Goal: Task Accomplishment & Management: Manage account settings

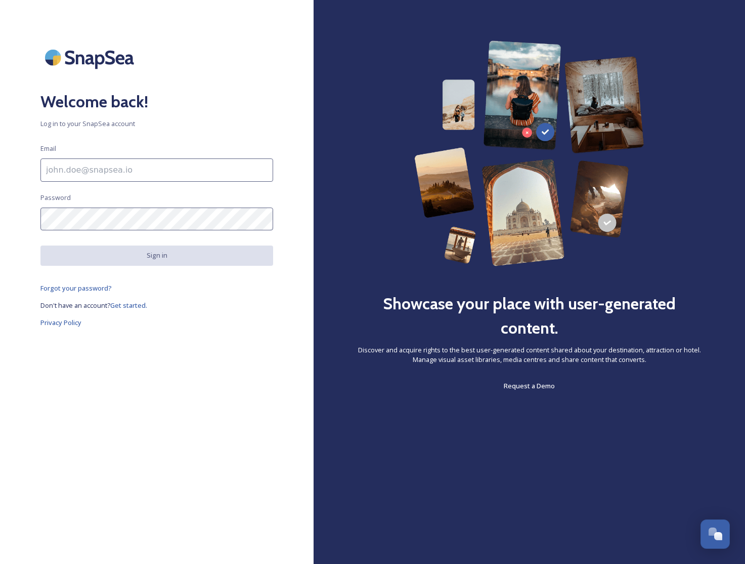
click at [91, 172] on input at bounding box center [156, 169] width 233 height 23
type input "[EMAIL_ADDRESS][DOMAIN_NAME]"
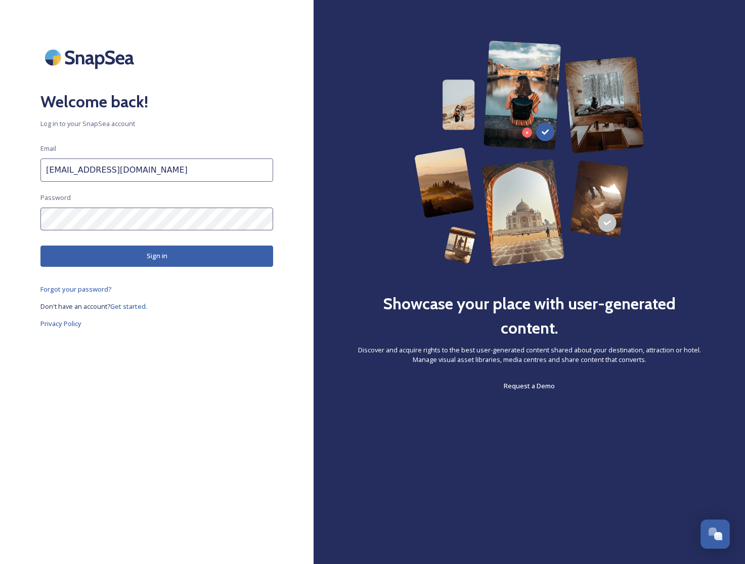
click at [135, 254] on button "Sign in" at bounding box center [156, 255] width 233 height 21
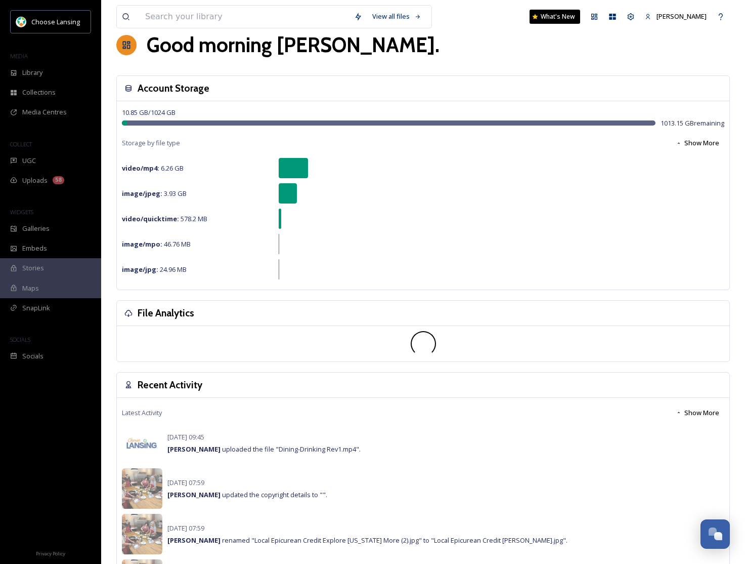
scroll to position [20, 0]
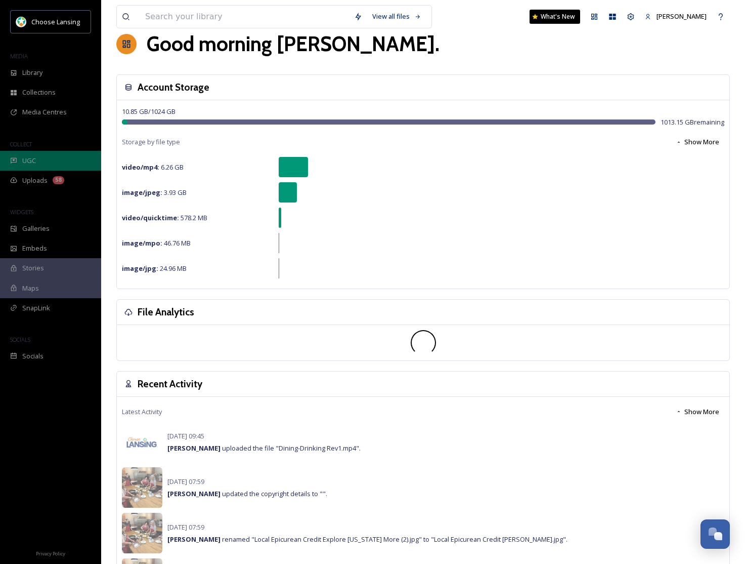
click at [32, 157] on span "UGC" at bounding box center [29, 161] width 14 height 10
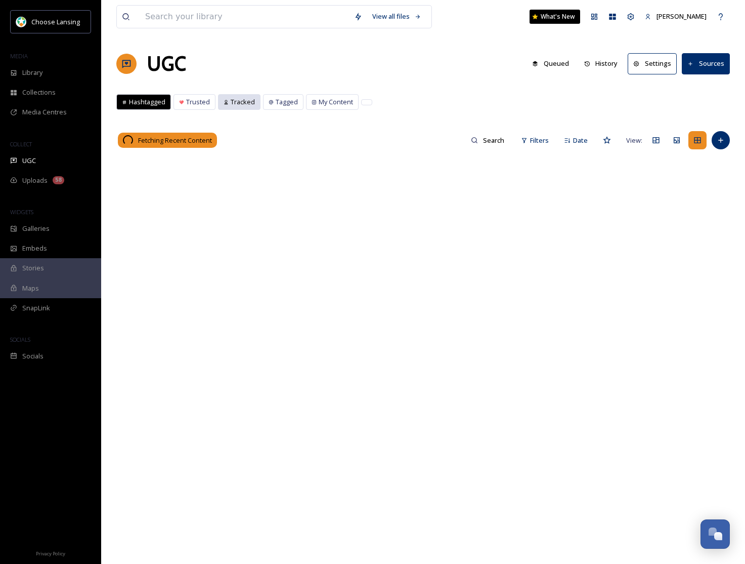
click at [242, 103] on span "Tracked" at bounding box center [243, 102] width 24 height 10
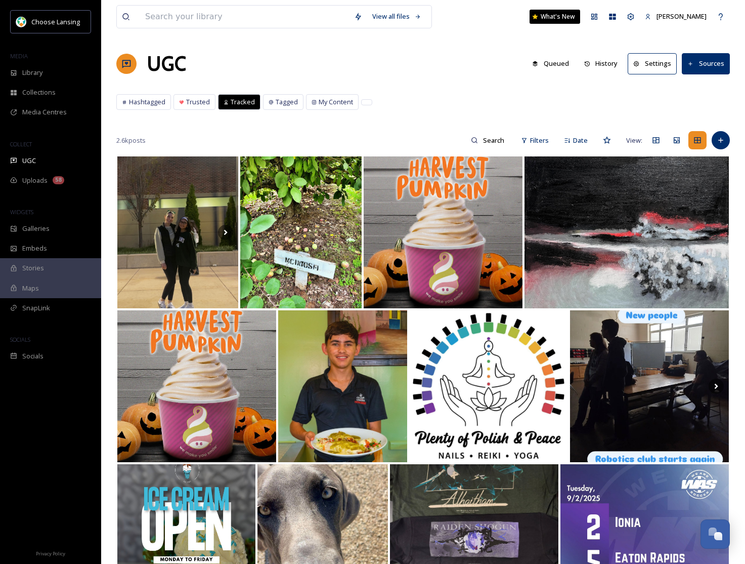
click at [238, 100] on span "Tracked" at bounding box center [243, 102] width 24 height 10
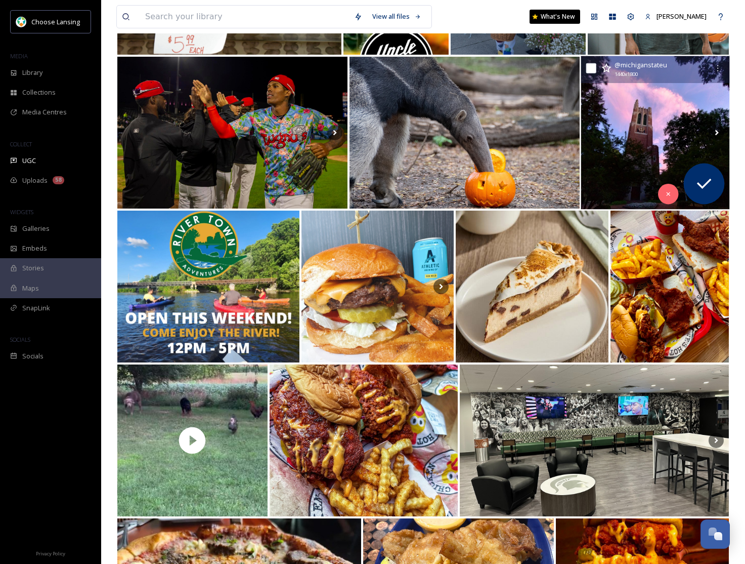
scroll to position [566, 0]
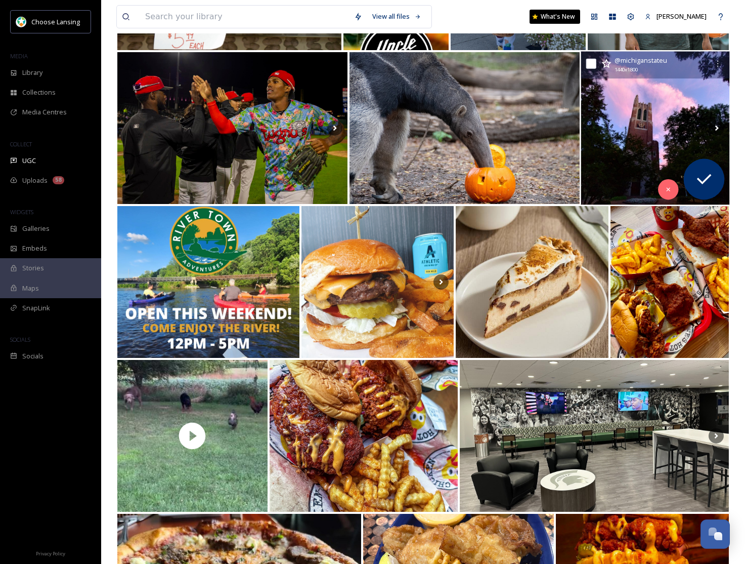
click at [592, 65] on input "checkbox" at bounding box center [591, 64] width 10 height 10
checkbox input "true"
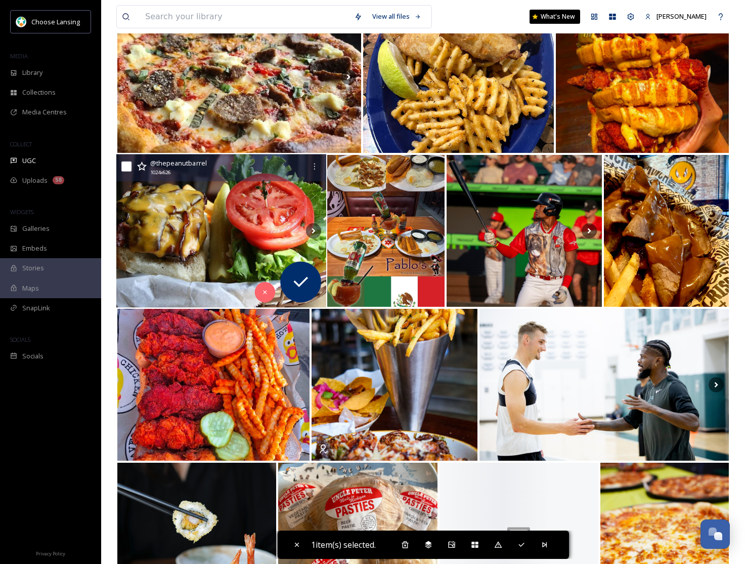
scroll to position [1080, 0]
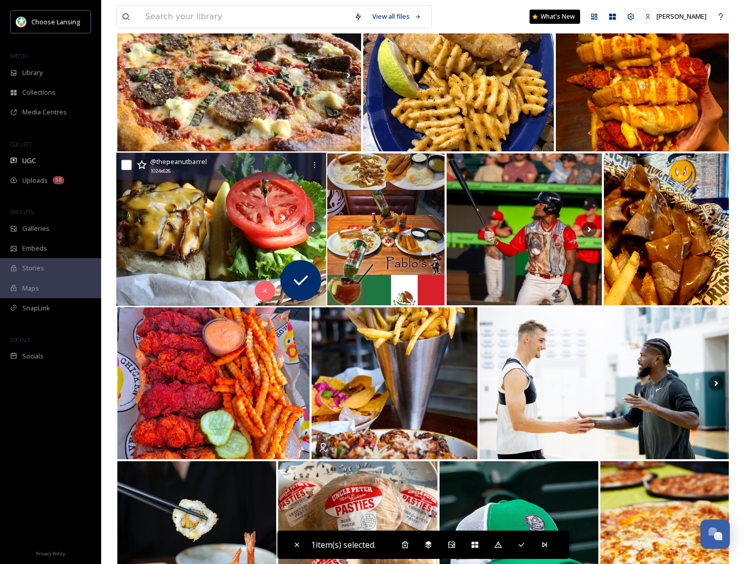
click at [129, 163] on input "checkbox" at bounding box center [126, 165] width 10 height 10
checkbox input "true"
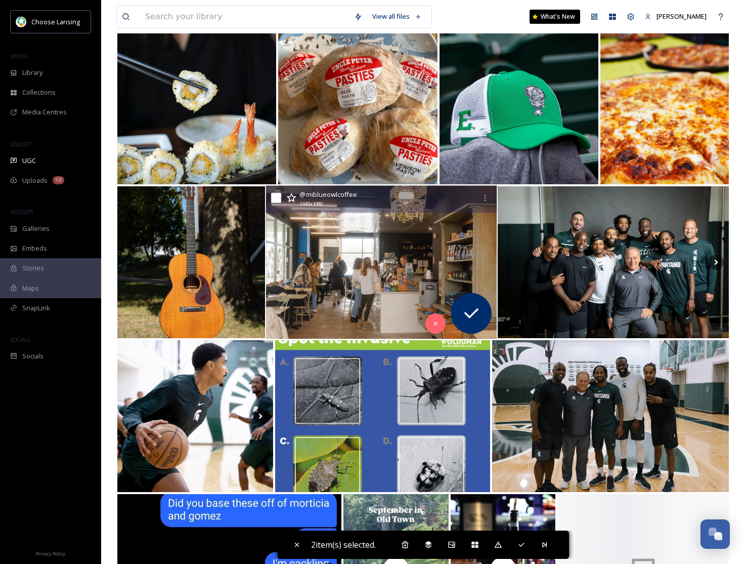
scroll to position [1509, 0]
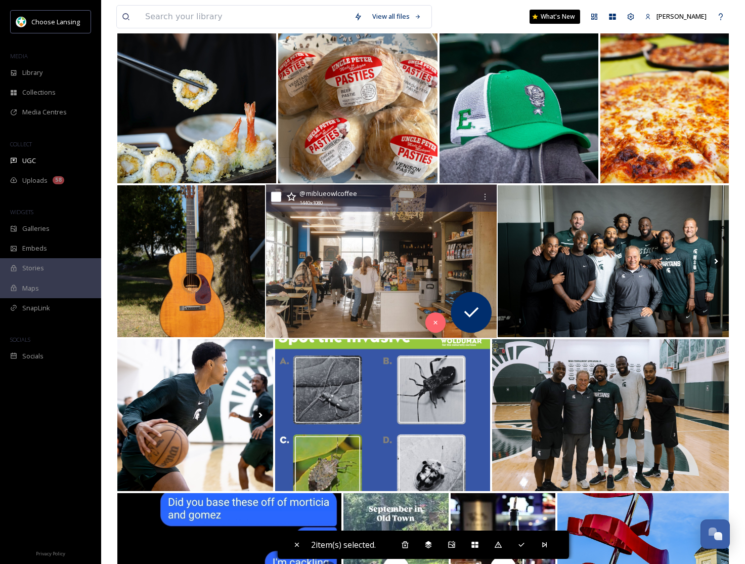
click at [277, 197] on input "checkbox" at bounding box center [276, 197] width 10 height 10
checkbox input "true"
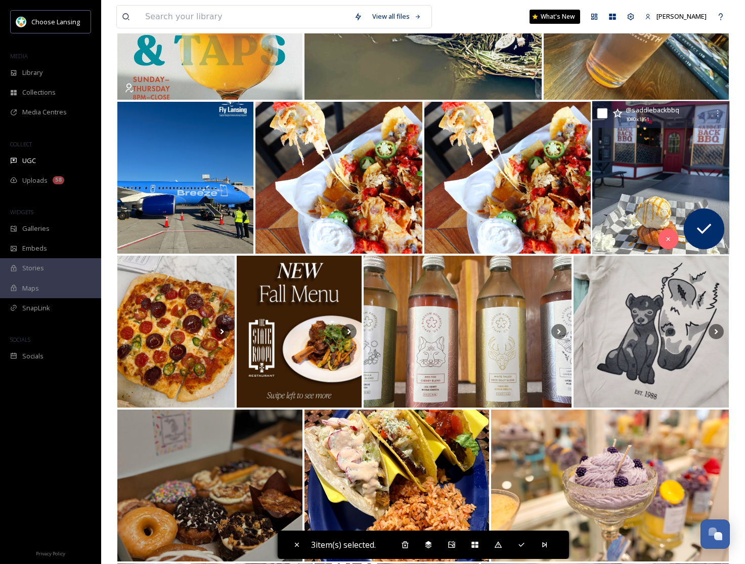
scroll to position [2209, 0]
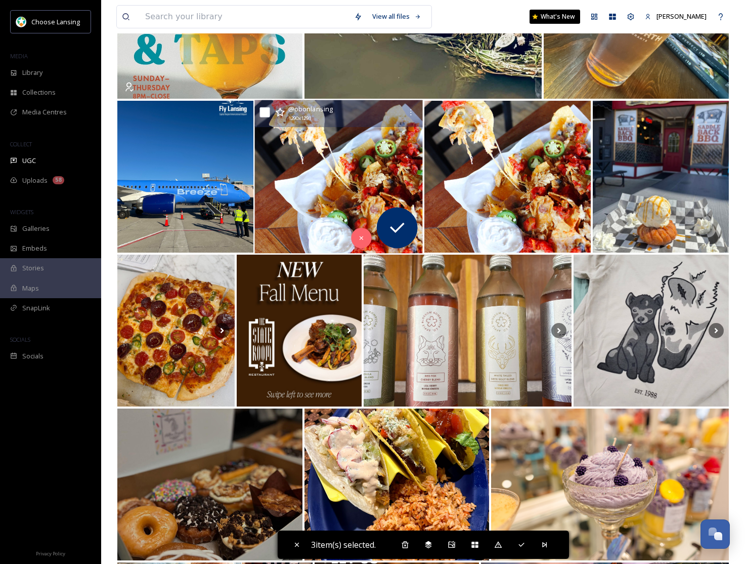
drag, startPoint x: 265, startPoint y: 114, endPoint x: 278, endPoint y: 128, distance: 19.3
click at [265, 114] on input "checkbox" at bounding box center [265, 112] width 10 height 10
checkbox input "true"
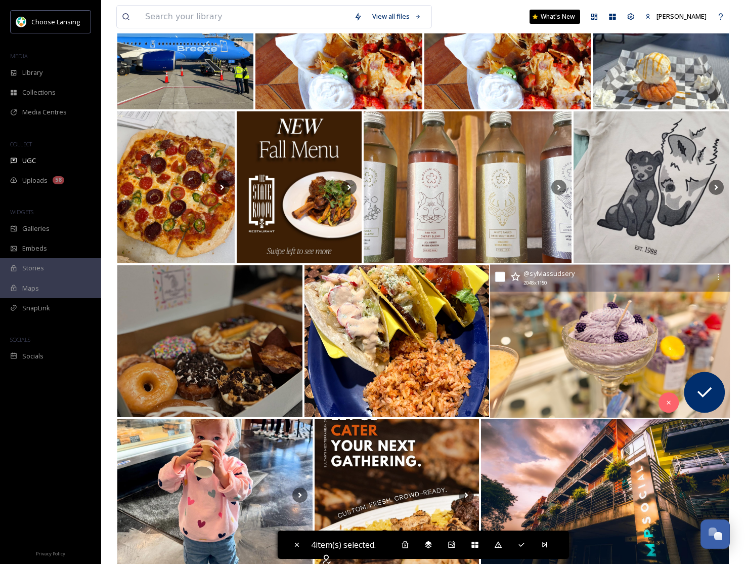
scroll to position [2354, 0]
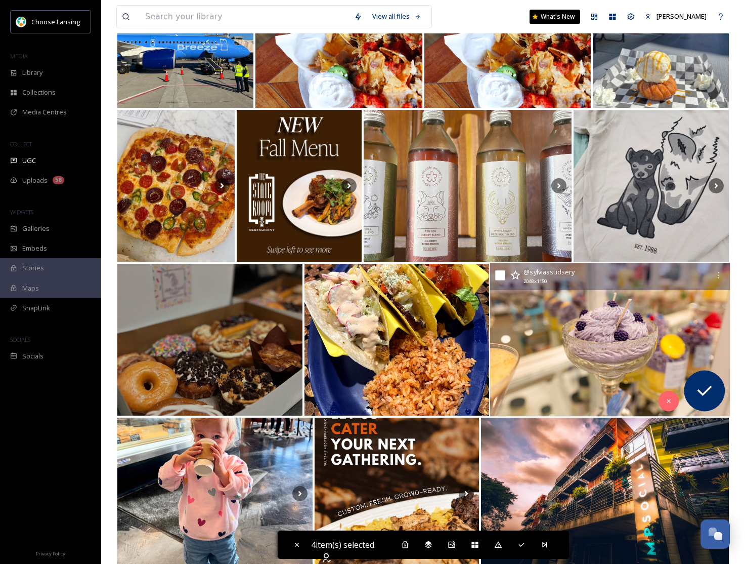
click at [498, 276] on input "checkbox" at bounding box center [500, 275] width 10 height 10
checkbox input "true"
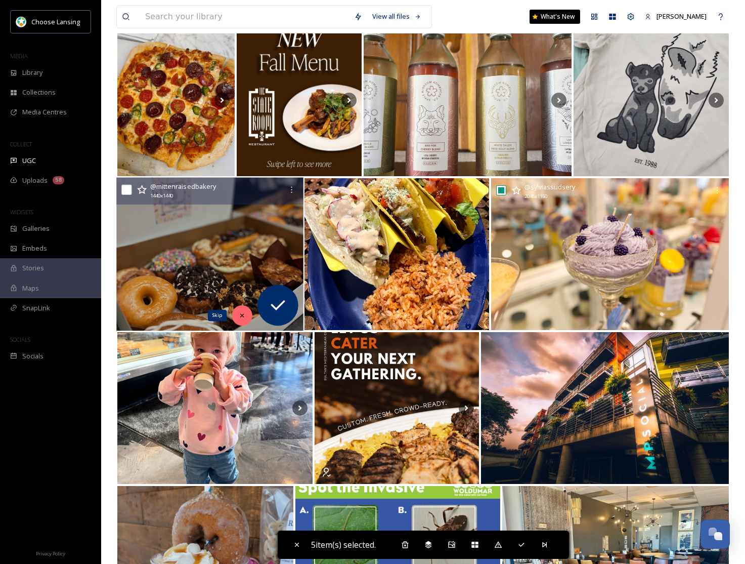
scroll to position [2440, 0]
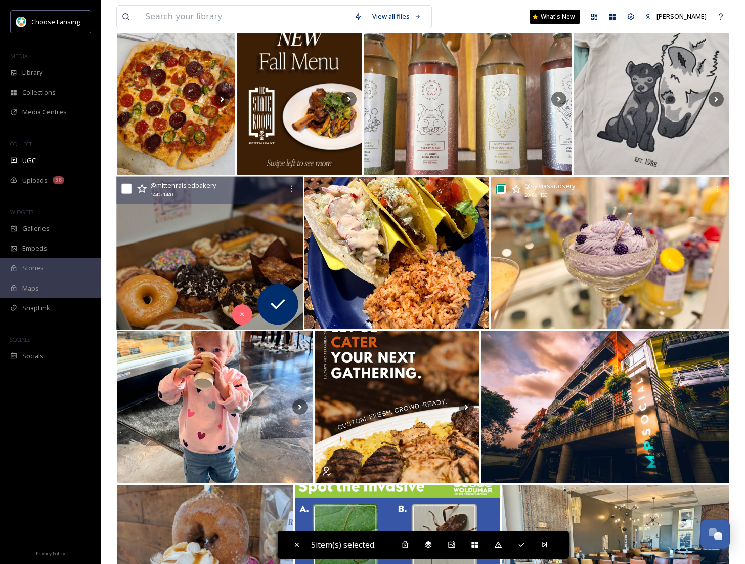
drag, startPoint x: 126, startPoint y: 188, endPoint x: 161, endPoint y: 221, distance: 48.0
click at [126, 188] on input "checkbox" at bounding box center [126, 189] width 10 height 10
checkbox input "true"
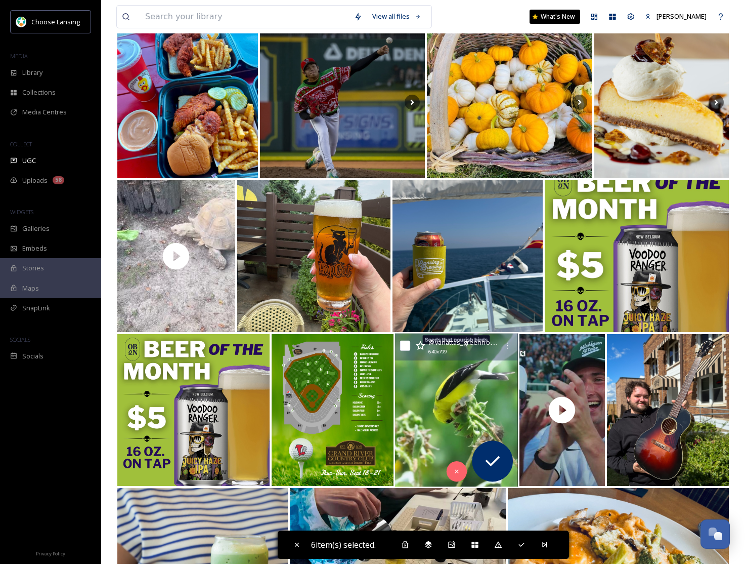
scroll to position [3977, 0]
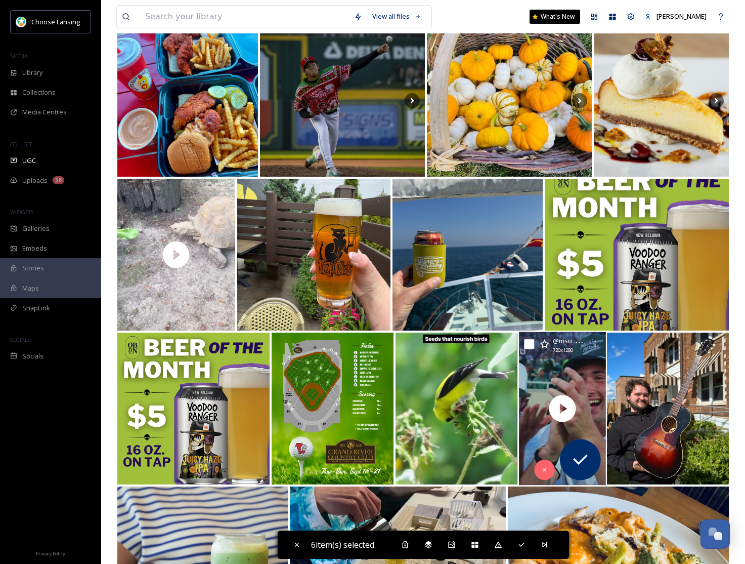
click at [530, 344] on input "checkbox" at bounding box center [529, 344] width 10 height 10
checkbox input "true"
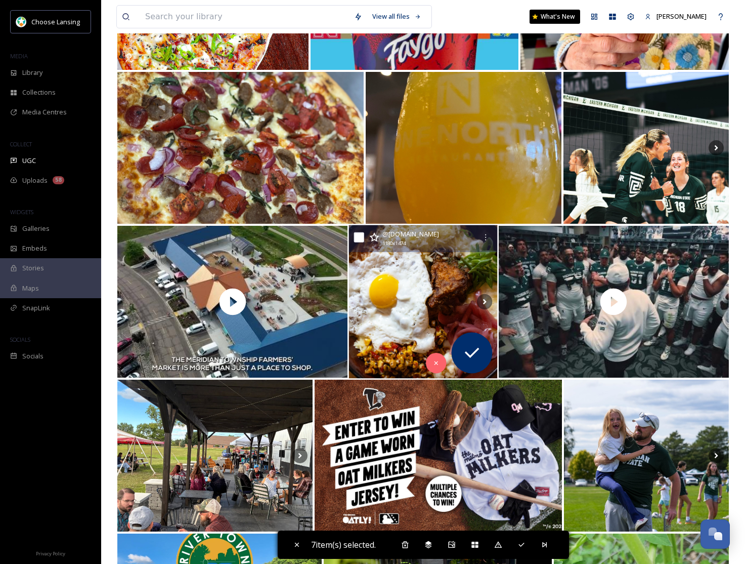
scroll to position [6239, 0]
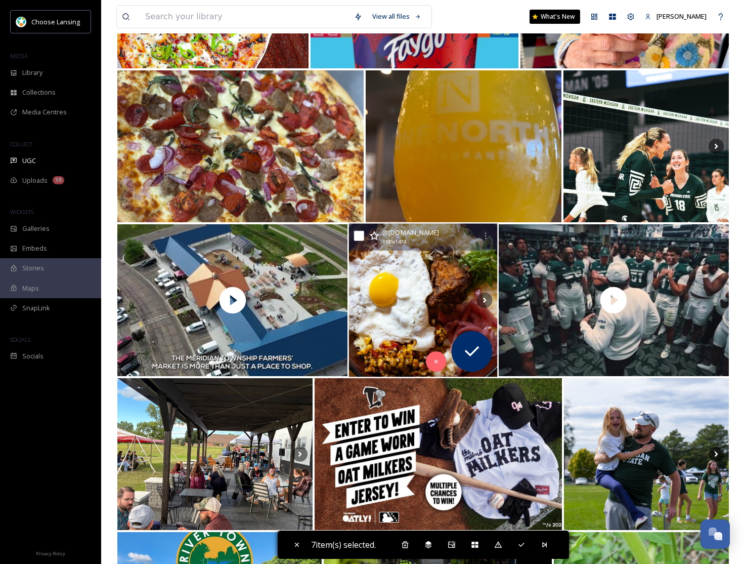
click at [360, 238] on input "checkbox" at bounding box center [359, 236] width 10 height 10
checkbox input "true"
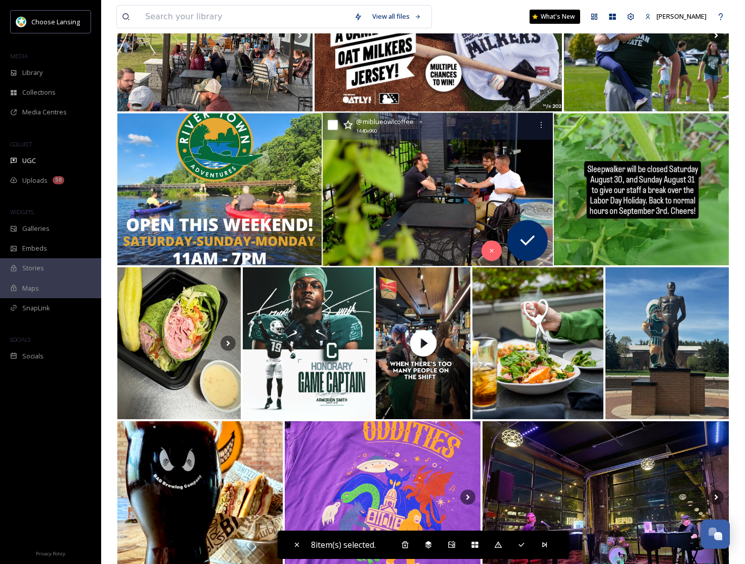
scroll to position [6659, 0]
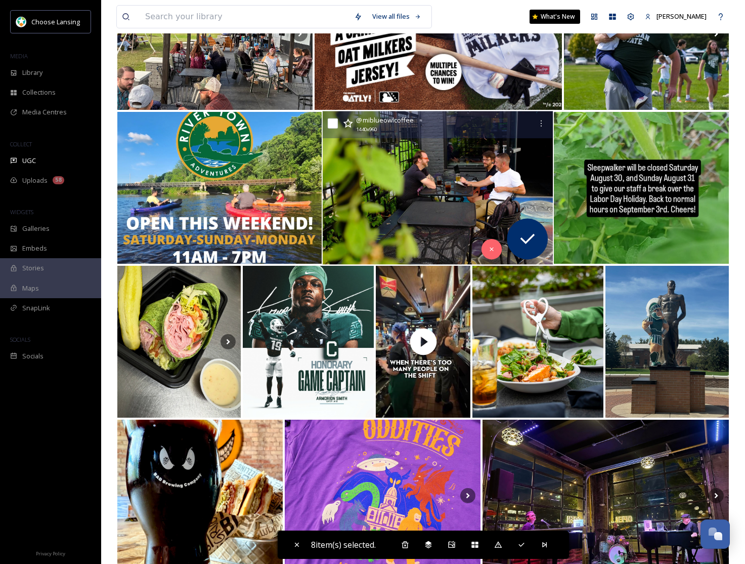
click at [331, 122] on input "checkbox" at bounding box center [333, 123] width 10 height 10
checkbox input "true"
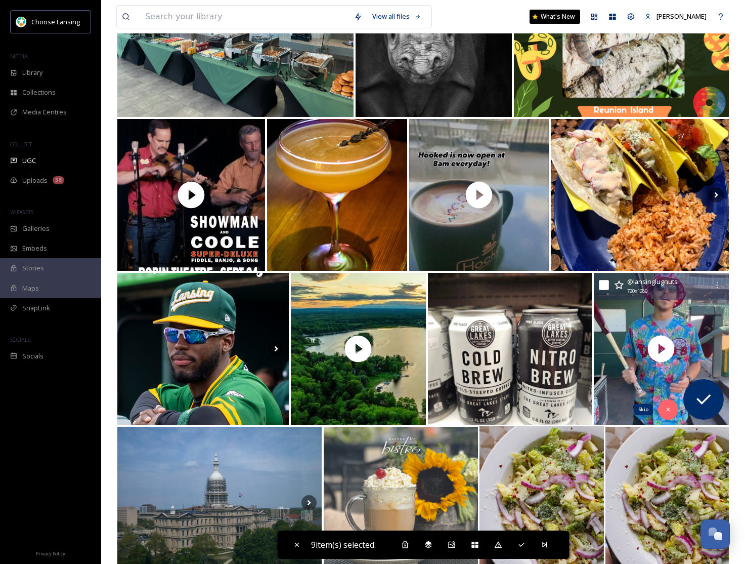
scroll to position [7731, 0]
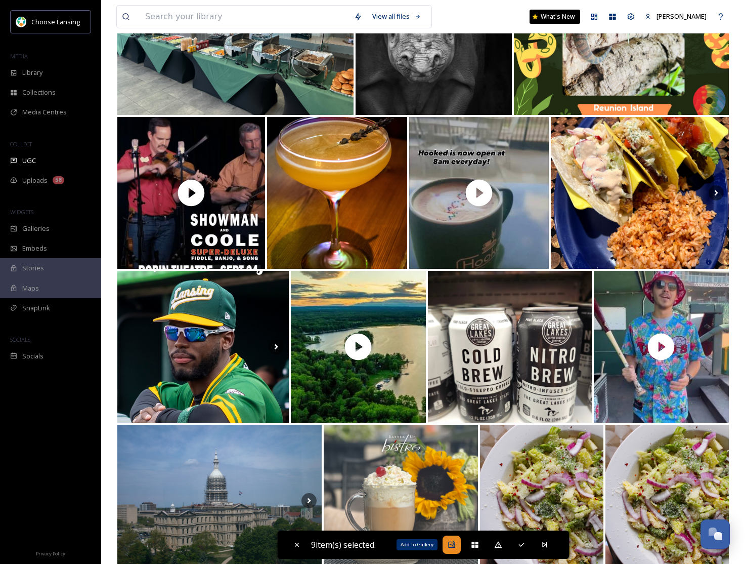
drag, startPoint x: 460, startPoint y: 548, endPoint x: 464, endPoint y: 542, distance: 6.9
click at [460, 548] on div "Add To Gallery" at bounding box center [452, 544] width 18 height 18
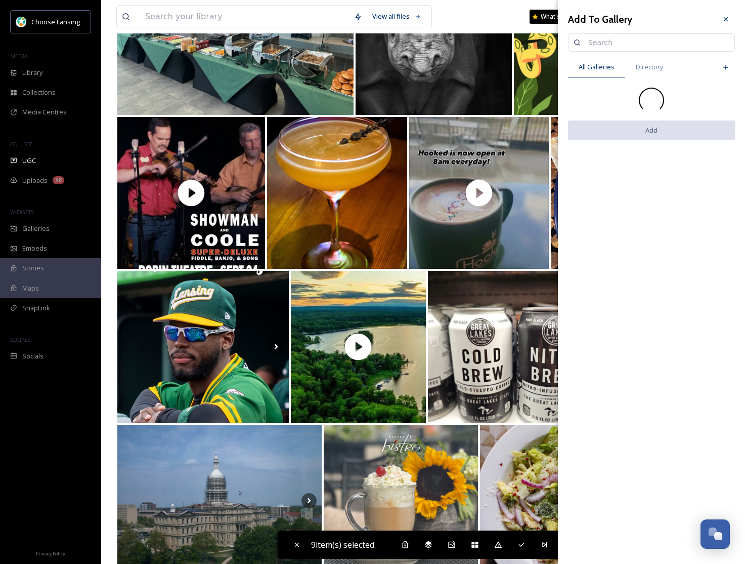
click at [610, 44] on input at bounding box center [656, 42] width 146 height 20
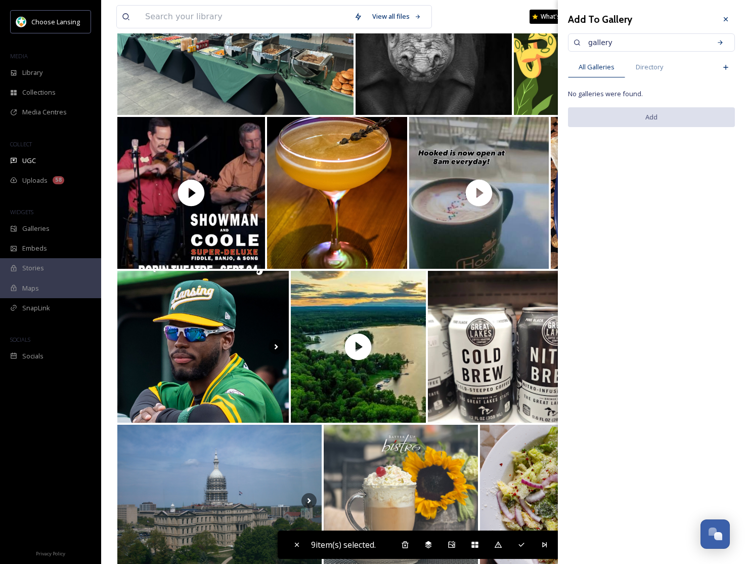
drag, startPoint x: 569, startPoint y: 39, endPoint x: 562, endPoint y: 39, distance: 7.1
click at [562, 39] on div "Add To Gallery gallery All Galleries Directory No galleries were found. Add" at bounding box center [651, 72] width 187 height 145
type input "home"
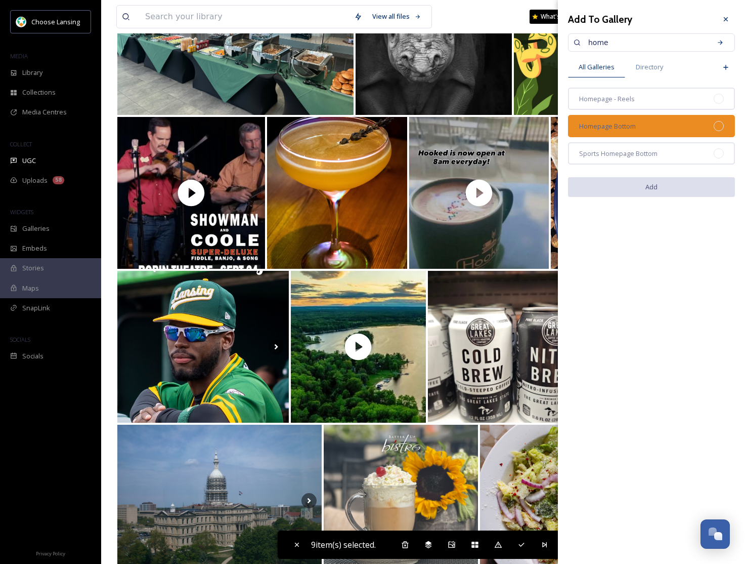
click at [622, 127] on span "Homepage Bottom" at bounding box center [607, 126] width 57 height 10
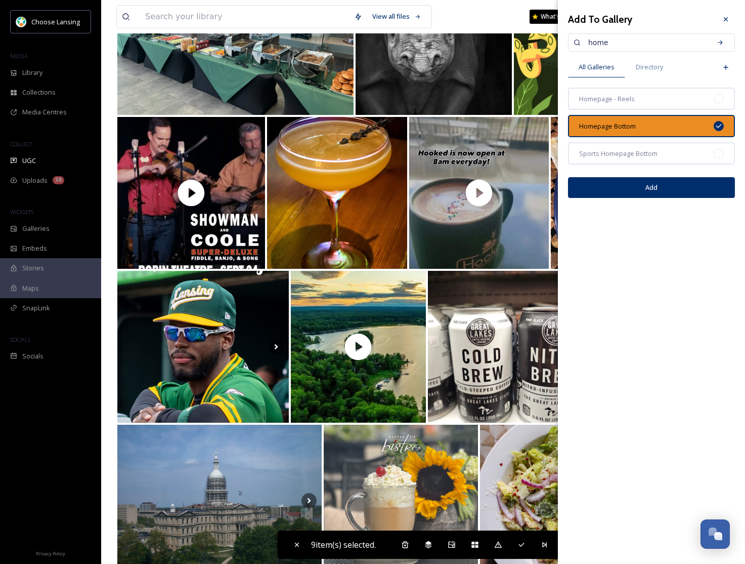
click at [669, 194] on button "Add" at bounding box center [651, 187] width 167 height 21
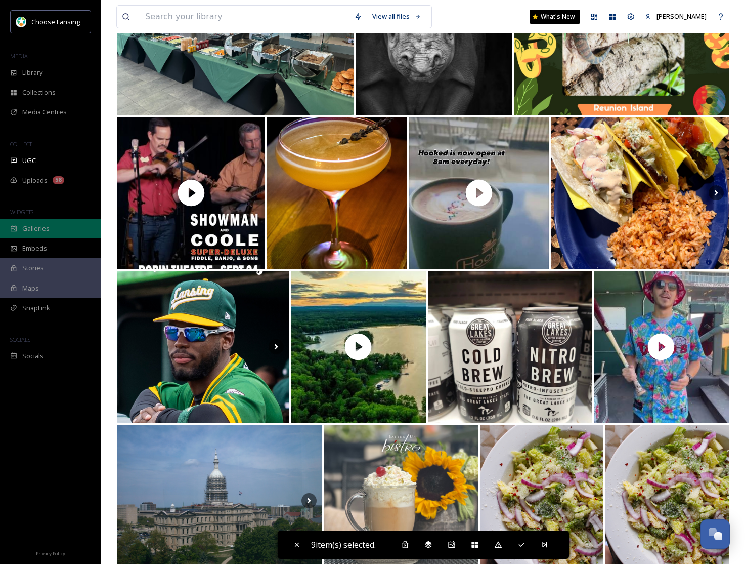
click at [25, 231] on span "Galleries" at bounding box center [35, 229] width 27 height 10
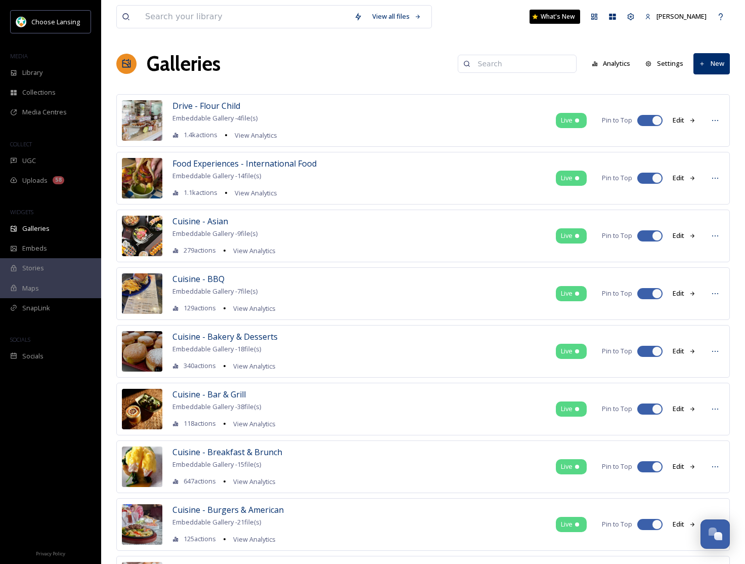
click at [493, 65] on input at bounding box center [522, 64] width 98 height 20
type input "home"
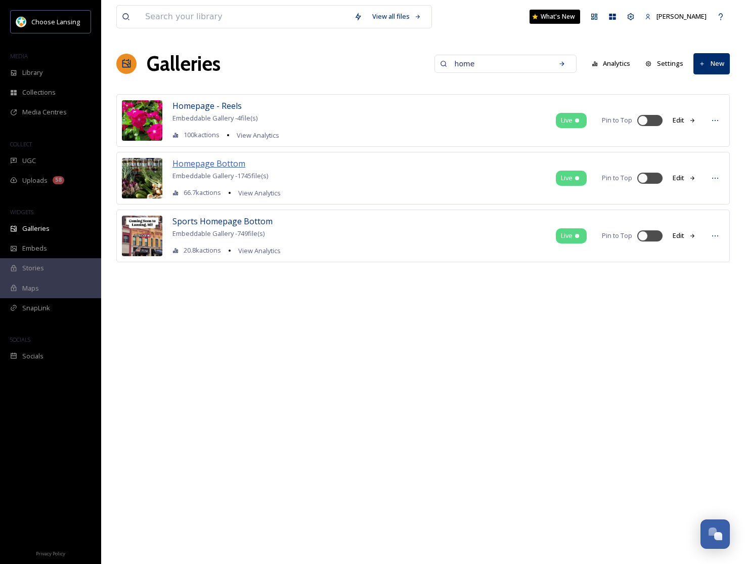
click at [209, 167] on span "Homepage Bottom" at bounding box center [209, 163] width 73 height 11
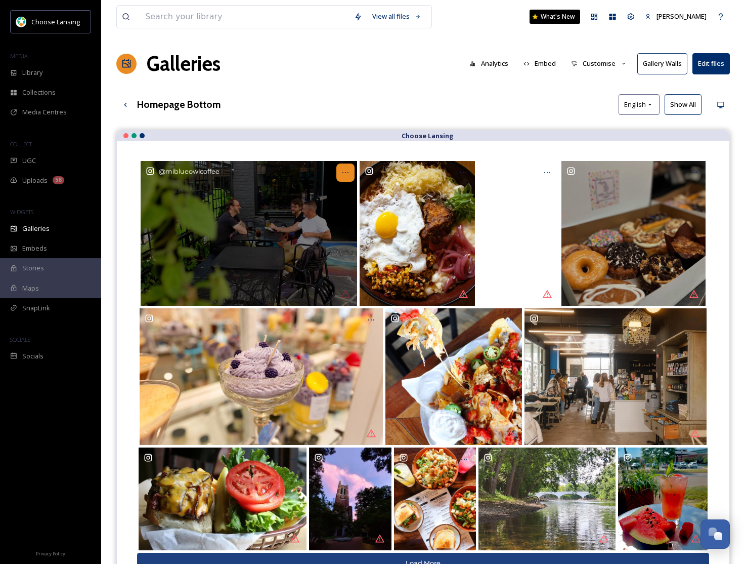
click at [348, 173] on icon at bounding box center [346, 172] width 8 height 8
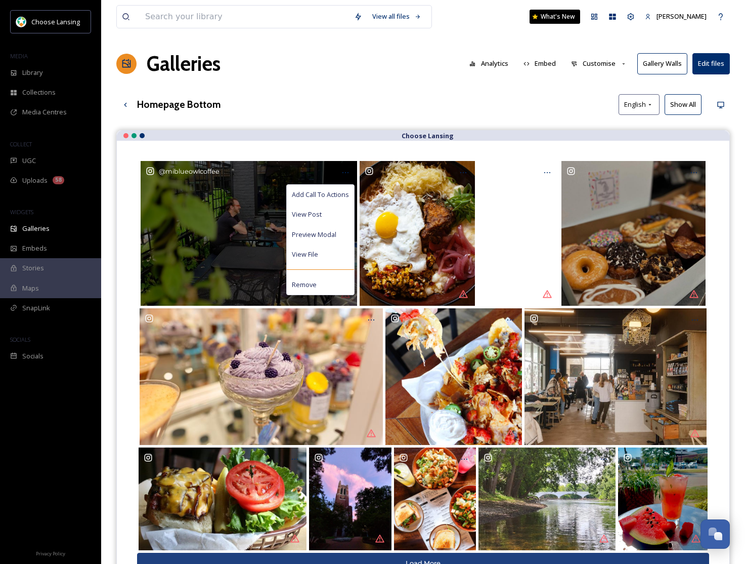
drag, startPoint x: 341, startPoint y: 189, endPoint x: 357, endPoint y: 189, distance: 16.7
click at [341, 190] on span "Add Call To Actions" at bounding box center [320, 195] width 57 height 10
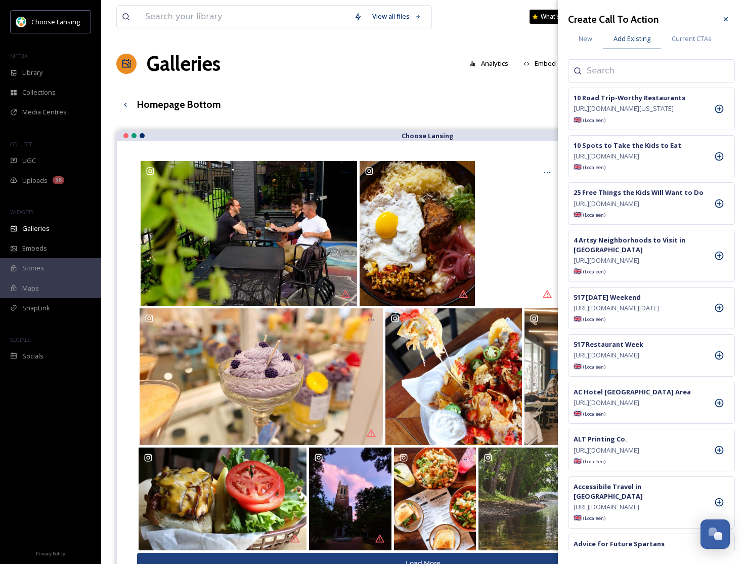
click at [597, 69] on input at bounding box center [637, 71] width 101 height 12
type input "blue"
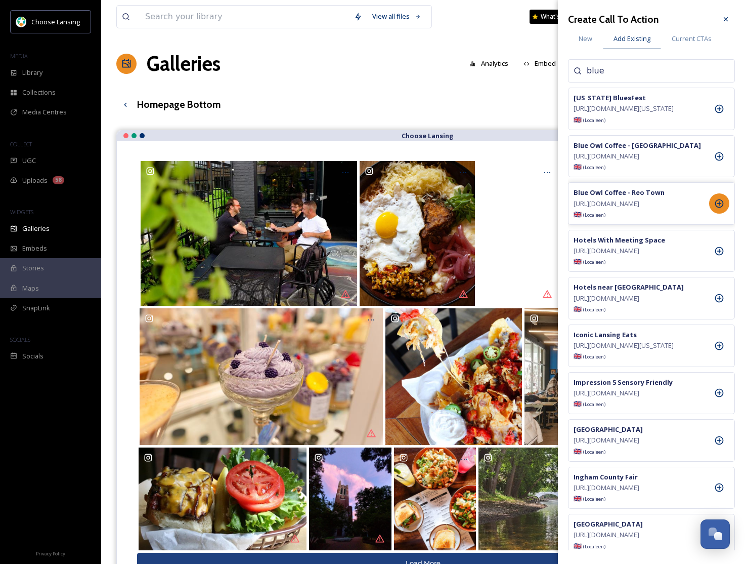
click at [722, 214] on div at bounding box center [719, 203] width 20 height 20
drag, startPoint x: 722, startPoint y: 18, endPoint x: 700, endPoint y: 39, distance: 30.4
click at [722, 18] on icon at bounding box center [726, 19] width 8 height 8
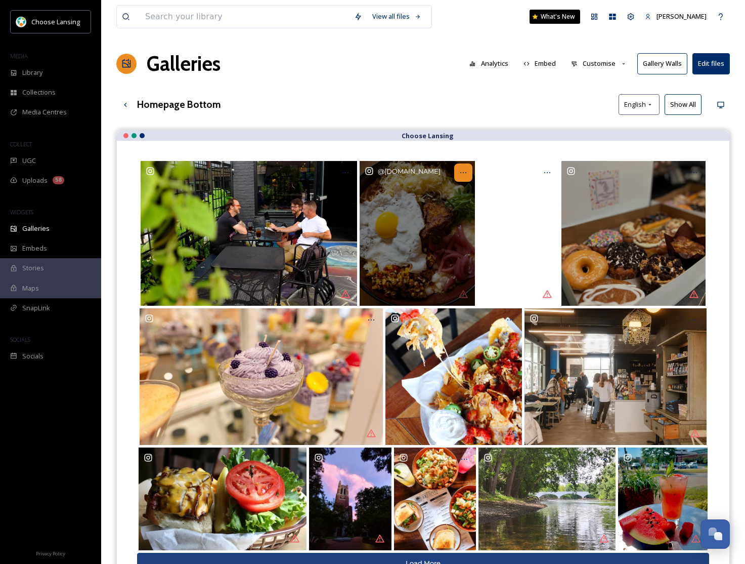
click at [465, 176] on icon at bounding box center [463, 172] width 8 height 8
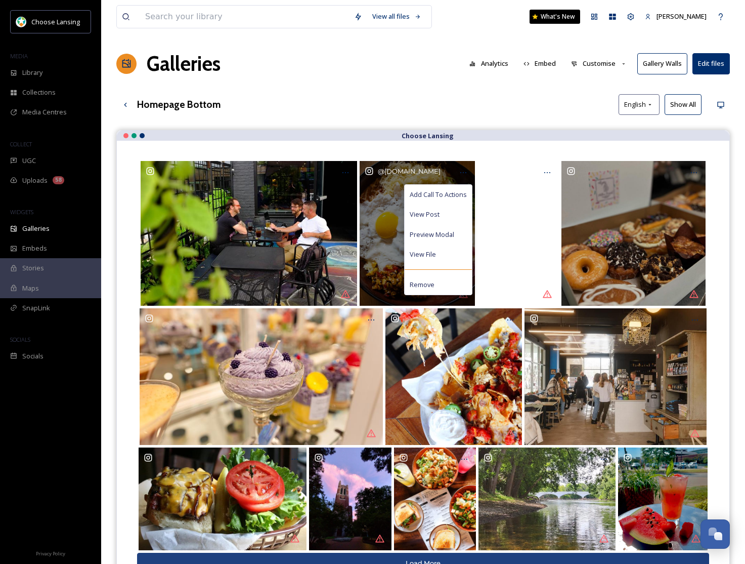
drag, startPoint x: 465, startPoint y: 196, endPoint x: 502, endPoint y: 178, distance: 41.2
click at [465, 196] on span "Add Call To Actions" at bounding box center [438, 195] width 57 height 10
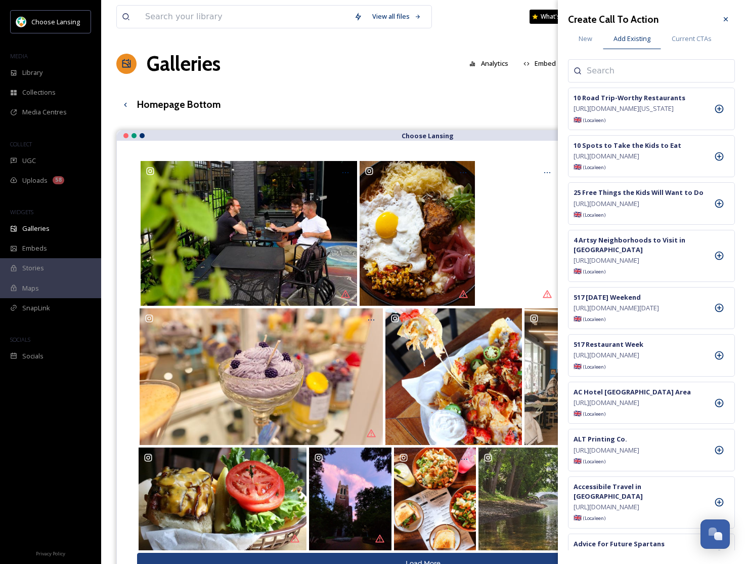
click at [598, 74] on input at bounding box center [637, 71] width 101 height 12
type input "people"
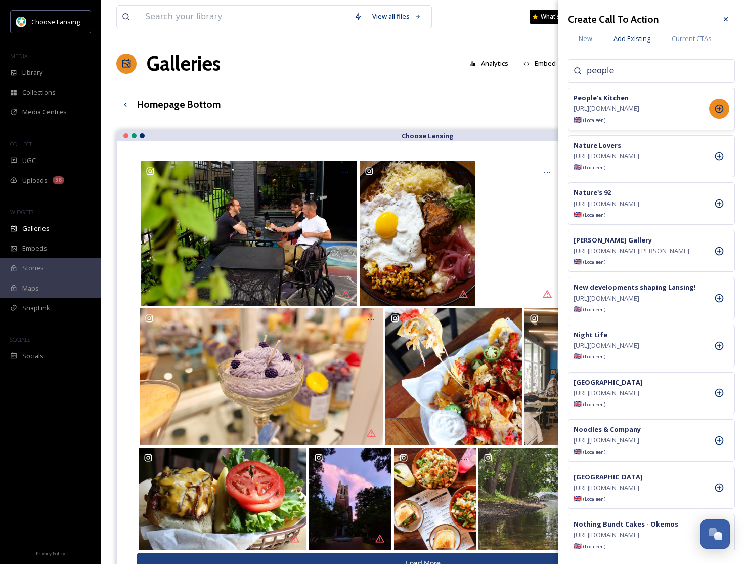
click at [727, 115] on div at bounding box center [719, 109] width 20 height 20
drag, startPoint x: 727, startPoint y: 18, endPoint x: 722, endPoint y: 29, distance: 12.2
click at [727, 18] on icon at bounding box center [726, 19] width 8 height 8
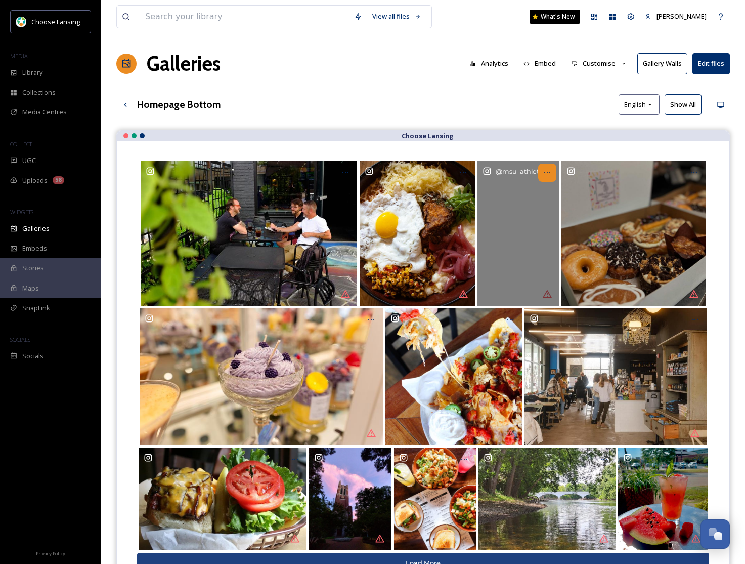
click at [548, 174] on icon at bounding box center [547, 172] width 8 height 8
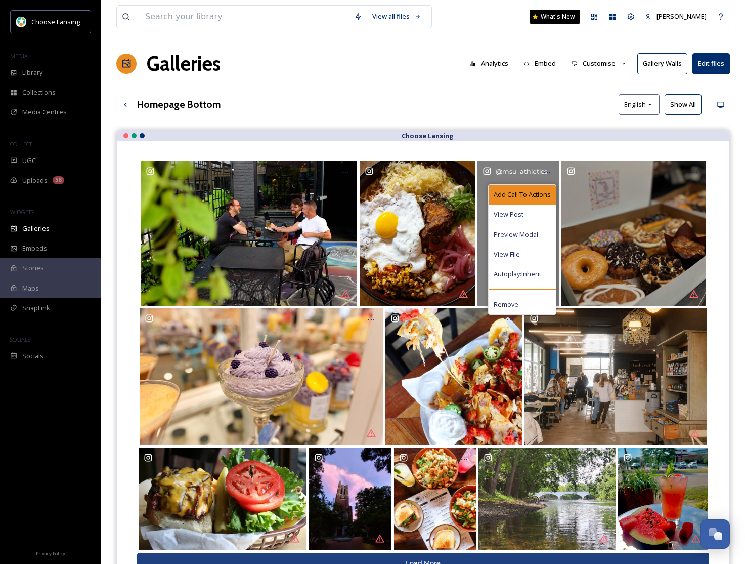
click at [528, 188] on div "Add Call To Actions" at bounding box center [522, 195] width 67 height 20
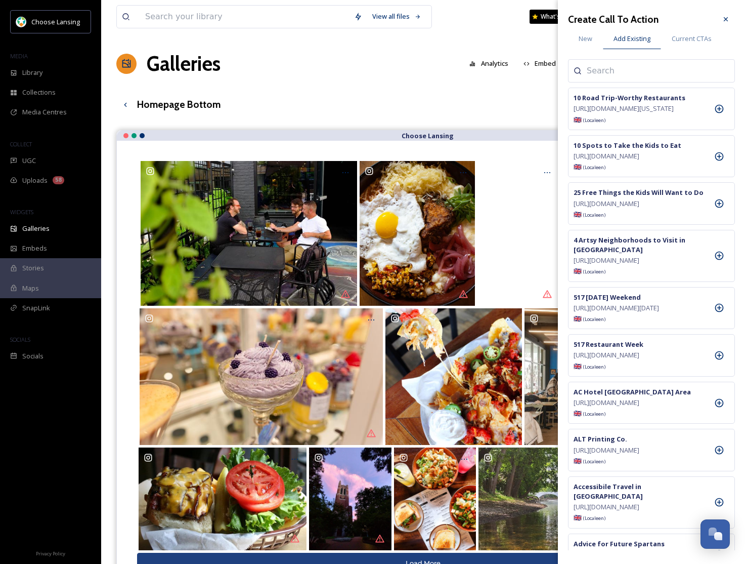
click at [620, 68] on input at bounding box center [637, 71] width 101 height 12
type input "big ten"
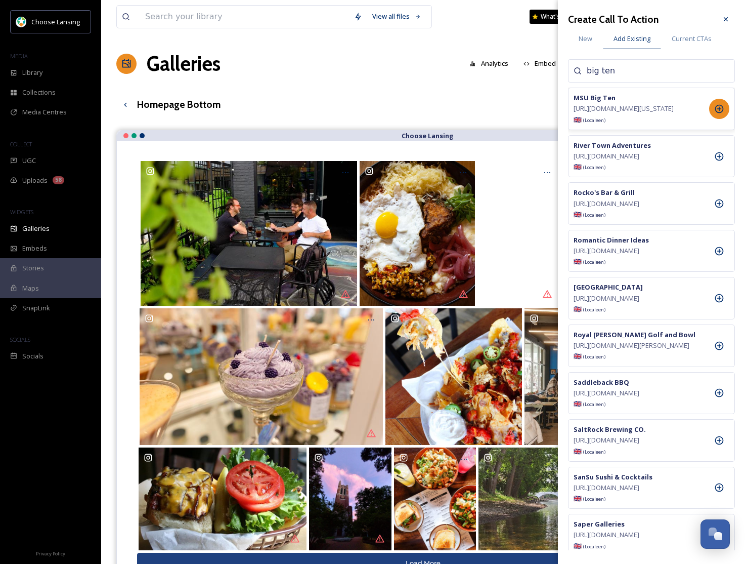
click at [718, 114] on icon at bounding box center [719, 109] width 10 height 10
click at [728, 22] on icon at bounding box center [726, 19] width 8 height 8
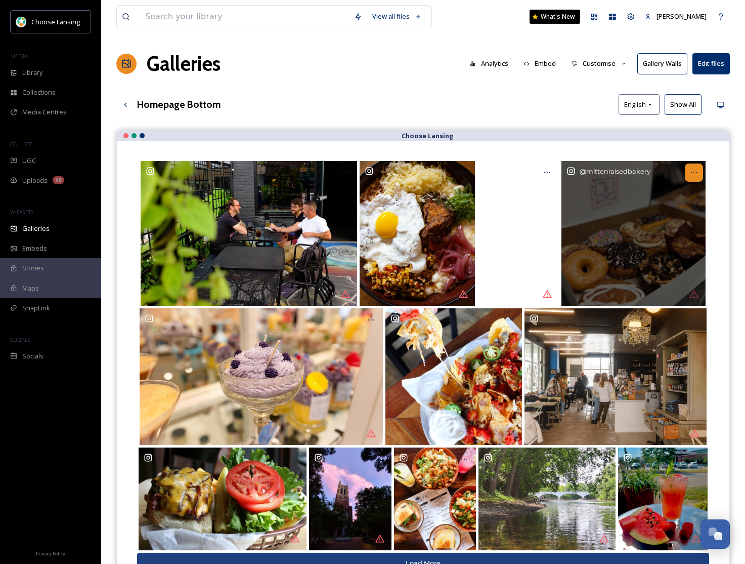
drag, startPoint x: 696, startPoint y: 174, endPoint x: 690, endPoint y: 181, distance: 9.3
click at [696, 174] on icon at bounding box center [694, 172] width 8 height 8
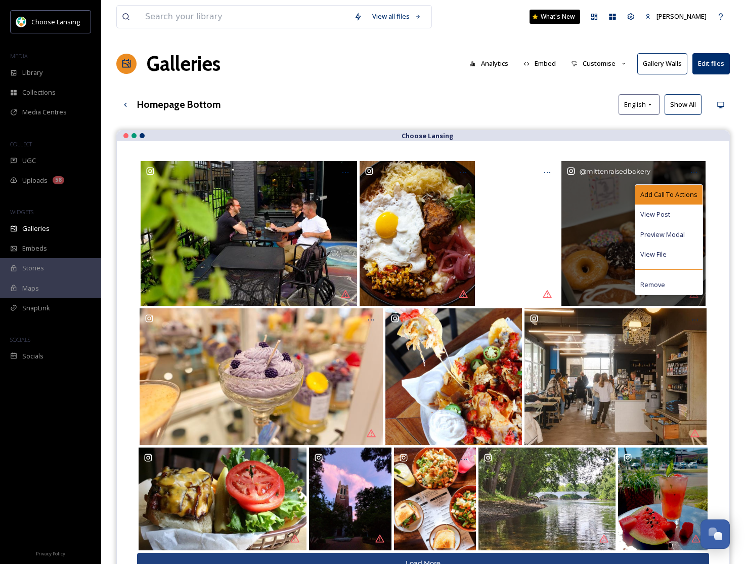
click at [674, 194] on span "Add Call To Actions" at bounding box center [669, 195] width 57 height 10
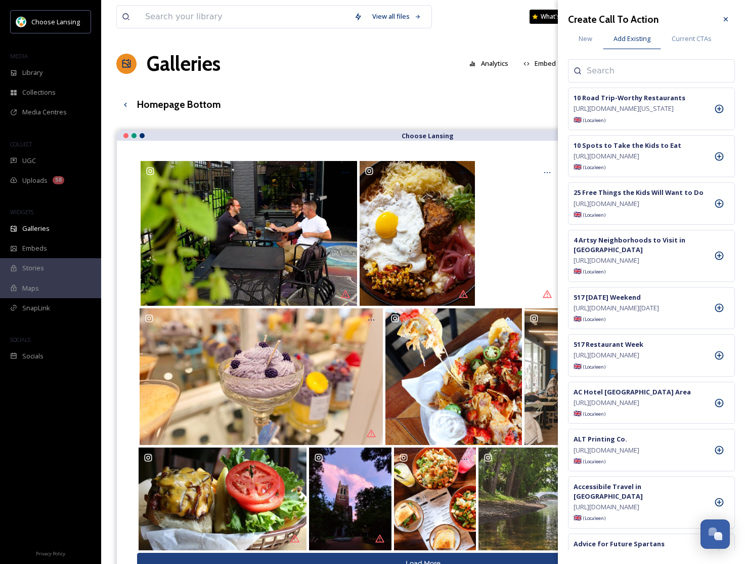
click at [644, 76] on input at bounding box center [637, 71] width 101 height 12
type input "mitten"
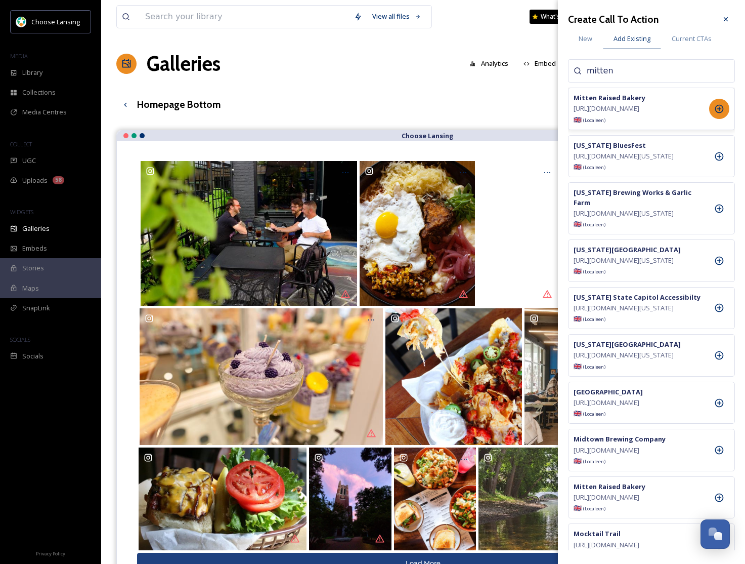
drag, startPoint x: 719, startPoint y: 112, endPoint x: 722, endPoint y: 105, distance: 7.0
click at [719, 111] on icon at bounding box center [719, 109] width 10 height 10
drag, startPoint x: 726, startPoint y: 20, endPoint x: 700, endPoint y: 73, distance: 59.1
click at [726, 20] on icon at bounding box center [726, 19] width 4 height 4
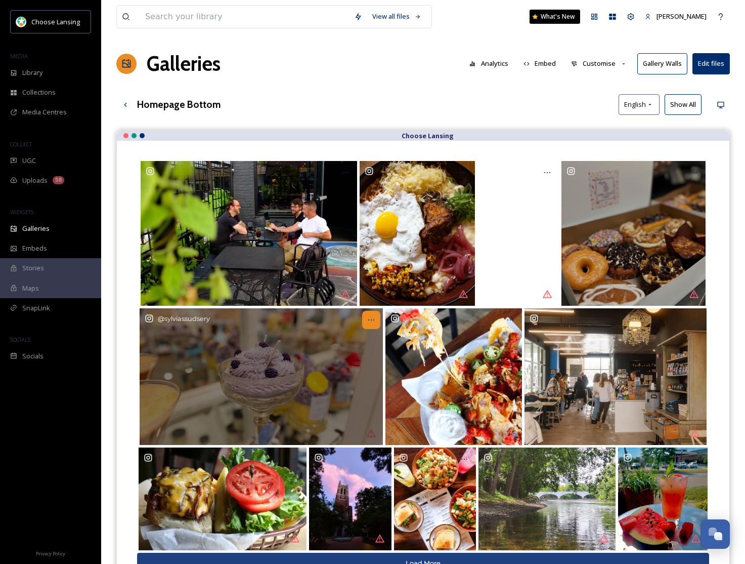
click at [370, 321] on icon at bounding box center [371, 320] width 8 height 8
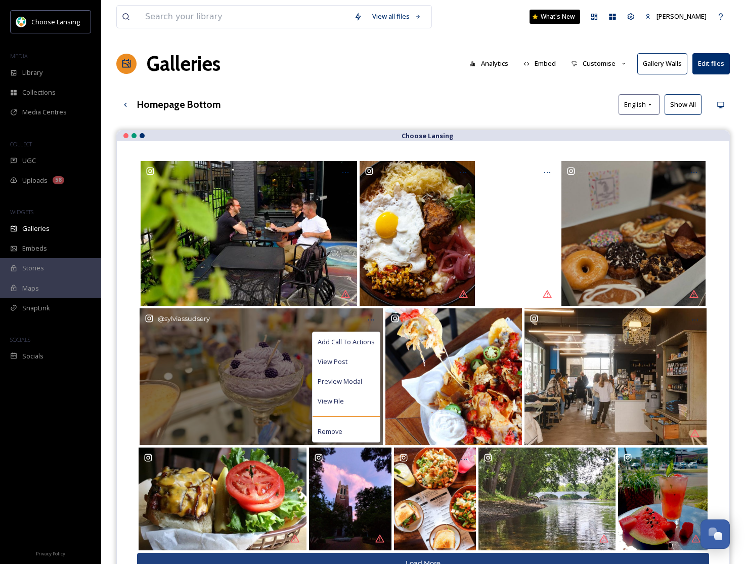
click at [358, 337] on span "Add Call To Actions" at bounding box center [346, 342] width 57 height 10
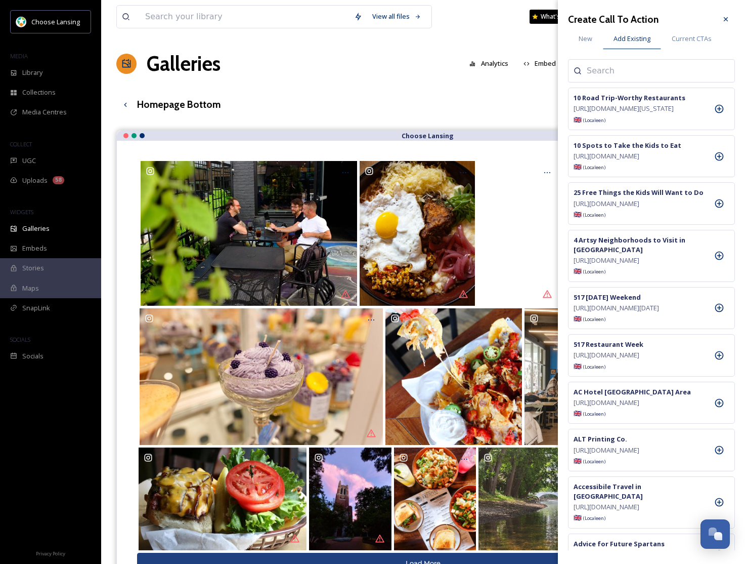
click at [604, 72] on input at bounding box center [637, 71] width 101 height 12
type input "[PERSON_NAME]"
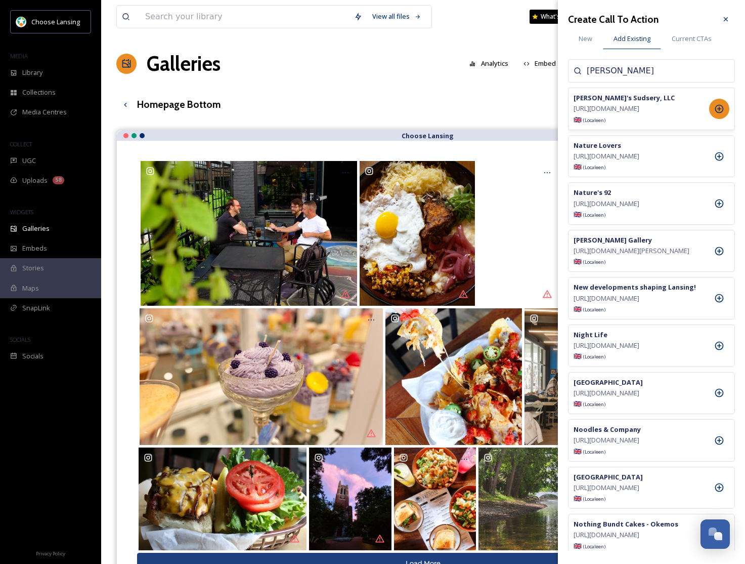
click at [721, 112] on icon at bounding box center [719, 109] width 10 height 10
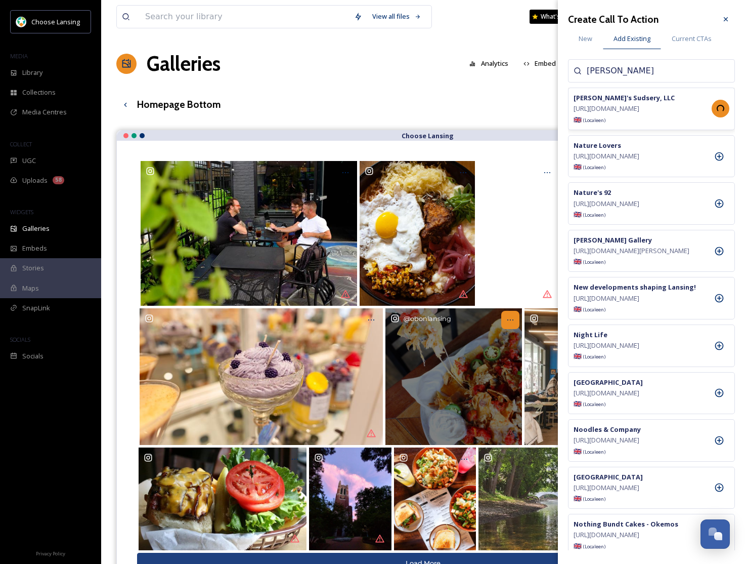
click at [515, 322] on div at bounding box center [510, 320] width 18 height 18
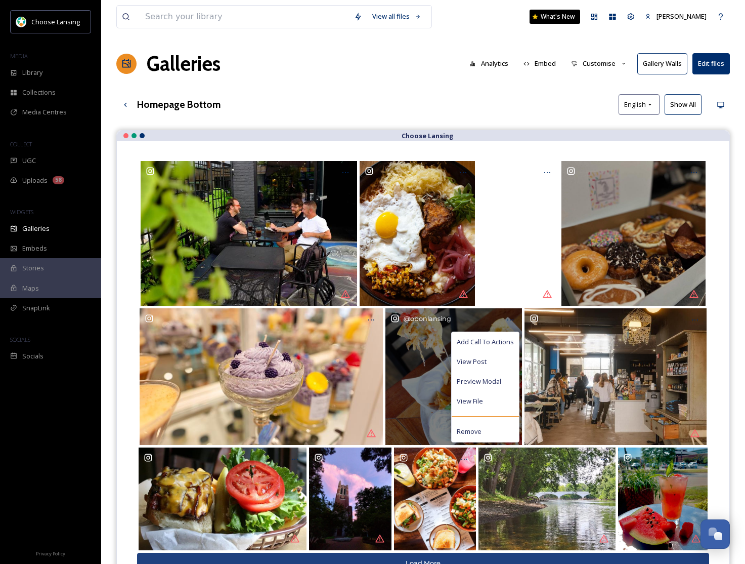
drag, startPoint x: 498, startPoint y: 341, endPoint x: 511, endPoint y: 332, distance: 14.9
click at [498, 341] on span "Add Call To Actions" at bounding box center [485, 342] width 57 height 10
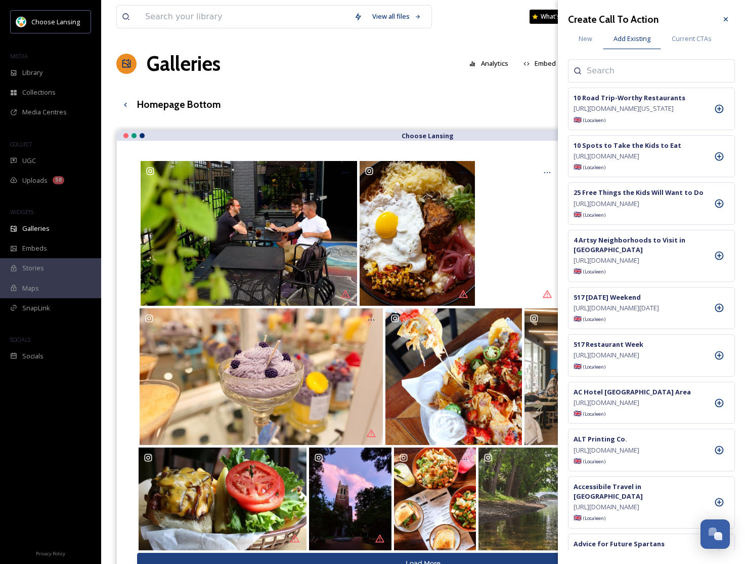
click at [608, 72] on input at bounding box center [637, 71] width 101 height 12
type input "old bag"
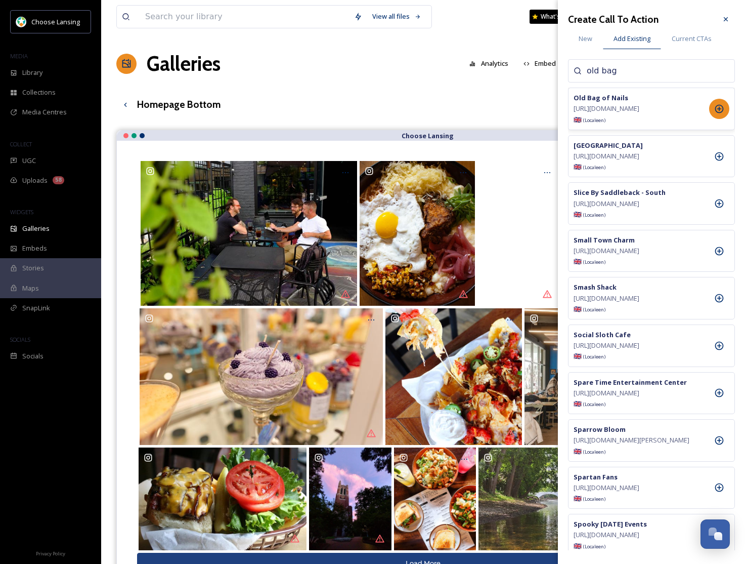
click at [725, 116] on div at bounding box center [719, 109] width 20 height 20
drag, startPoint x: 726, startPoint y: 20, endPoint x: 724, endPoint y: 25, distance: 5.7
click at [725, 22] on icon at bounding box center [726, 19] width 8 height 8
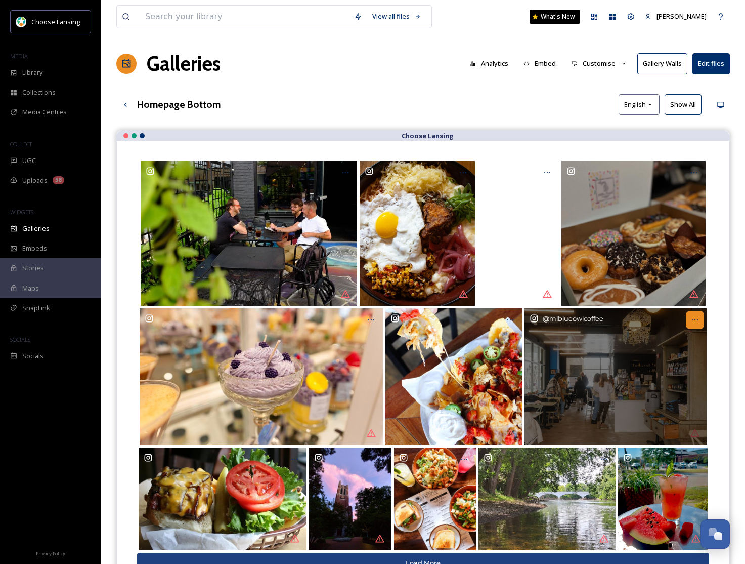
click at [696, 320] on icon at bounding box center [695, 320] width 8 height 8
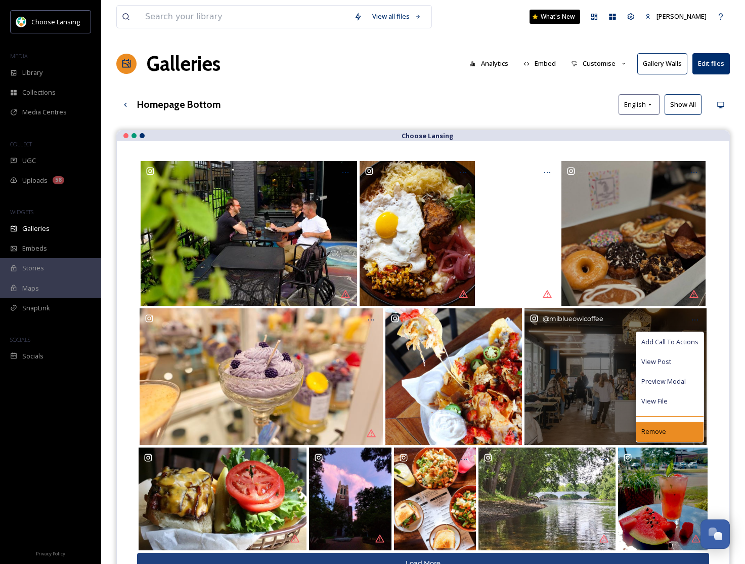
click at [666, 435] on div "Remove" at bounding box center [670, 431] width 67 height 20
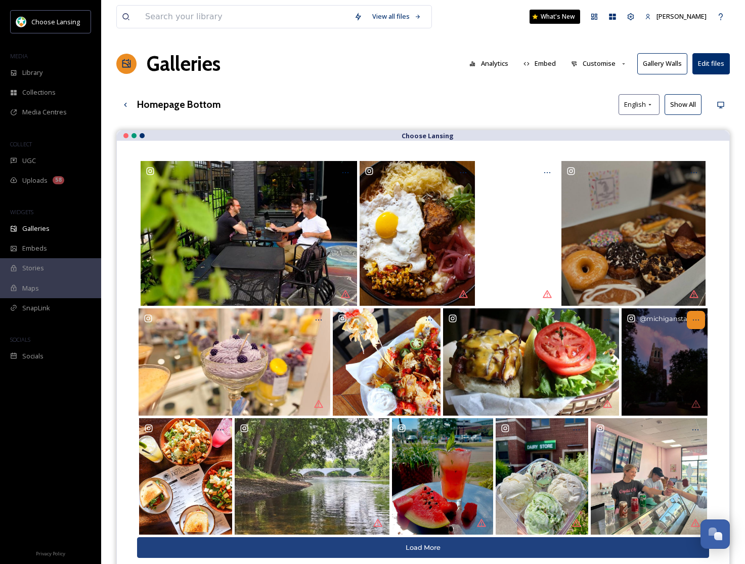
click at [701, 318] on div at bounding box center [696, 320] width 18 height 18
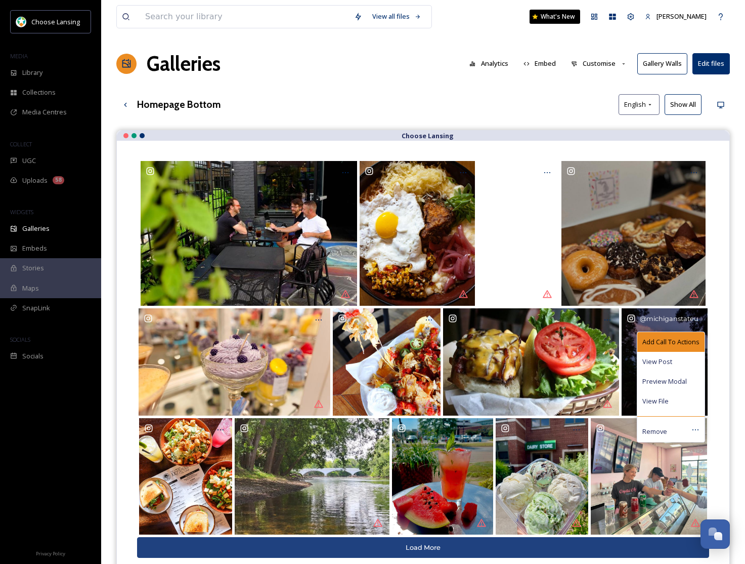
click at [684, 339] on span "Add Call To Actions" at bounding box center [671, 342] width 57 height 10
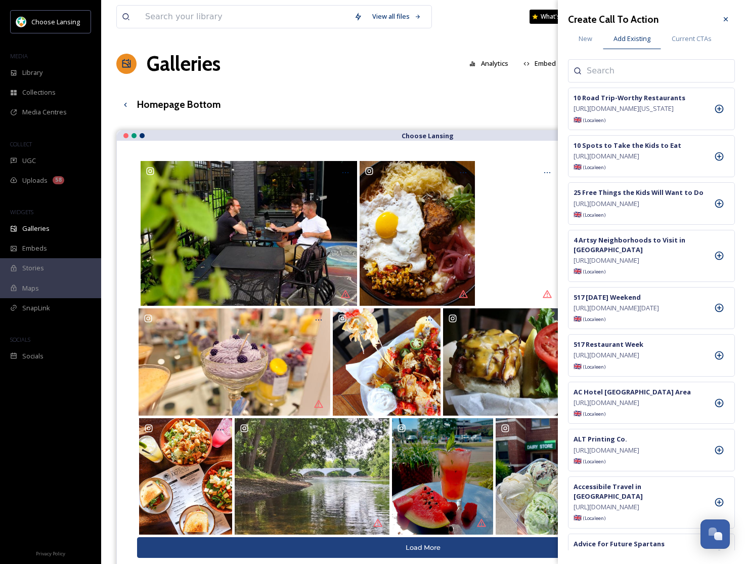
click at [609, 73] on input at bounding box center [637, 71] width 101 height 12
type input "msu"
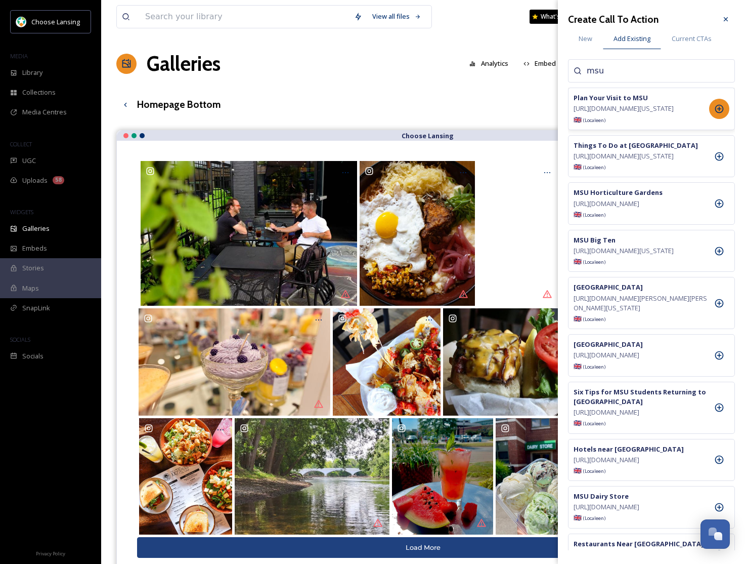
click at [719, 113] on icon at bounding box center [719, 109] width 9 height 9
click at [727, 20] on icon at bounding box center [726, 19] width 4 height 4
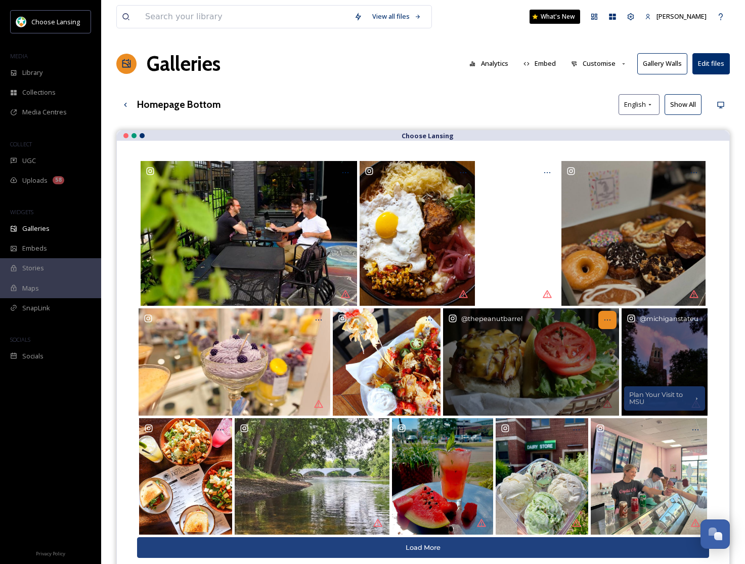
click at [611, 321] on icon at bounding box center [608, 320] width 8 height 8
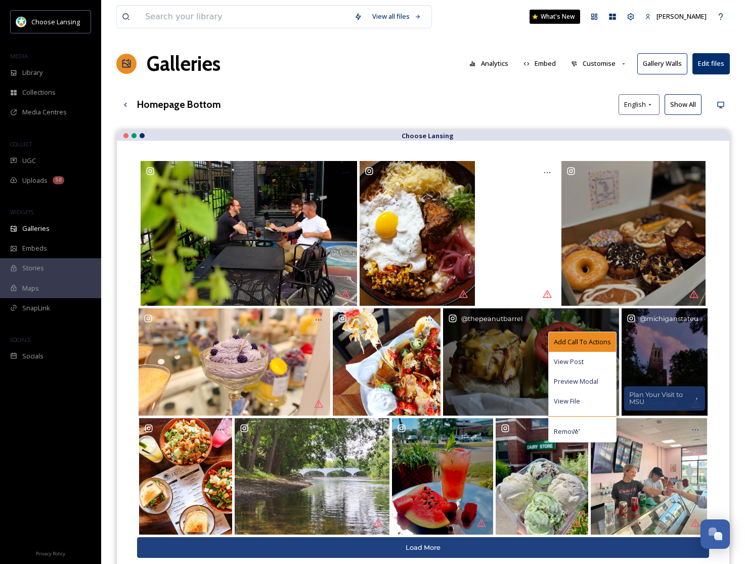
click at [594, 333] on div "Add Call To Actions" at bounding box center [582, 342] width 67 height 20
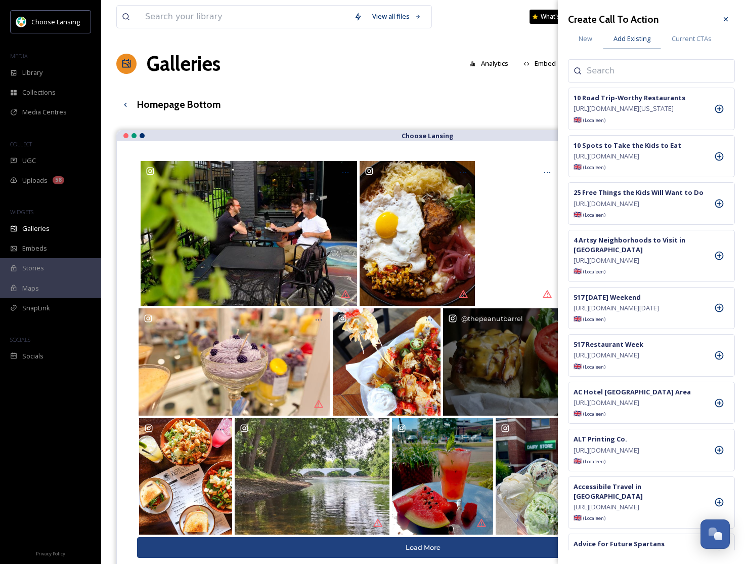
click at [634, 69] on input at bounding box center [637, 71] width 101 height 12
type input "peanut"
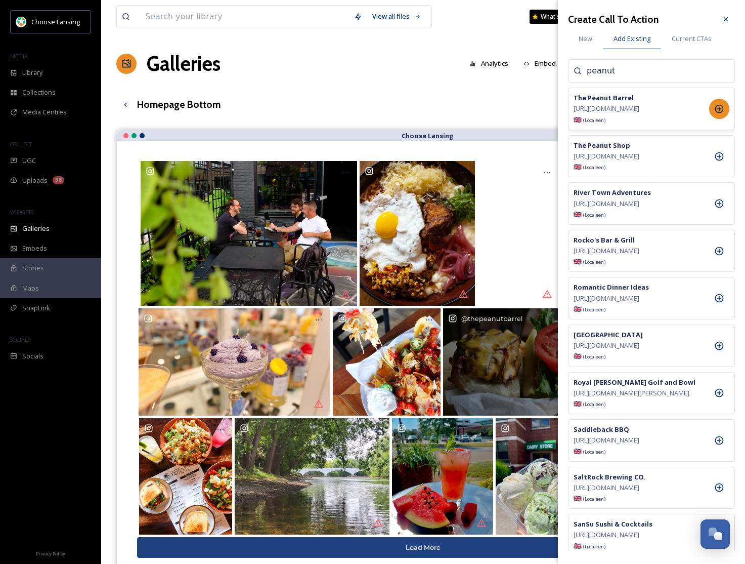
click at [723, 113] on icon at bounding box center [719, 109] width 9 height 9
click at [728, 20] on icon at bounding box center [726, 19] width 8 height 8
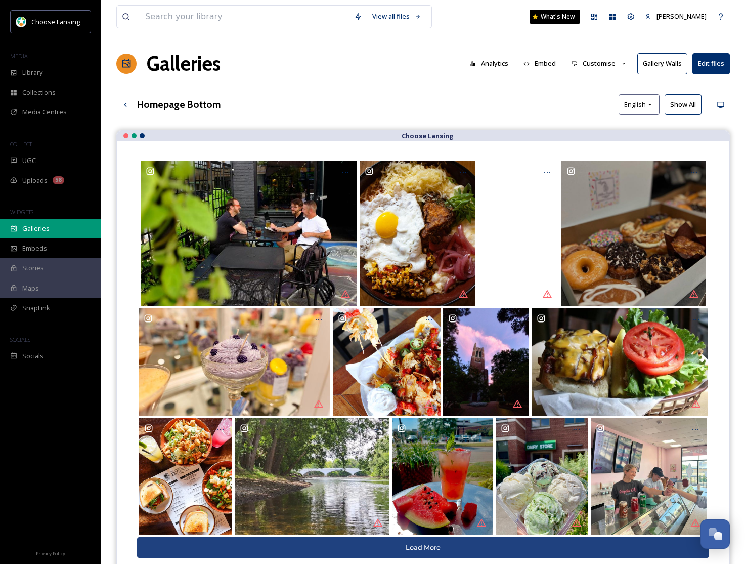
click at [37, 235] on div "Galleries" at bounding box center [50, 229] width 101 height 20
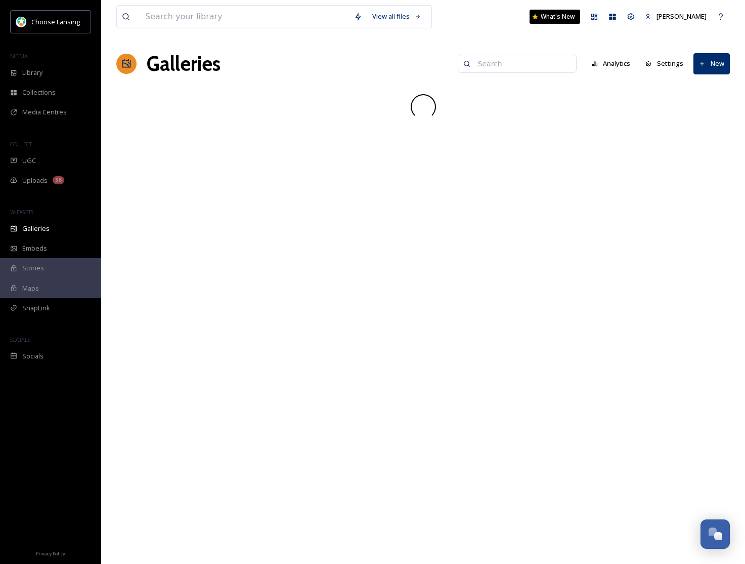
click at [506, 61] on input at bounding box center [522, 64] width 98 height 20
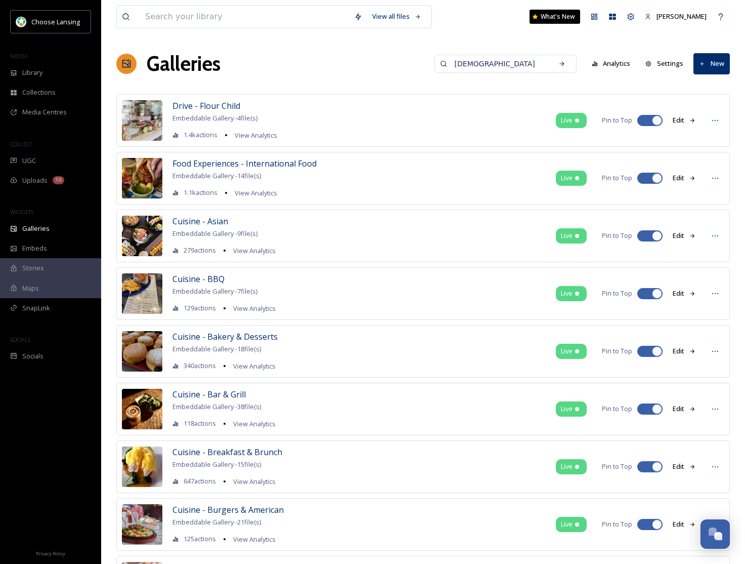
type input "[DEMOGRAPHIC_DATA]"
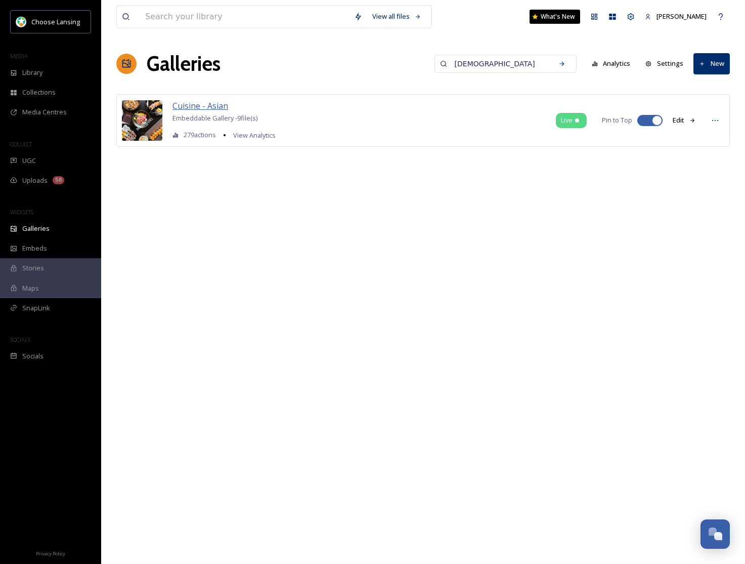
click at [207, 104] on span "Cuisine - Asian" at bounding box center [201, 105] width 56 height 11
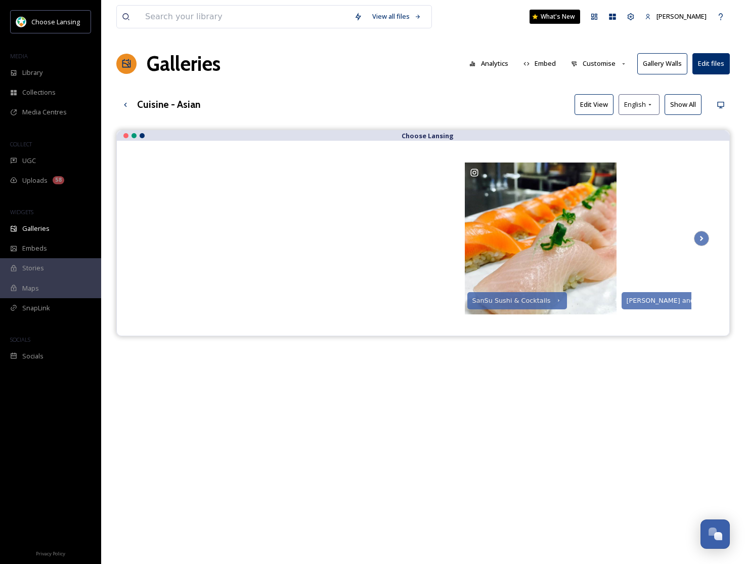
click at [595, 61] on button "Customise" at bounding box center [599, 64] width 66 height 20
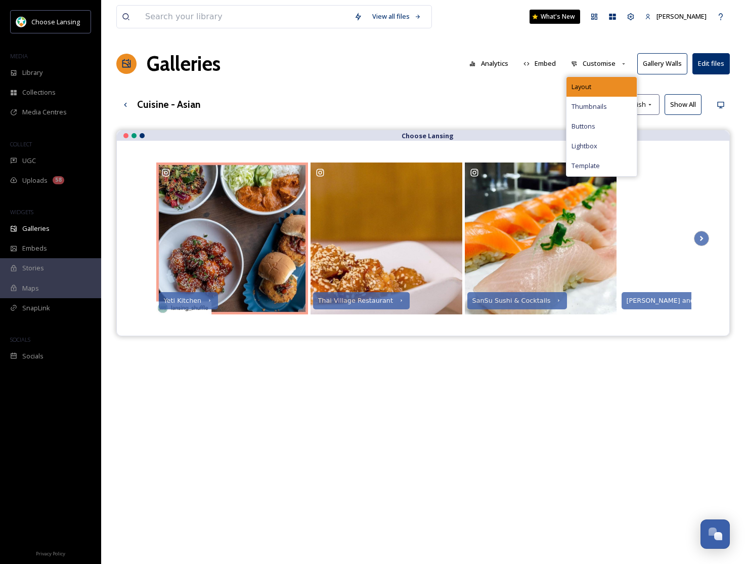
click at [596, 85] on div "Layout" at bounding box center [602, 87] width 70 height 20
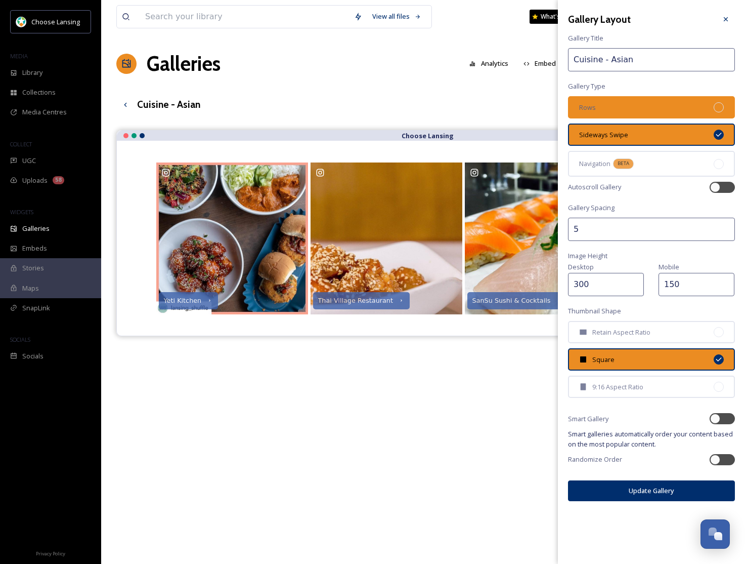
click at [640, 109] on div "Rows" at bounding box center [651, 107] width 167 height 22
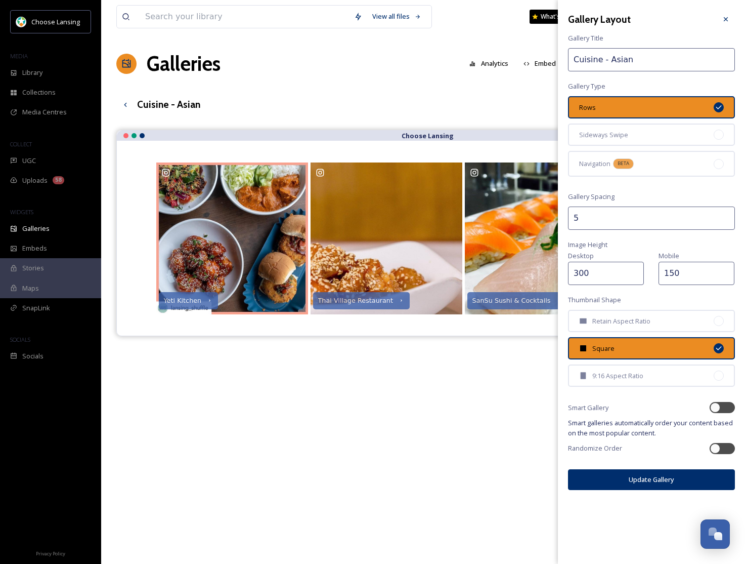
click at [656, 481] on button "Update Gallery" at bounding box center [651, 479] width 167 height 21
drag, startPoint x: 724, startPoint y: 19, endPoint x: 608, endPoint y: 104, distance: 143.7
click at [723, 21] on icon at bounding box center [726, 19] width 8 height 8
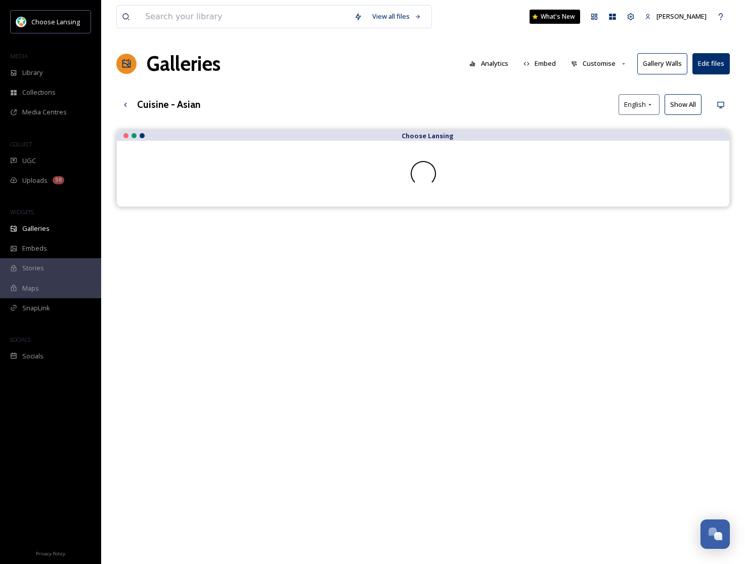
click at [676, 104] on button "Show All" at bounding box center [683, 104] width 37 height 21
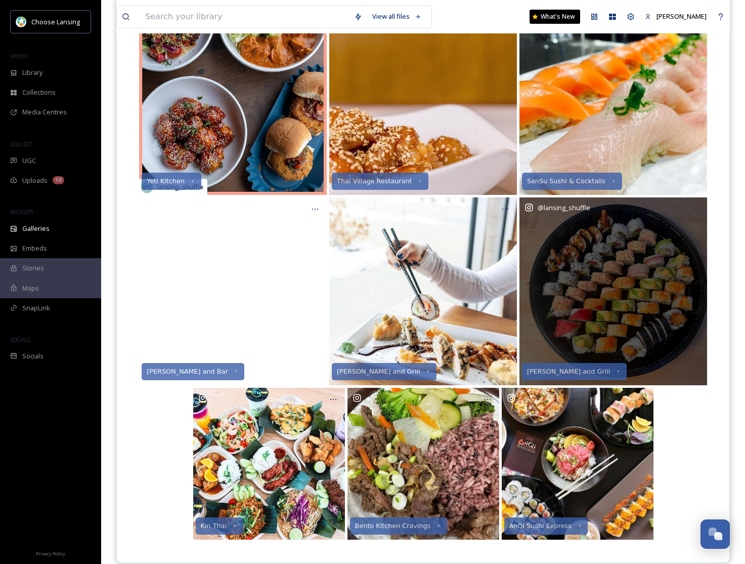
scroll to position [167, 0]
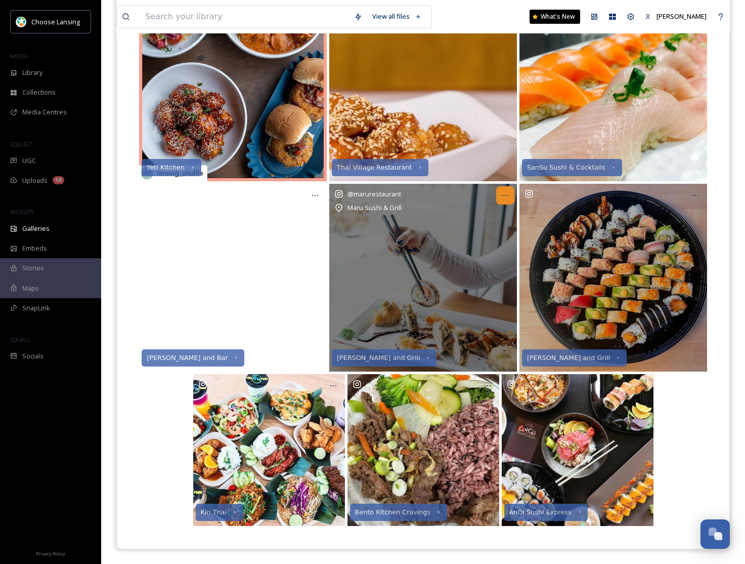
click at [507, 198] on icon at bounding box center [505, 195] width 8 height 8
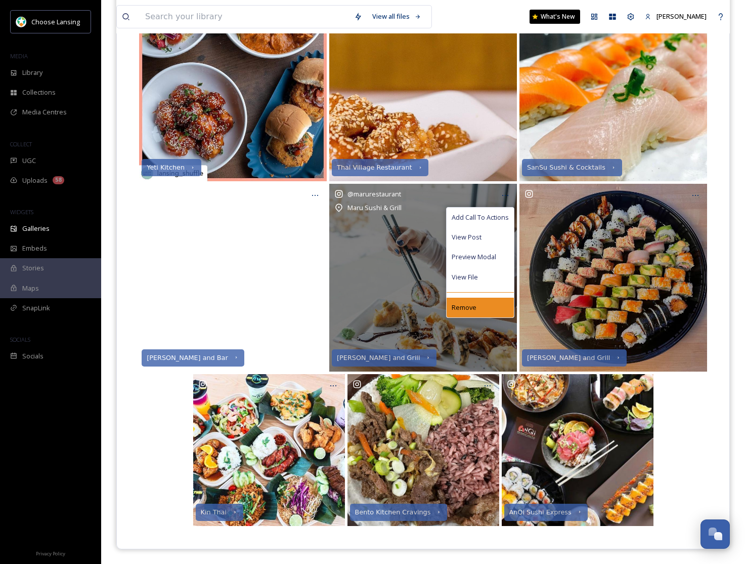
click at [467, 304] on span "Remove" at bounding box center [464, 308] width 25 height 10
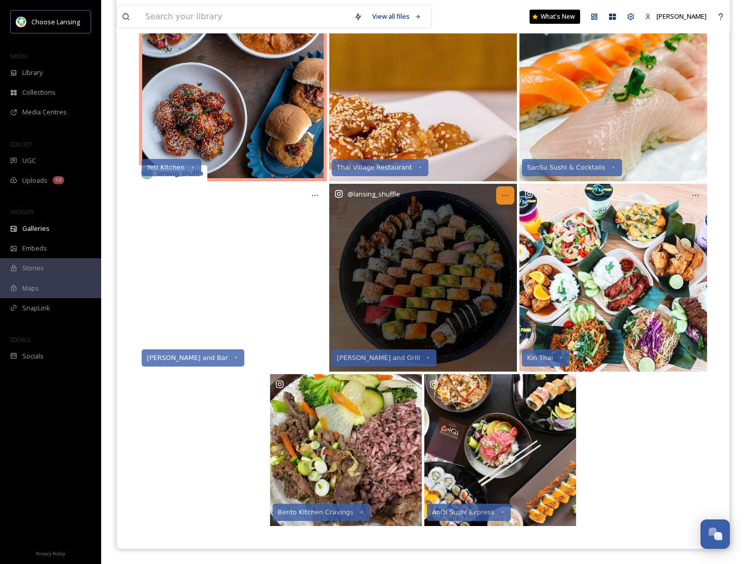
click at [500, 194] on div at bounding box center [505, 195] width 18 height 18
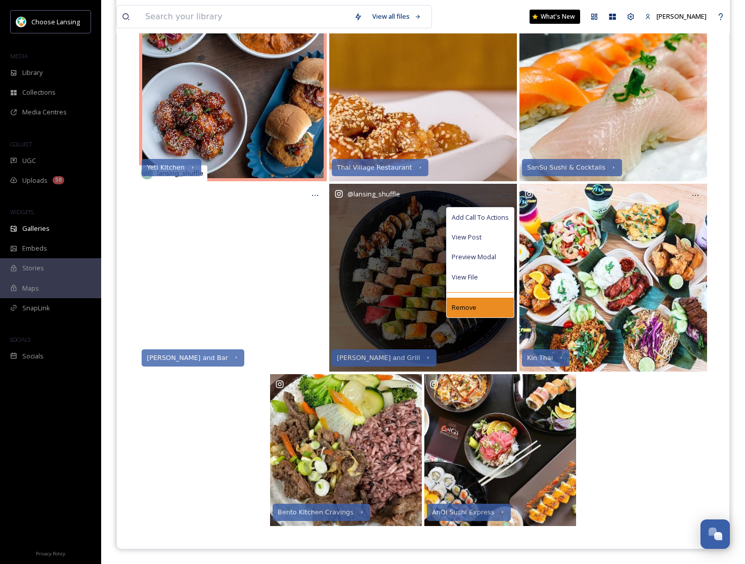
click at [472, 301] on div "Remove" at bounding box center [480, 308] width 67 height 20
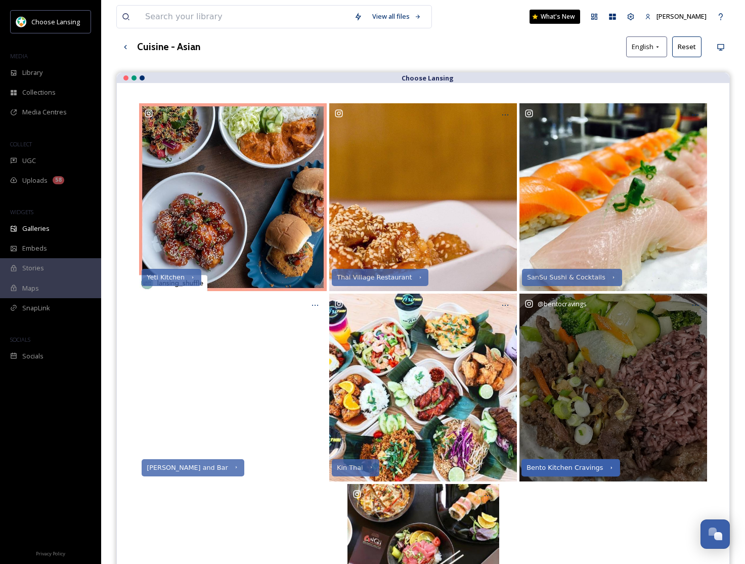
scroll to position [0, 0]
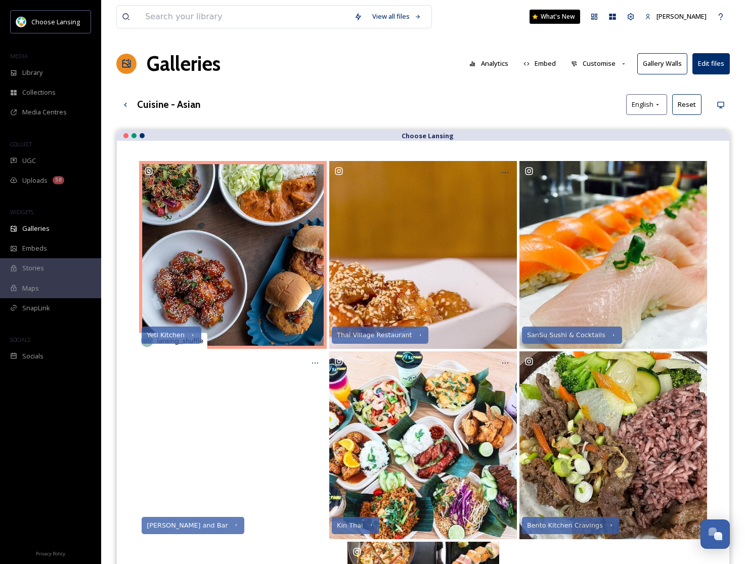
click at [610, 61] on button "Customise" at bounding box center [599, 64] width 66 height 20
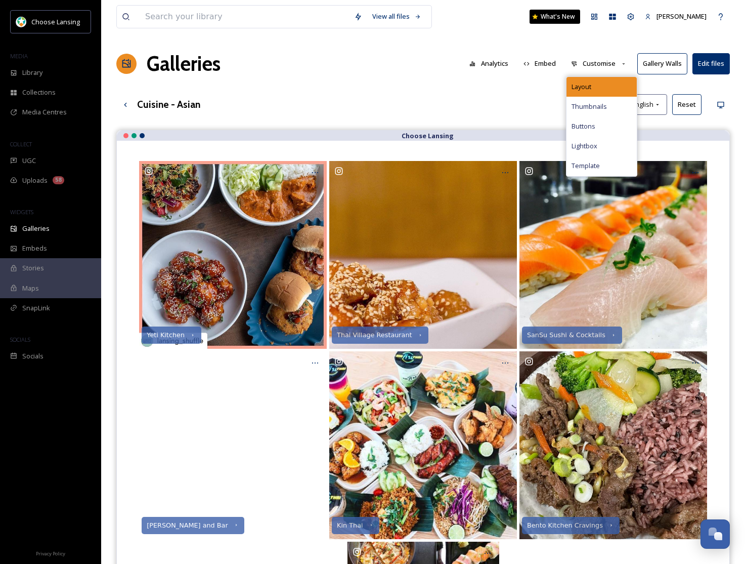
click at [600, 82] on div "Layout" at bounding box center [602, 87] width 70 height 20
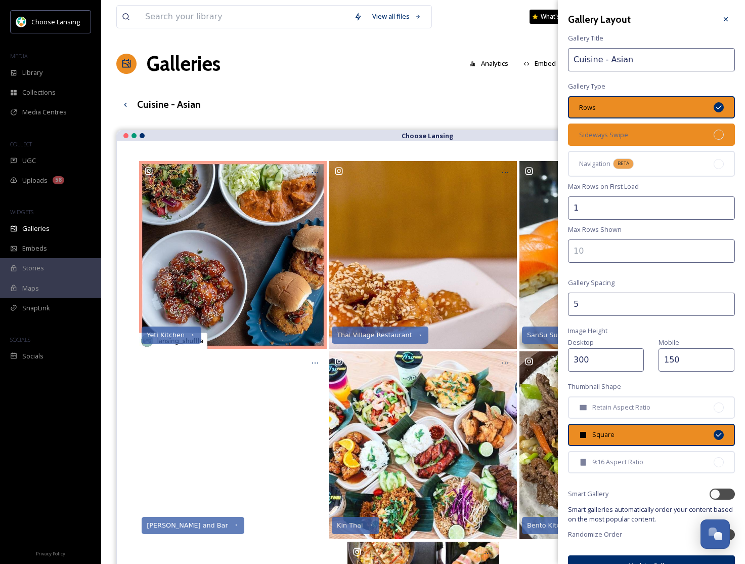
drag, startPoint x: 632, startPoint y: 131, endPoint x: 649, endPoint y: 221, distance: 92.1
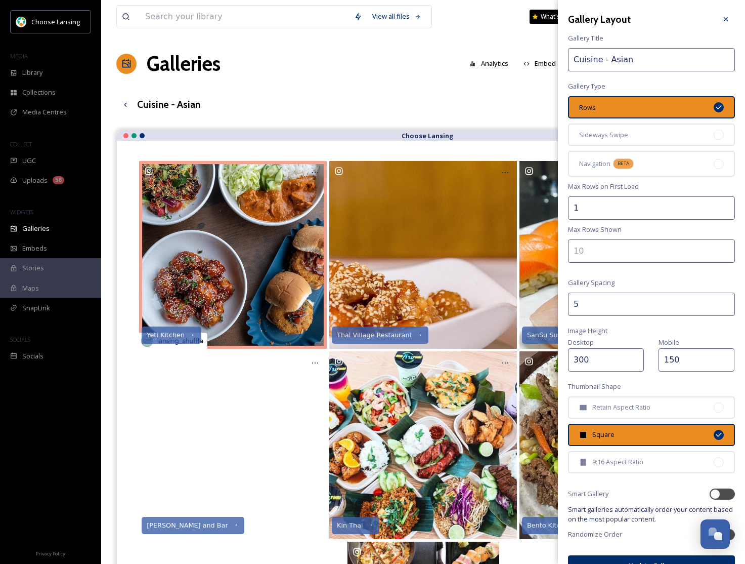
click at [634, 130] on div "Sideways Swipe" at bounding box center [651, 134] width 167 height 22
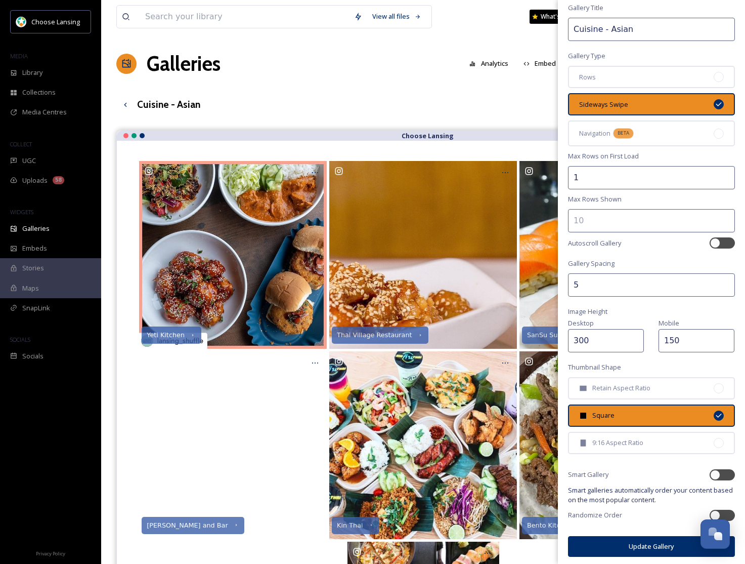
click at [617, 539] on button "Update Gallery" at bounding box center [651, 546] width 167 height 21
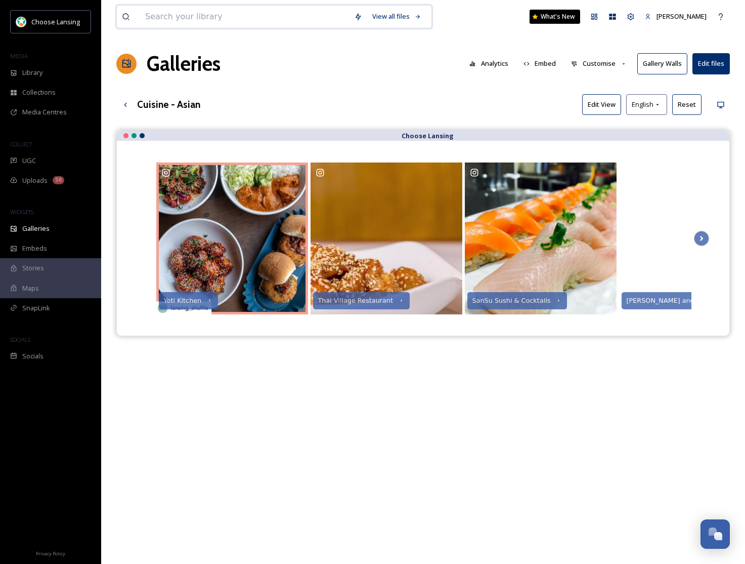
click at [145, 13] on input at bounding box center [244, 17] width 209 height 22
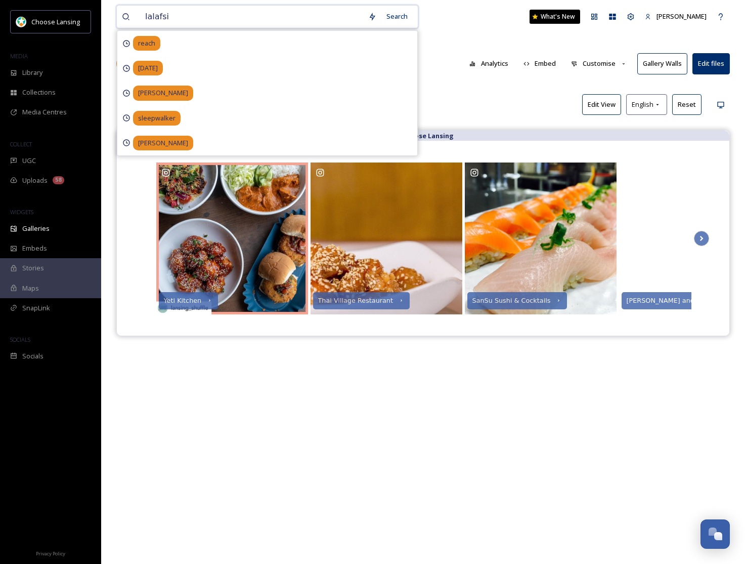
type input "lalafsih"
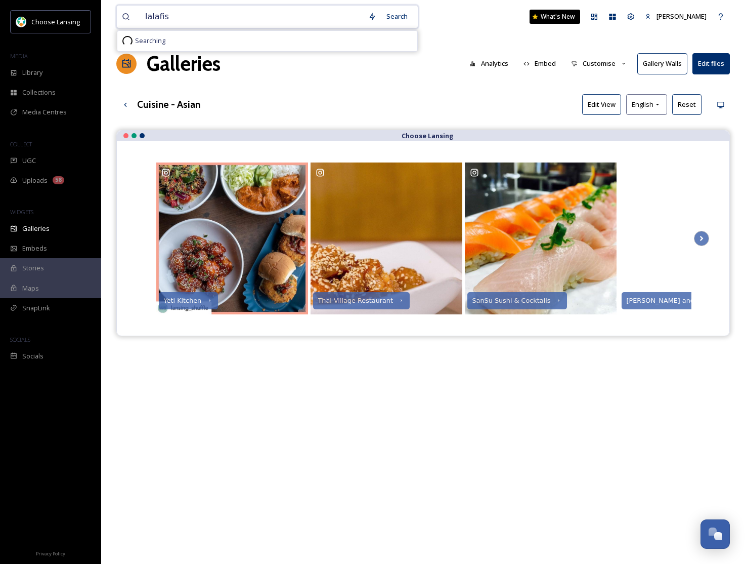
type input "lalafish"
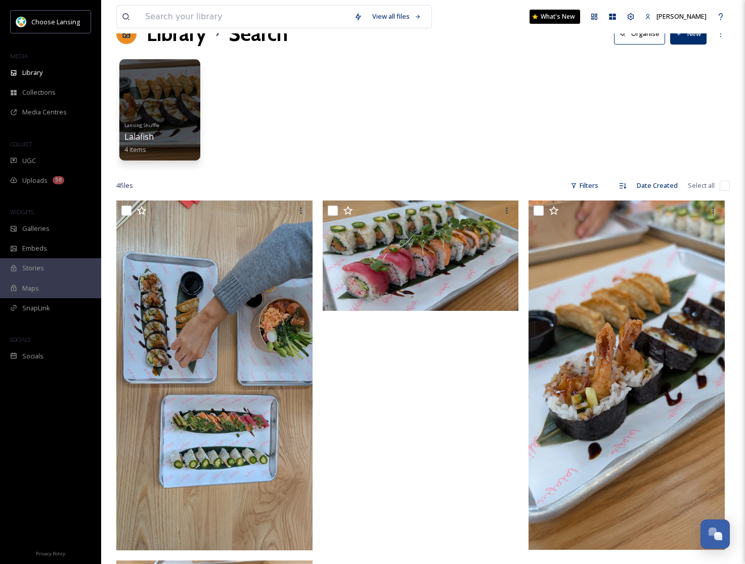
scroll to position [28, 0]
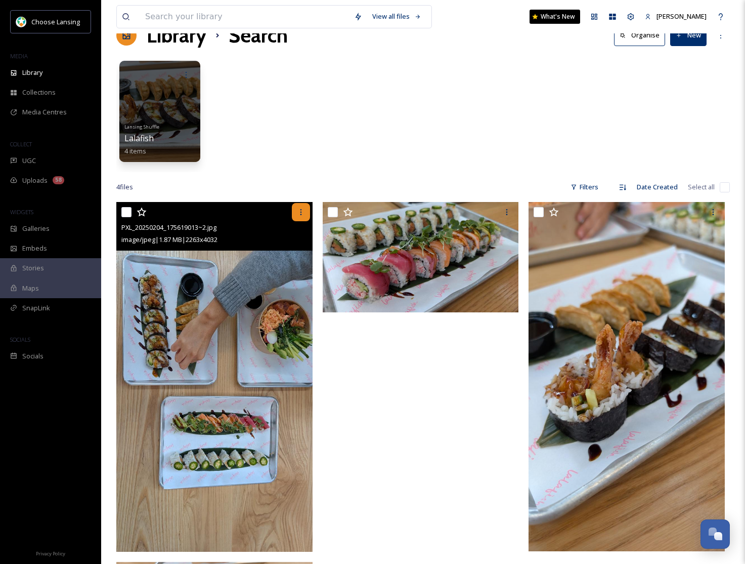
click at [307, 214] on div at bounding box center [301, 212] width 18 height 18
drag, startPoint x: 129, startPoint y: 215, endPoint x: 159, endPoint y: 245, distance: 43.3
click at [128, 215] on input "checkbox" at bounding box center [126, 212] width 10 height 10
checkbox input "true"
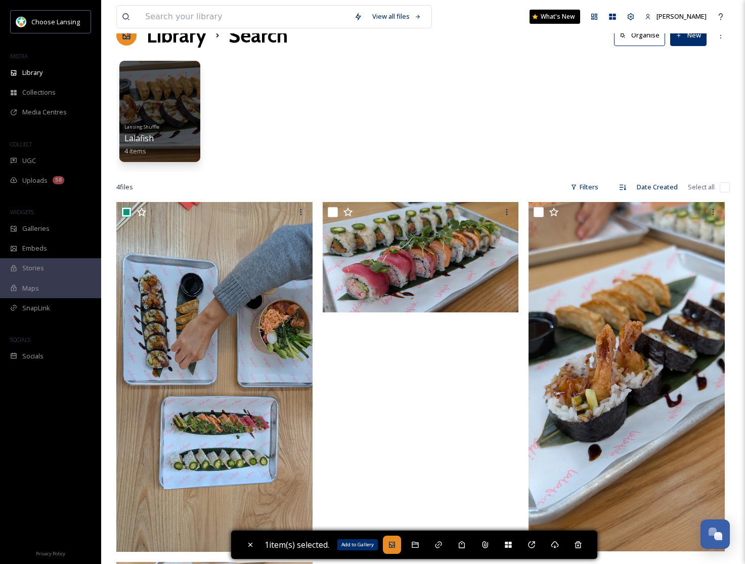
drag, startPoint x: 399, startPoint y: 547, endPoint x: 407, endPoint y: 540, distance: 10.8
click at [396, 547] on icon at bounding box center [392, 544] width 8 height 8
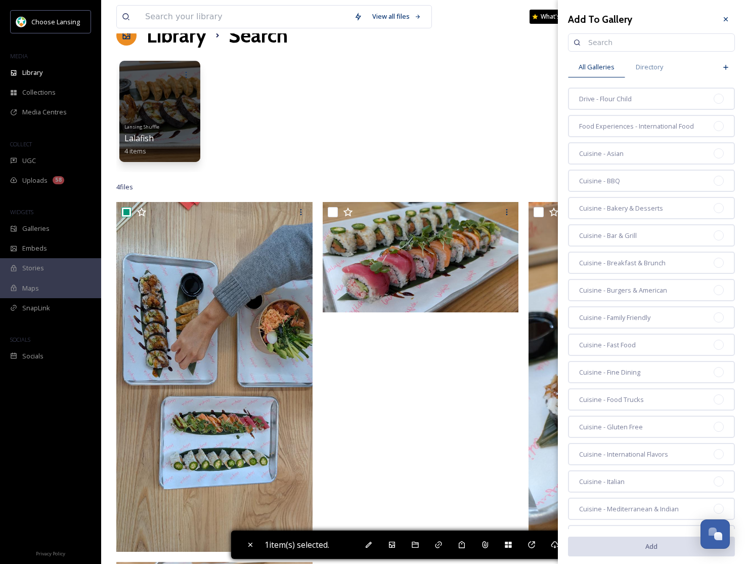
click at [606, 40] on input at bounding box center [656, 42] width 146 height 20
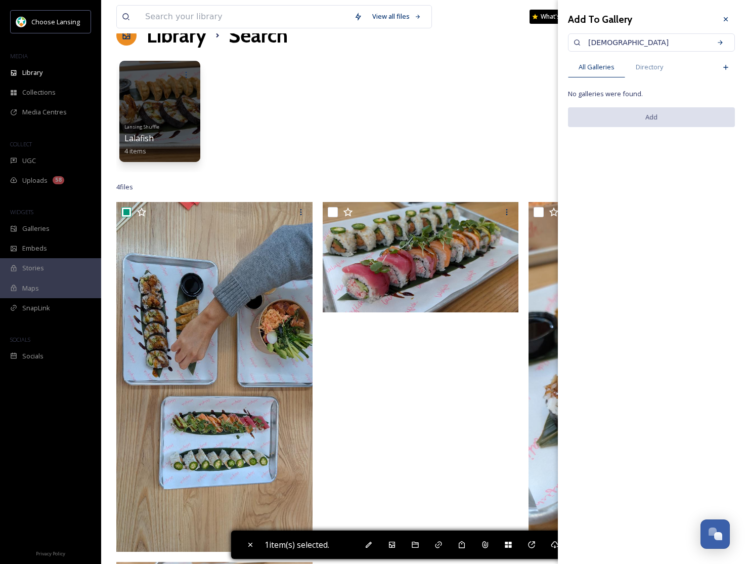
type input "[DEMOGRAPHIC_DATA]"
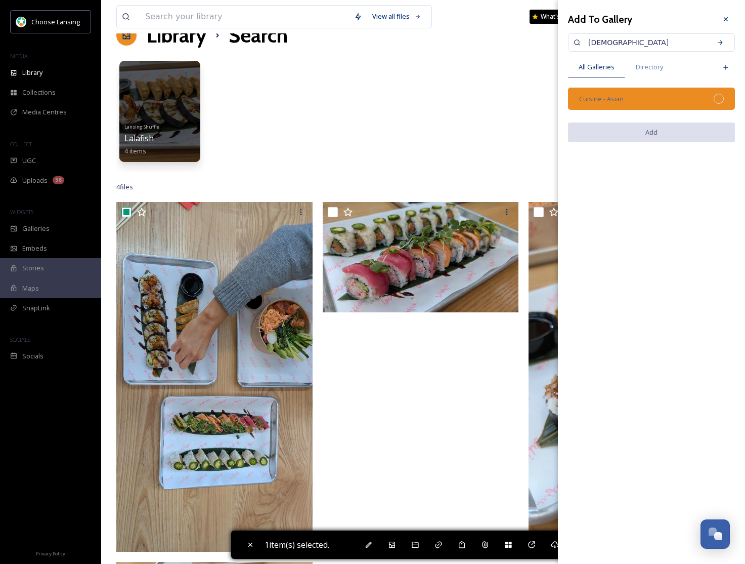
click at [665, 94] on div "Cuisine - Asian" at bounding box center [651, 99] width 167 height 22
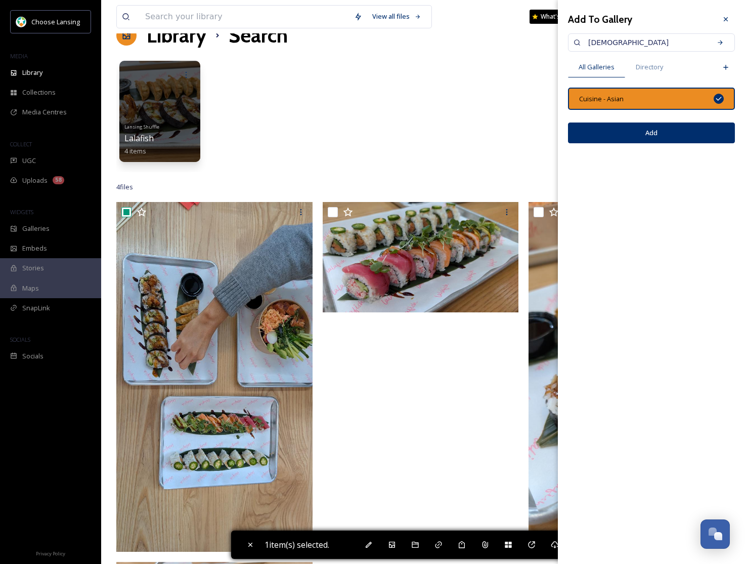
click at [662, 136] on button "Add" at bounding box center [651, 132] width 167 height 21
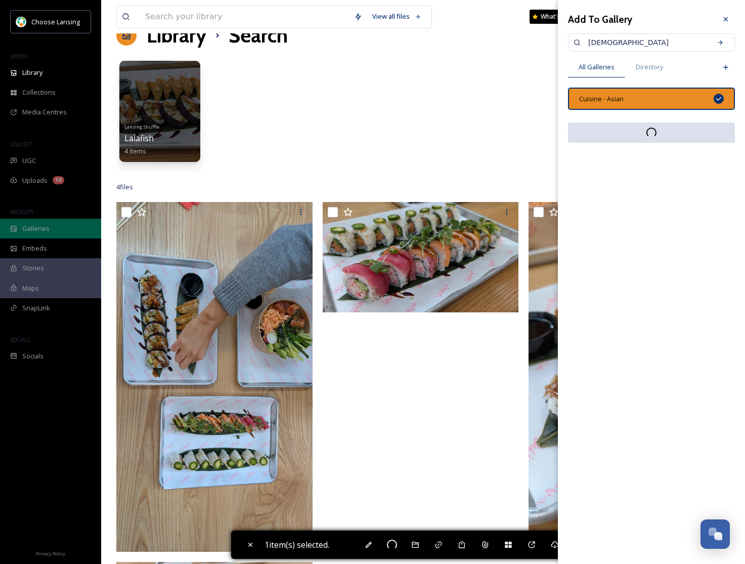
checkbox input "false"
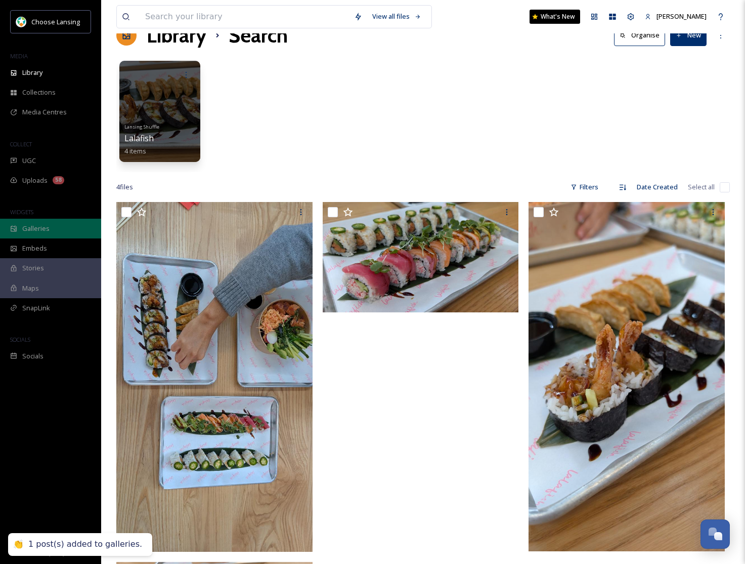
click at [36, 229] on span "Galleries" at bounding box center [35, 229] width 27 height 10
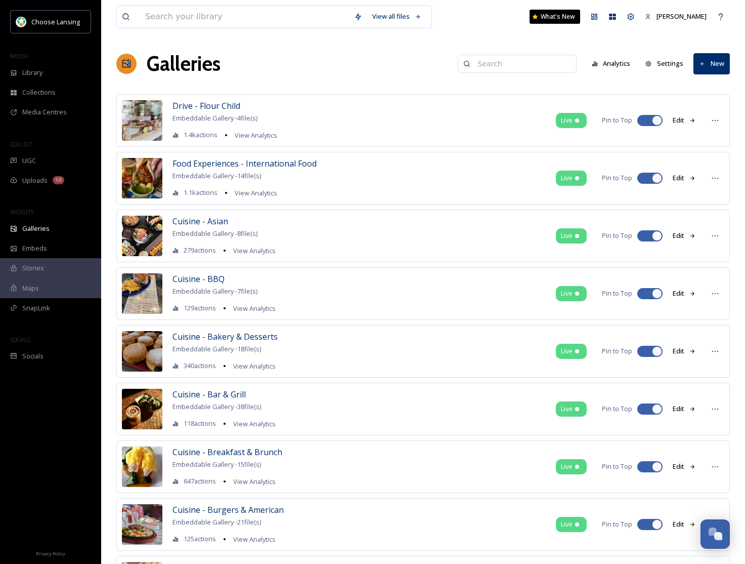
click at [526, 65] on input at bounding box center [522, 64] width 98 height 20
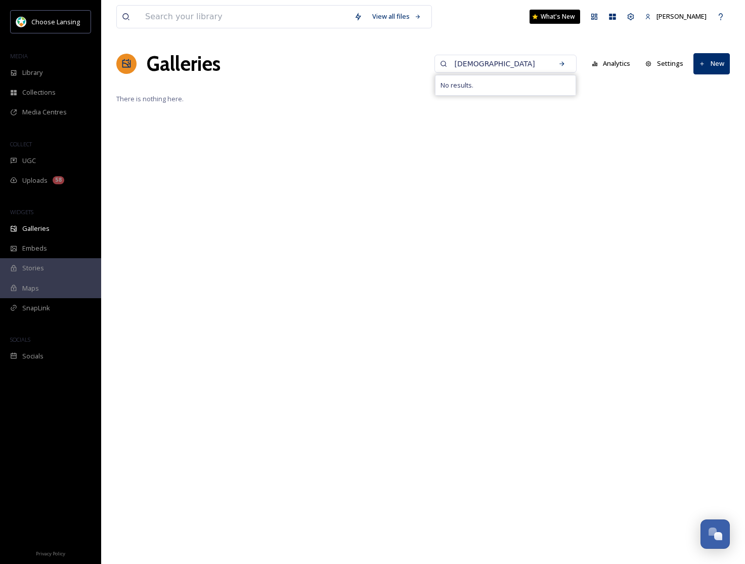
type input "[DEMOGRAPHIC_DATA]"
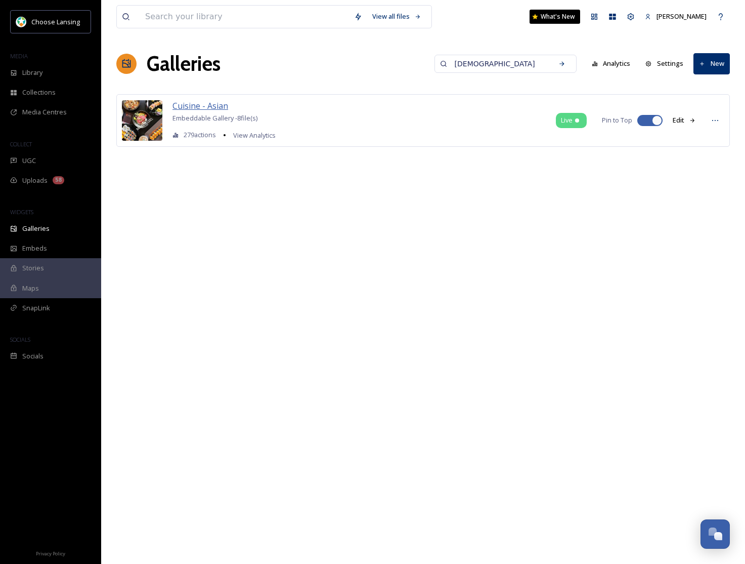
click at [195, 106] on span "Cuisine - Asian" at bounding box center [201, 105] width 56 height 11
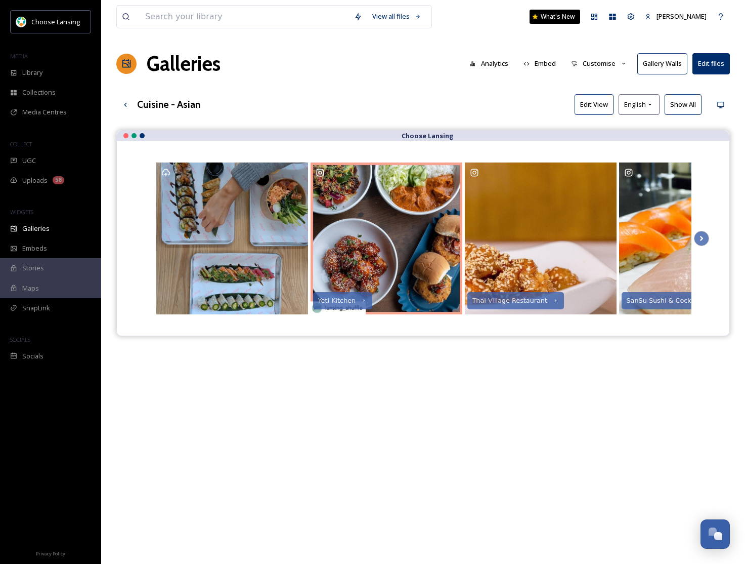
click at [599, 65] on button "Customise" at bounding box center [599, 64] width 66 height 20
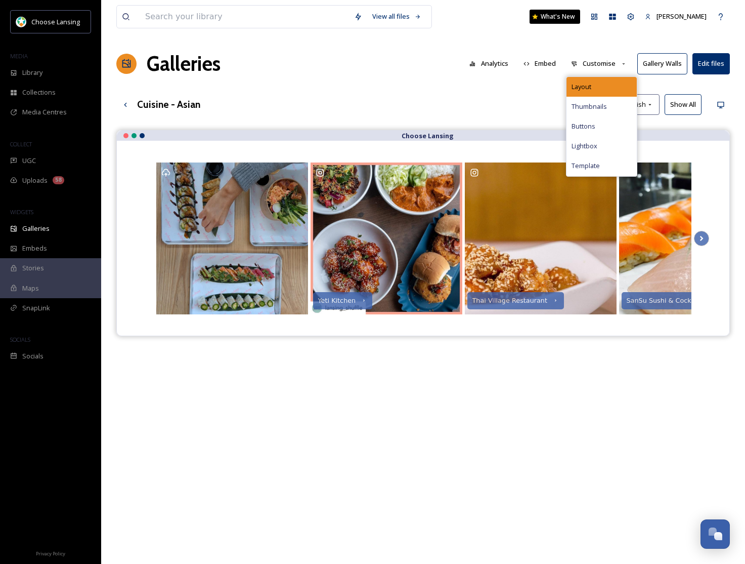
click at [599, 86] on div "Layout" at bounding box center [602, 87] width 70 height 20
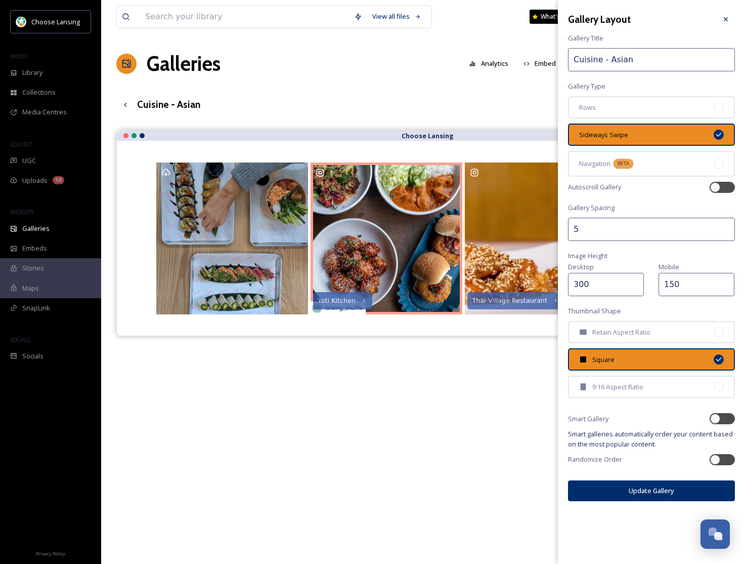
drag, startPoint x: 623, startPoint y: 106, endPoint x: 683, endPoint y: 213, distance: 121.9
click at [625, 106] on div "Rows" at bounding box center [651, 107] width 167 height 22
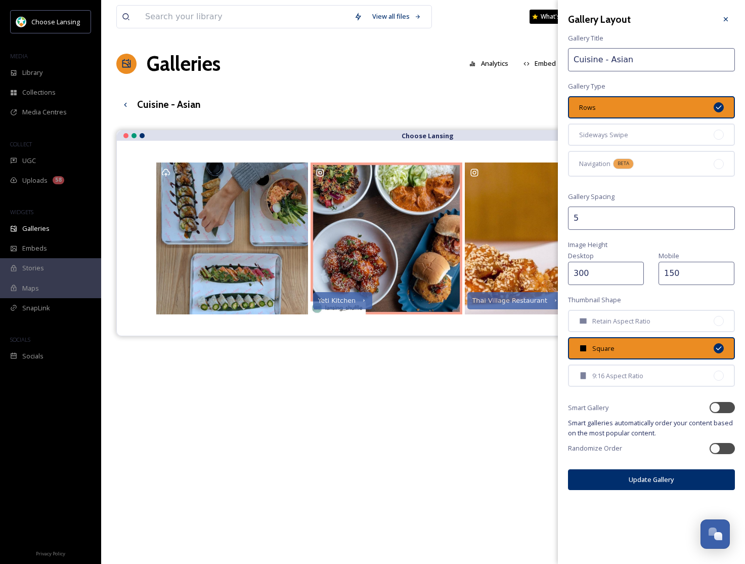
click at [653, 477] on button "Update Gallery" at bounding box center [651, 479] width 167 height 21
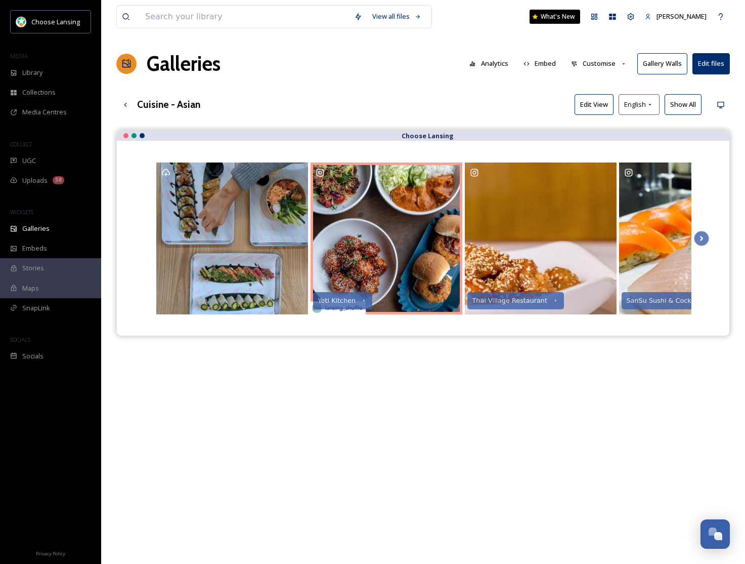
drag, startPoint x: 500, startPoint y: 427, endPoint x: 491, endPoint y: 411, distance: 18.0
click at [500, 427] on div "Choose Lansing Yeti Kitchen Thai Village Restaurant SanSu Sushi & Cocktails Oha…" at bounding box center [423, 412] width 614 height 564
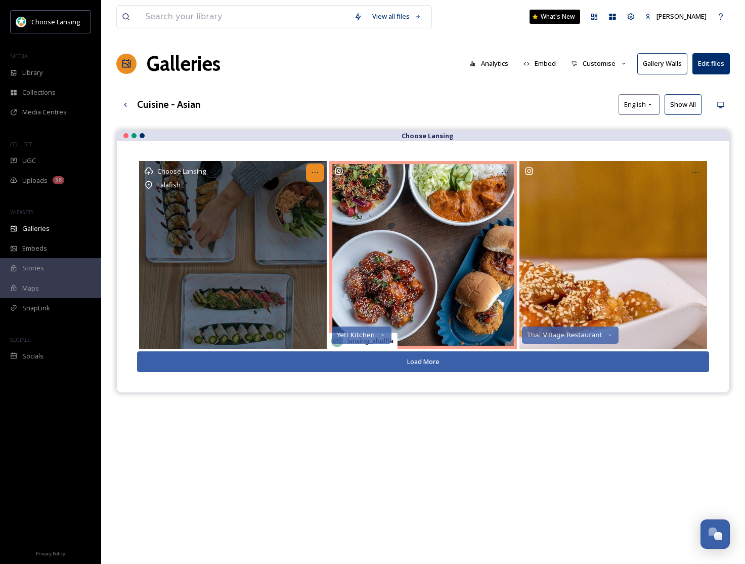
click at [317, 171] on icon at bounding box center [315, 172] width 8 height 8
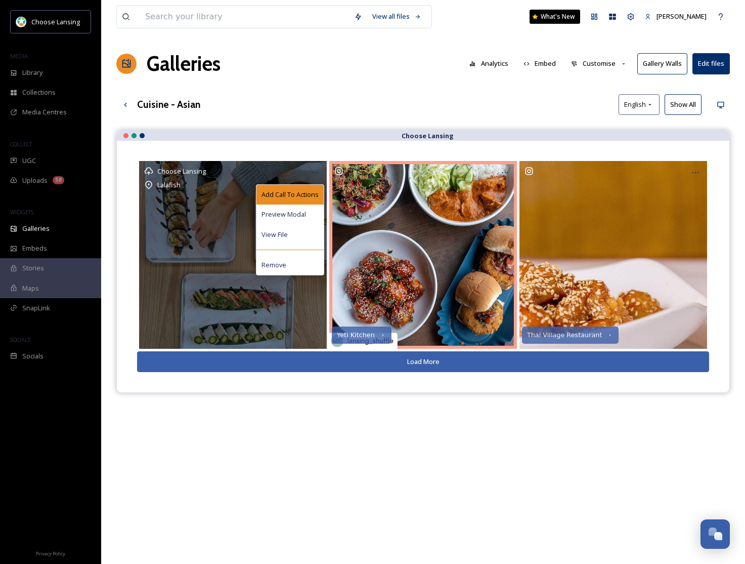
click at [319, 193] on div "Add Call To Actions" at bounding box center [290, 195] width 67 height 20
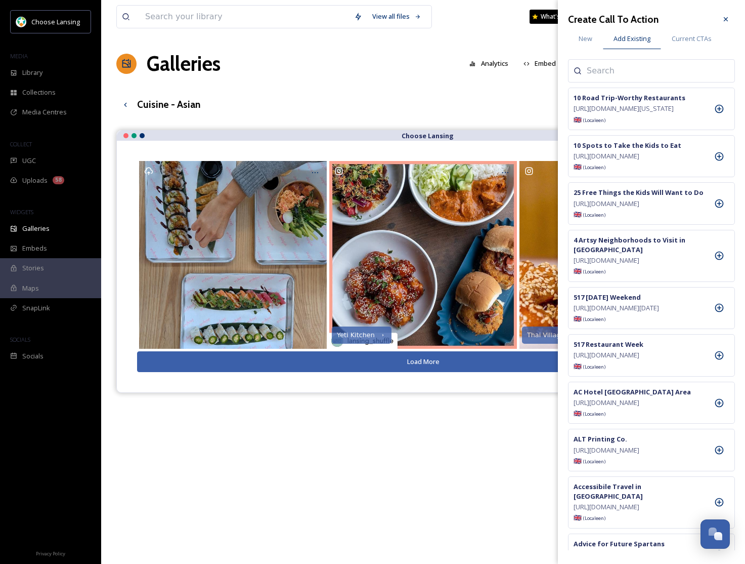
click at [588, 72] on input at bounding box center [637, 71] width 101 height 12
type input "lala"
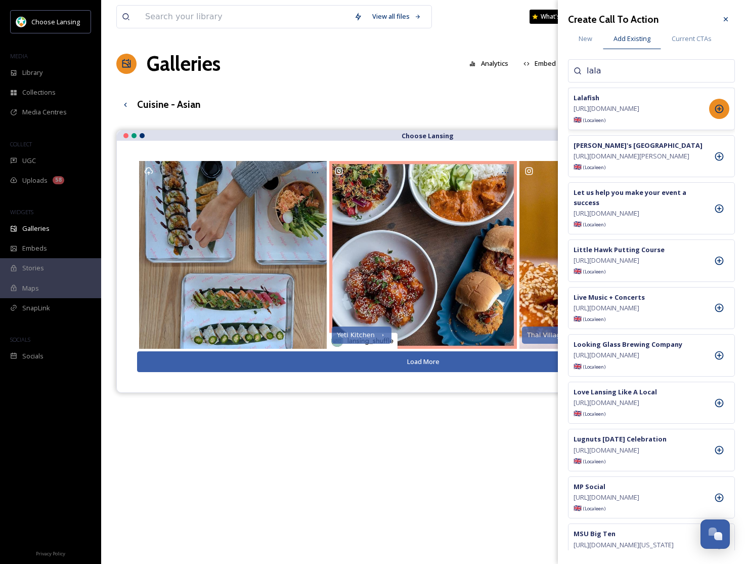
click at [710, 109] on div at bounding box center [719, 109] width 20 height 20
click at [725, 16] on icon at bounding box center [726, 19] width 8 height 8
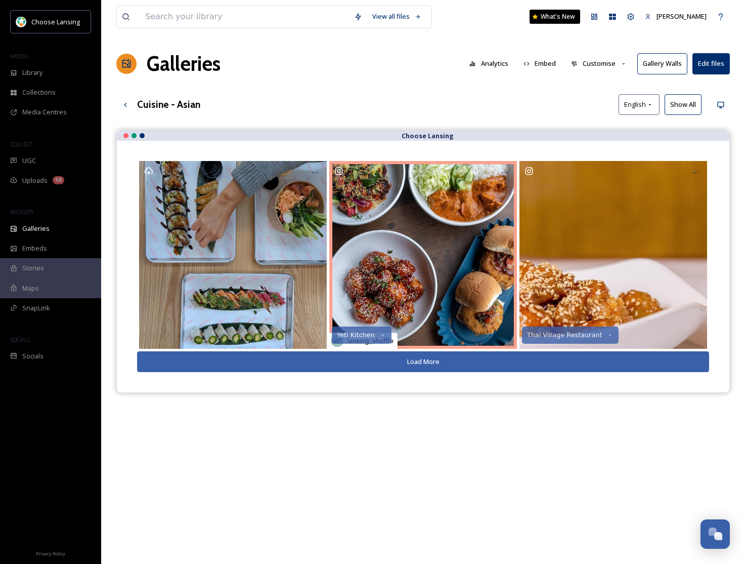
click at [604, 69] on button "Customise" at bounding box center [599, 64] width 66 height 20
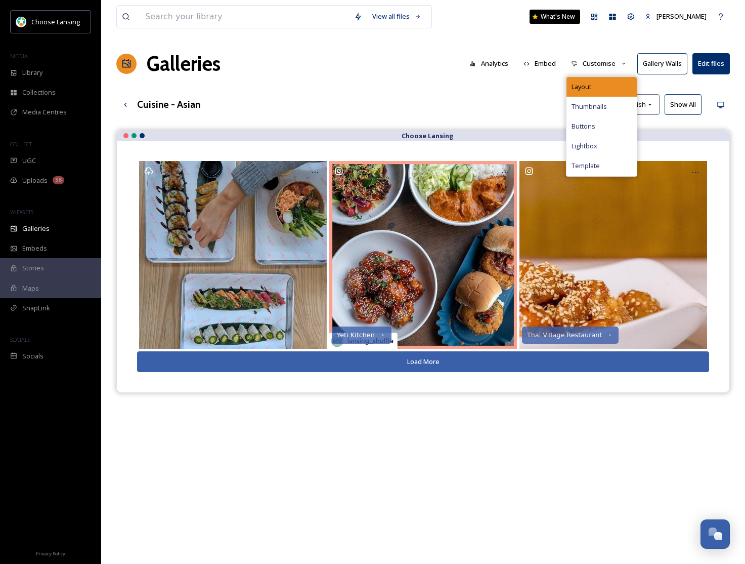
click at [602, 80] on div "Layout" at bounding box center [602, 87] width 70 height 20
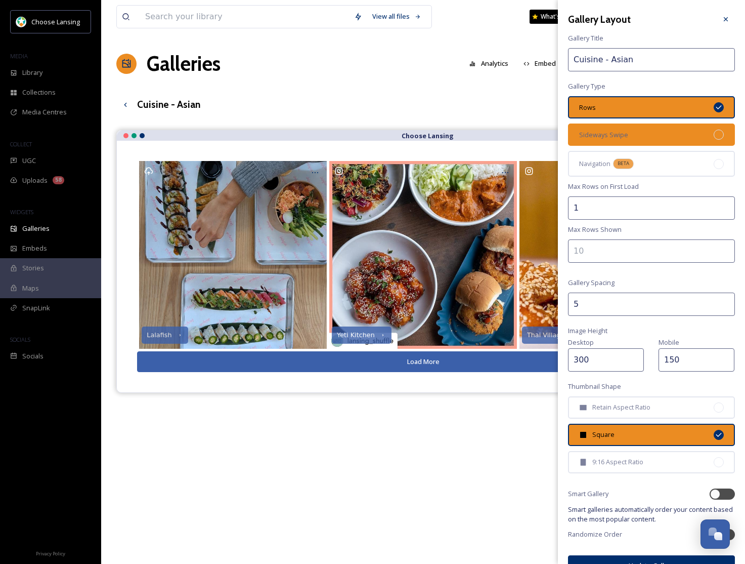
click at [643, 125] on div "Sideways Swipe" at bounding box center [651, 134] width 167 height 22
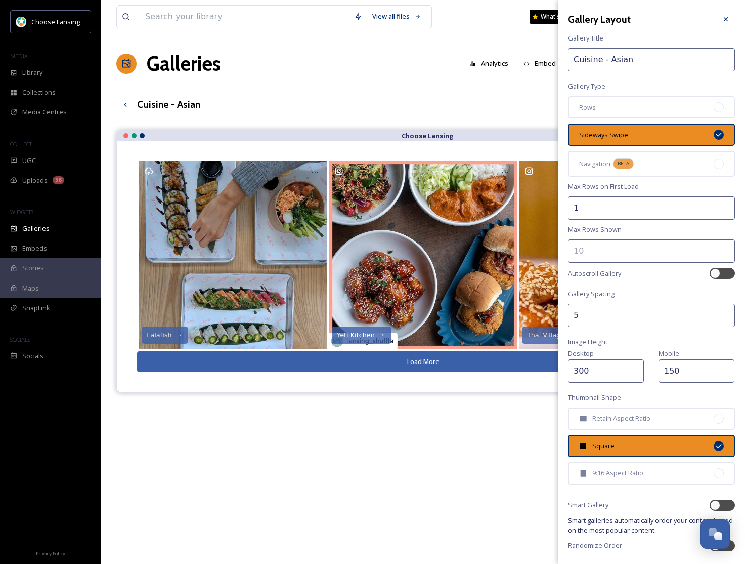
scroll to position [30, 0]
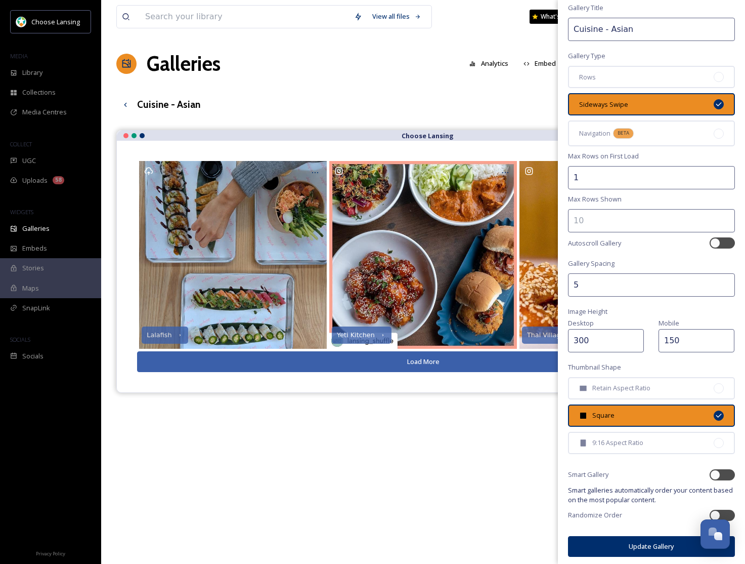
drag, startPoint x: 616, startPoint y: 545, endPoint x: 594, endPoint y: 536, distance: 23.9
click at [615, 545] on button "Update Gallery" at bounding box center [651, 546] width 167 height 21
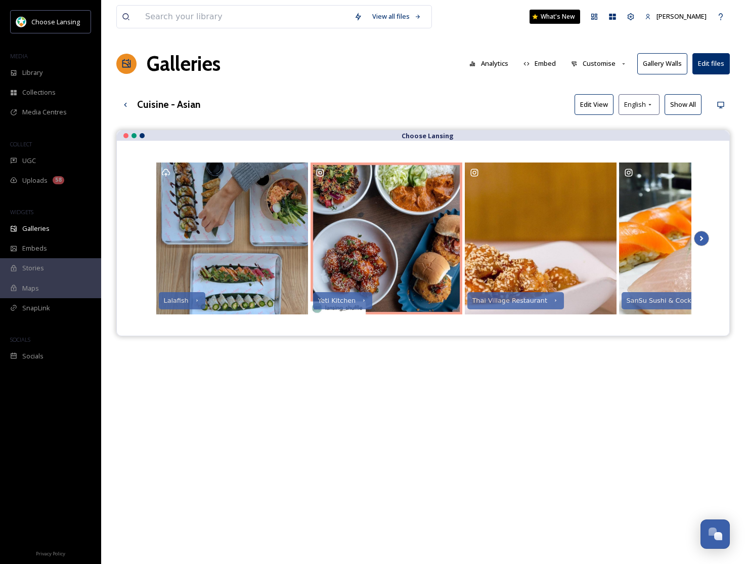
click at [703, 239] on icon at bounding box center [702, 238] width 14 height 15
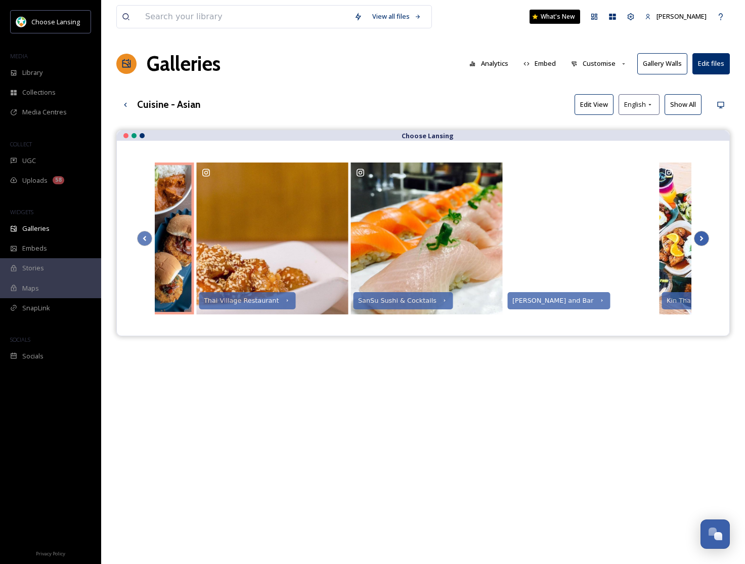
click at [703, 239] on icon at bounding box center [702, 238] width 14 height 15
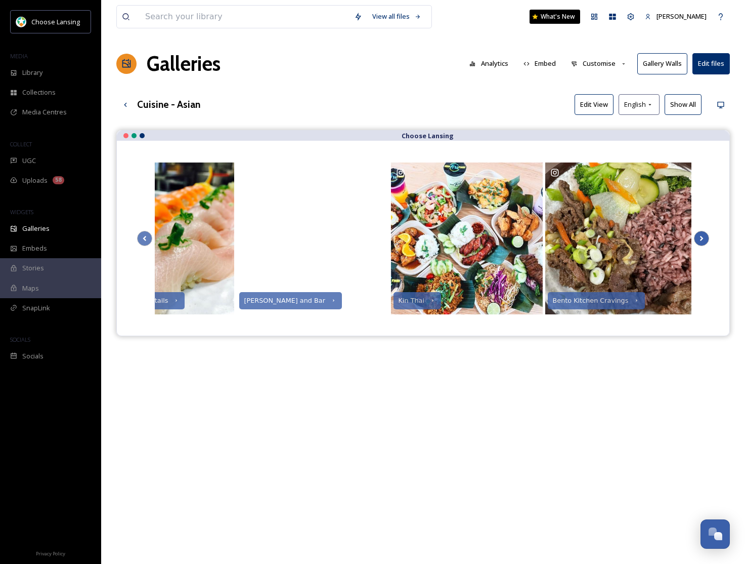
click at [703, 239] on icon at bounding box center [702, 238] width 14 height 15
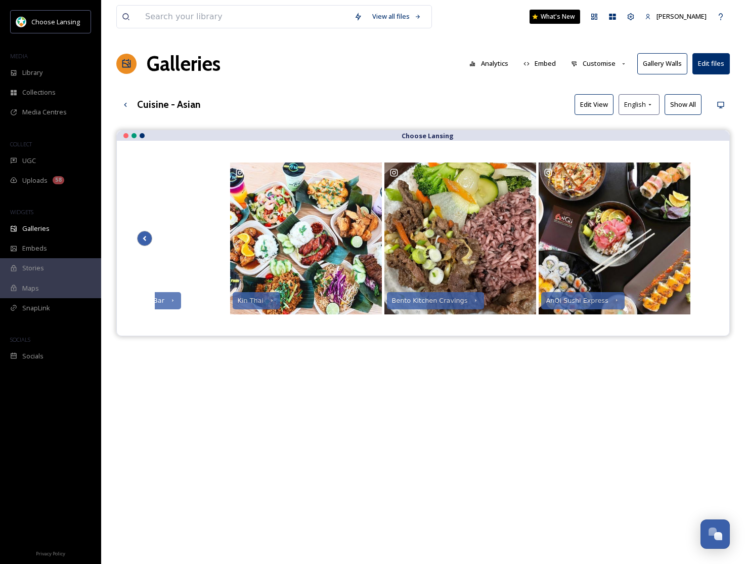
click at [146, 238] on icon at bounding box center [145, 238] width 14 height 15
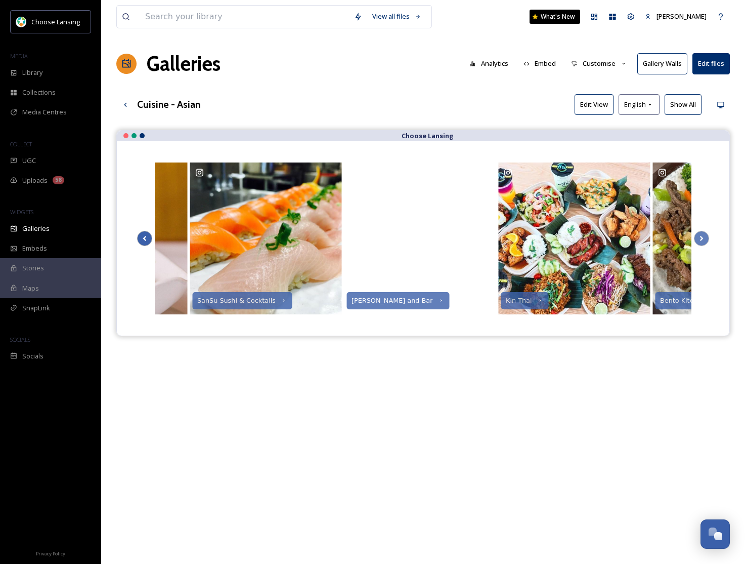
click at [146, 238] on icon at bounding box center [145, 238] width 14 height 15
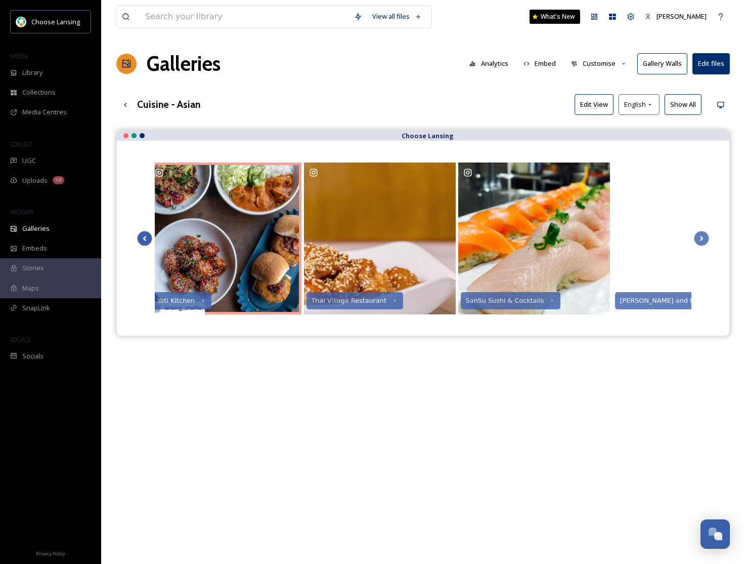
click at [146, 238] on icon at bounding box center [145, 238] width 14 height 15
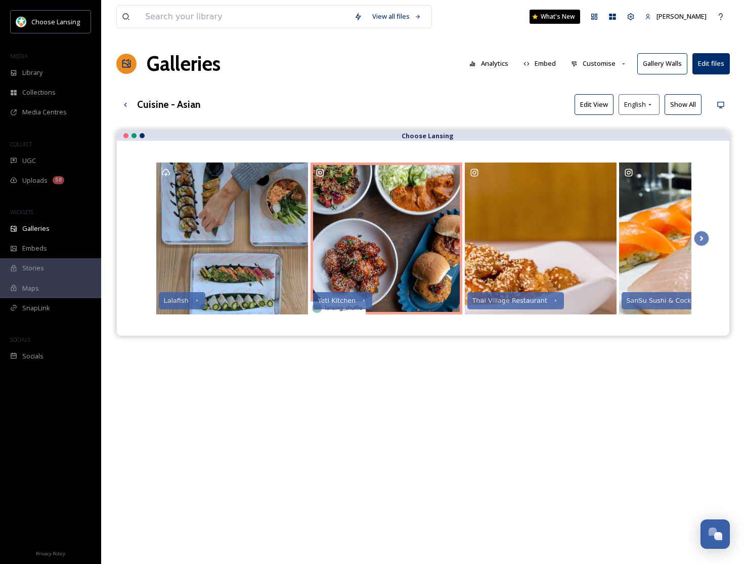
click at [146, 238] on div "Lalafish Yeti Kitchen Thai Village Restaurant SanSu Sushi & Cocktails Ohana Sus…" at bounding box center [423, 238] width 572 height 154
click at [37, 167] on div "UGC" at bounding box center [50, 161] width 101 height 20
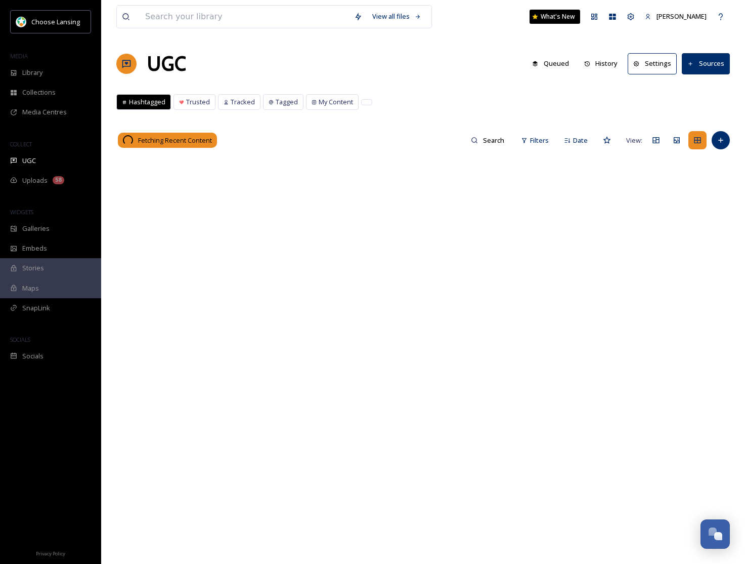
drag, startPoint x: 331, startPoint y: 105, endPoint x: 361, endPoint y: 117, distance: 32.2
click at [331, 105] on span "My Content" at bounding box center [336, 102] width 34 height 10
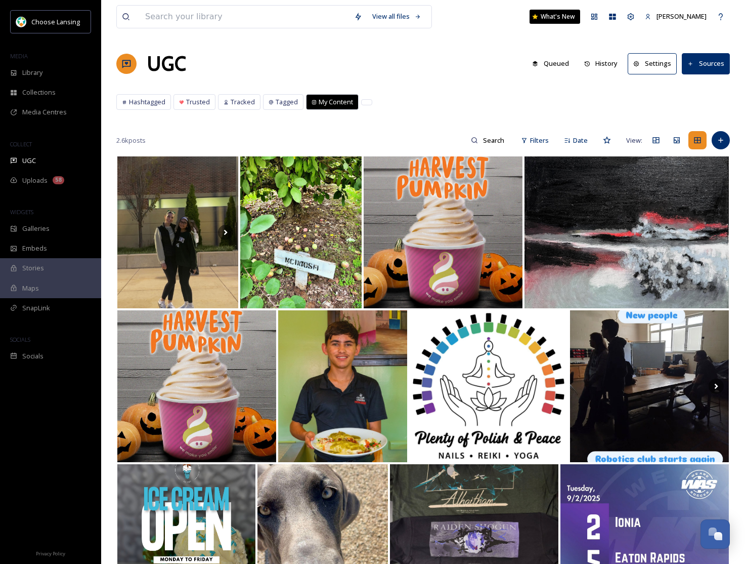
click at [331, 100] on span "My Content" at bounding box center [336, 102] width 34 height 10
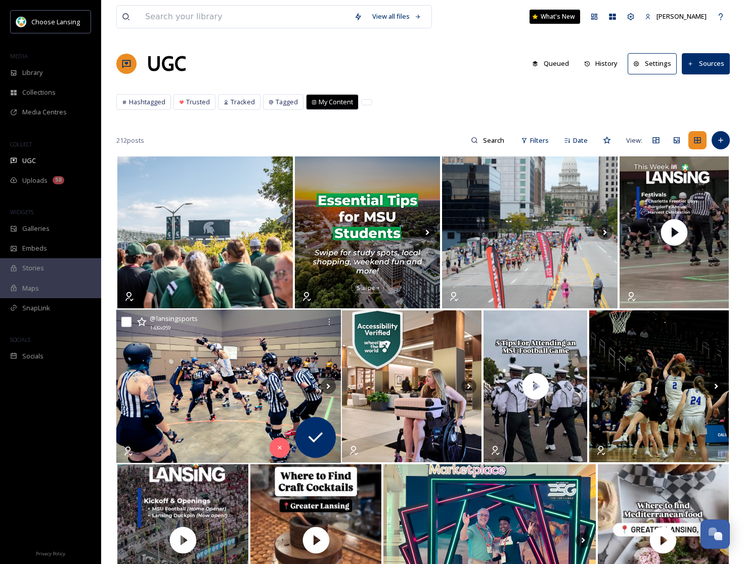
click at [126, 325] on input "checkbox" at bounding box center [126, 322] width 10 height 10
checkbox input "true"
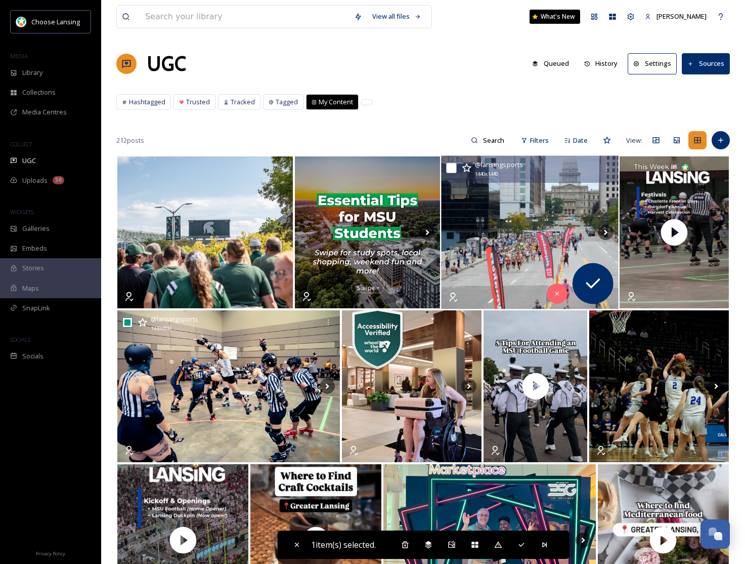
click at [452, 168] on input "checkbox" at bounding box center [452, 168] width 10 height 10
checkbox input "true"
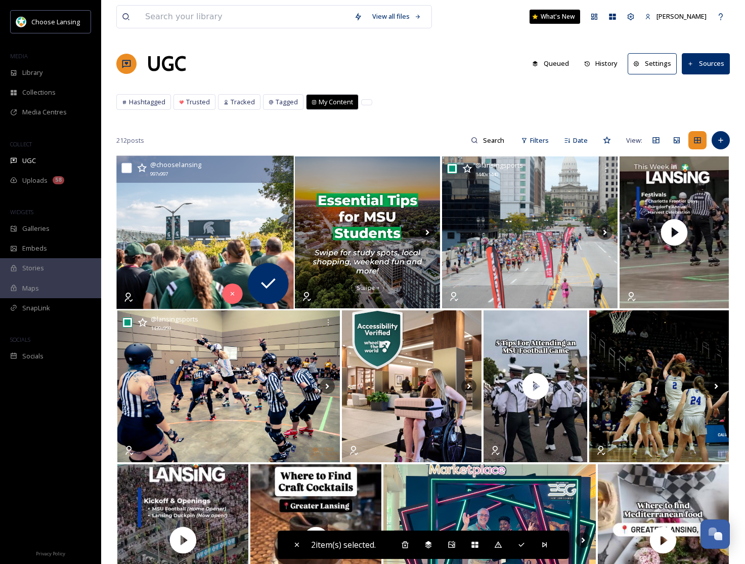
click at [127, 171] on input "checkbox" at bounding box center [126, 168] width 10 height 10
checkbox input "true"
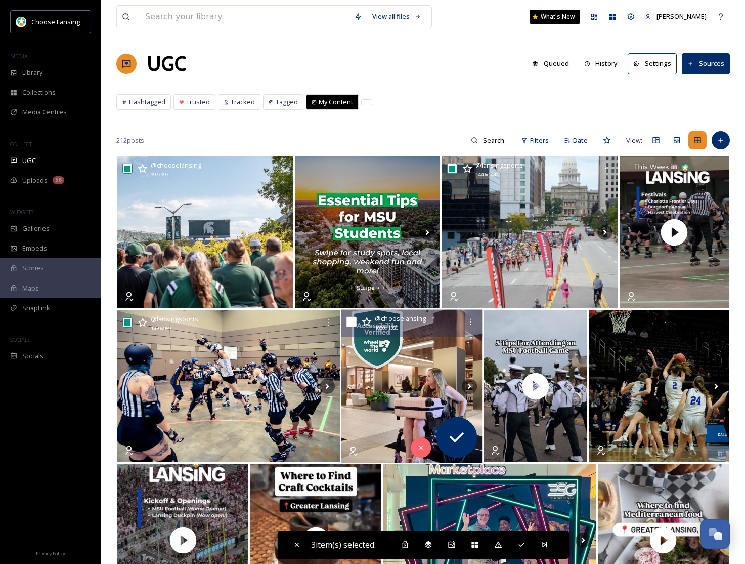
scroll to position [26, 0]
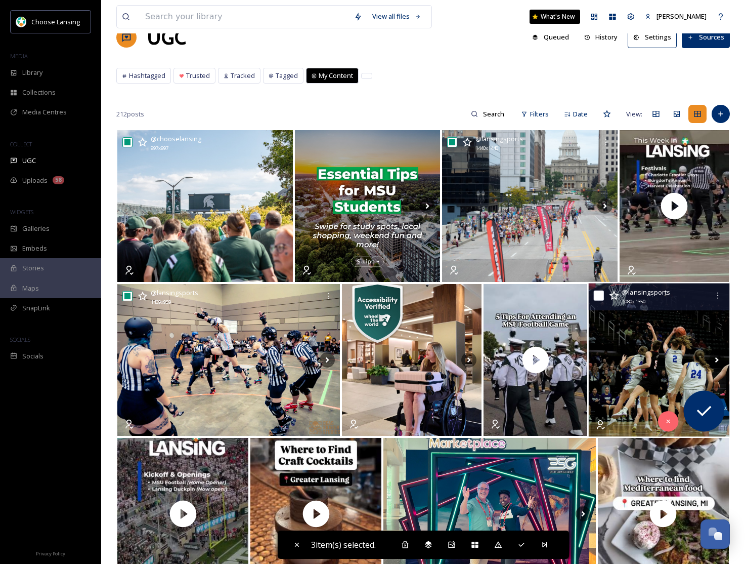
click at [600, 295] on input "checkbox" at bounding box center [599, 295] width 10 height 10
checkbox input "true"
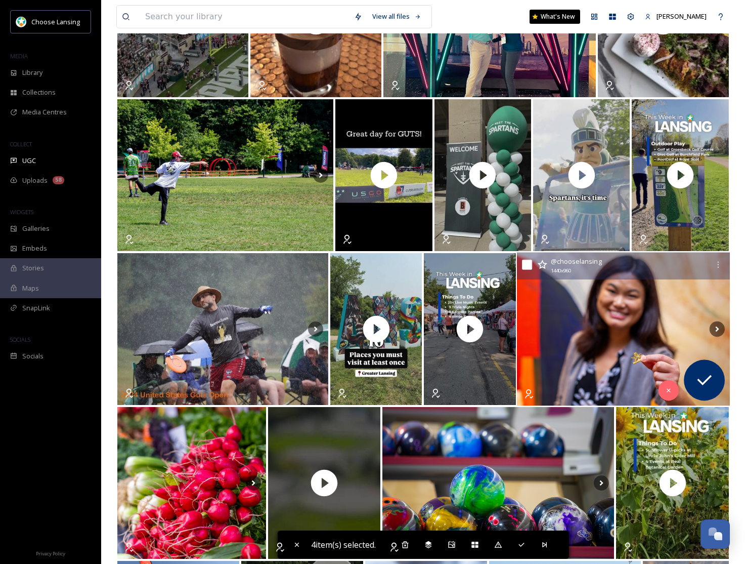
scroll to position [520, 0]
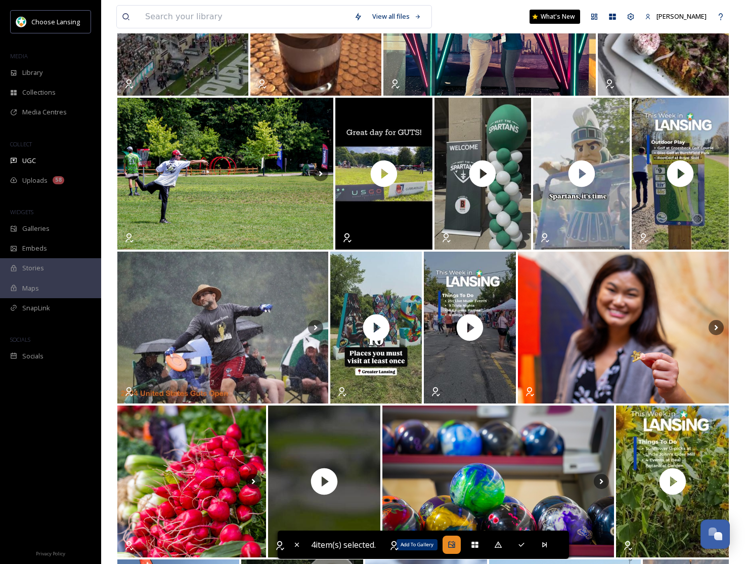
click at [454, 542] on icon at bounding box center [452, 544] width 8 height 8
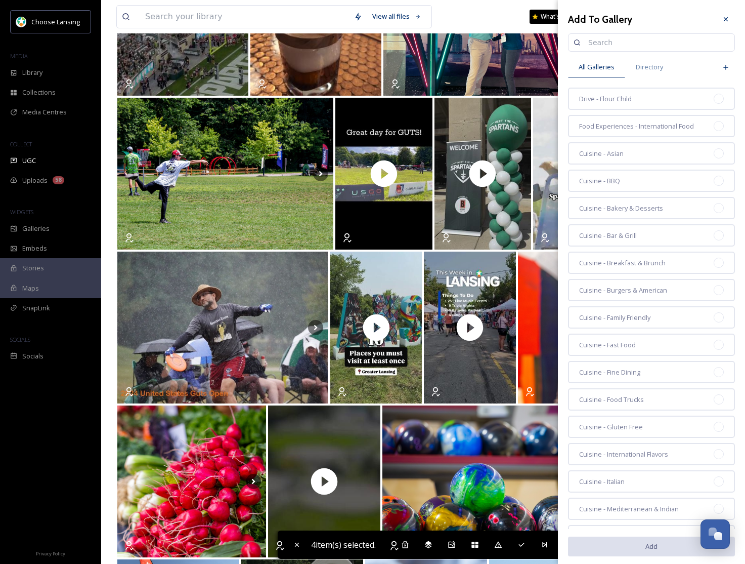
click at [595, 39] on input at bounding box center [656, 42] width 146 height 20
type input "sports"
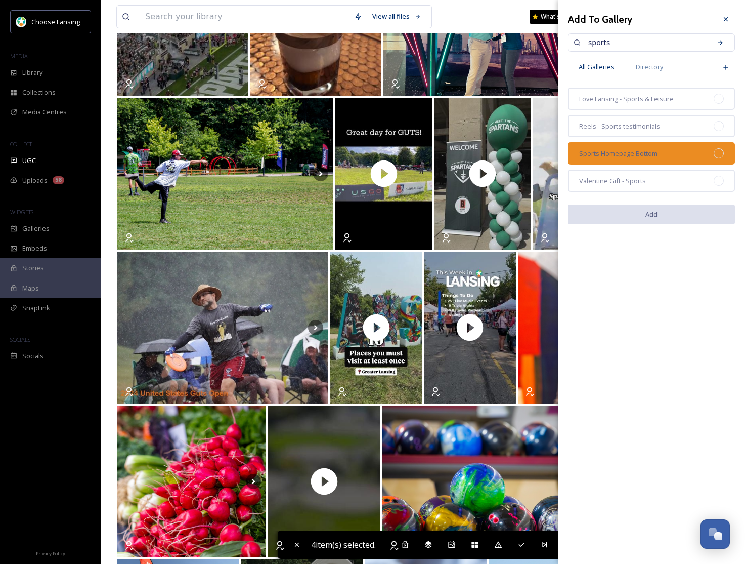
click at [682, 156] on div "Sports Homepage Bottom" at bounding box center [651, 153] width 167 height 22
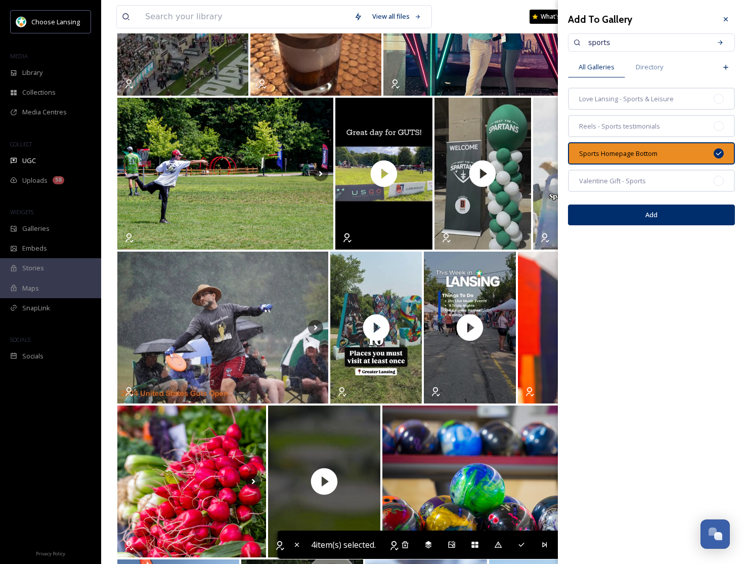
click at [670, 210] on button "Add" at bounding box center [651, 214] width 167 height 21
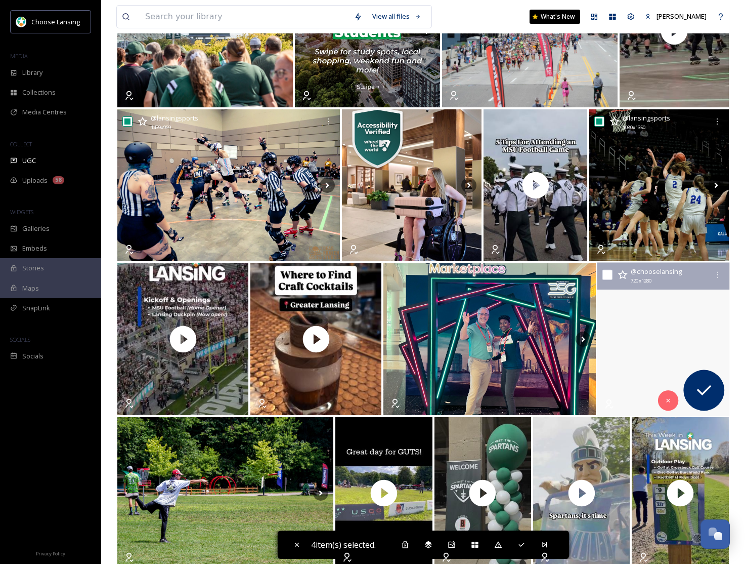
scroll to position [202, 0]
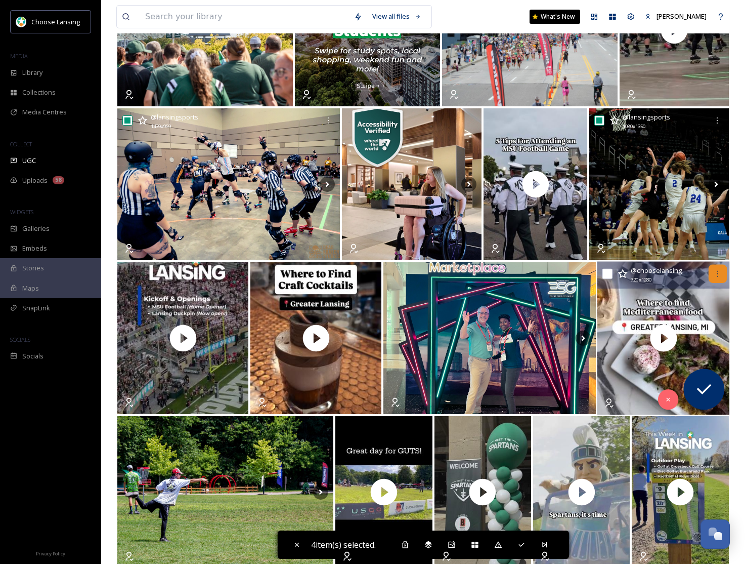
click at [716, 278] on div at bounding box center [718, 274] width 18 height 18
click at [605, 274] on input "checkbox" at bounding box center [608, 274] width 10 height 10
checkbox input "true"
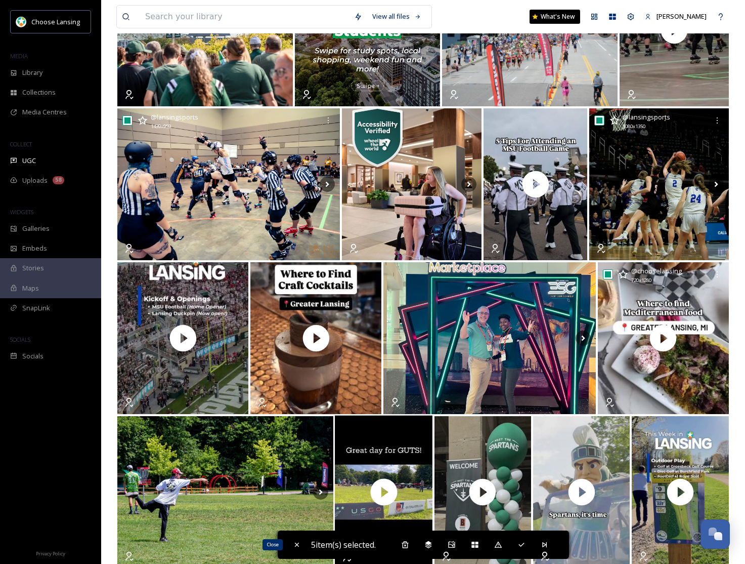
drag, startPoint x: 292, startPoint y: 541, endPoint x: 345, endPoint y: 529, distance: 53.9
click at [293, 541] on icon at bounding box center [297, 544] width 8 height 8
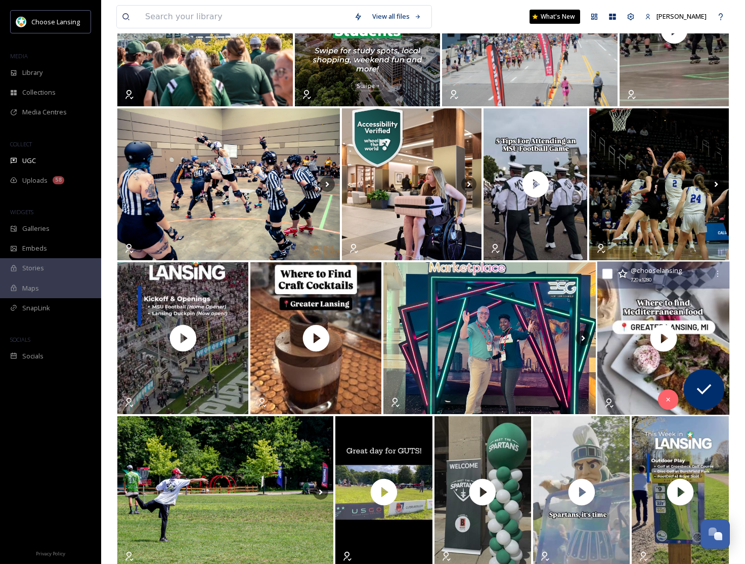
click at [609, 272] on input "checkbox" at bounding box center [608, 274] width 10 height 10
checkbox input "true"
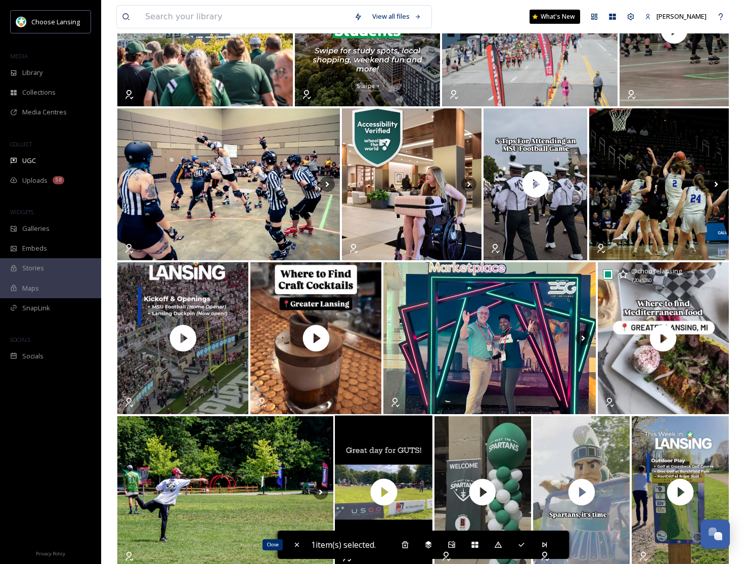
drag, startPoint x: 296, startPoint y: 544, endPoint x: 351, endPoint y: 509, distance: 66.0
click at [296, 544] on icon at bounding box center [297, 544] width 8 height 8
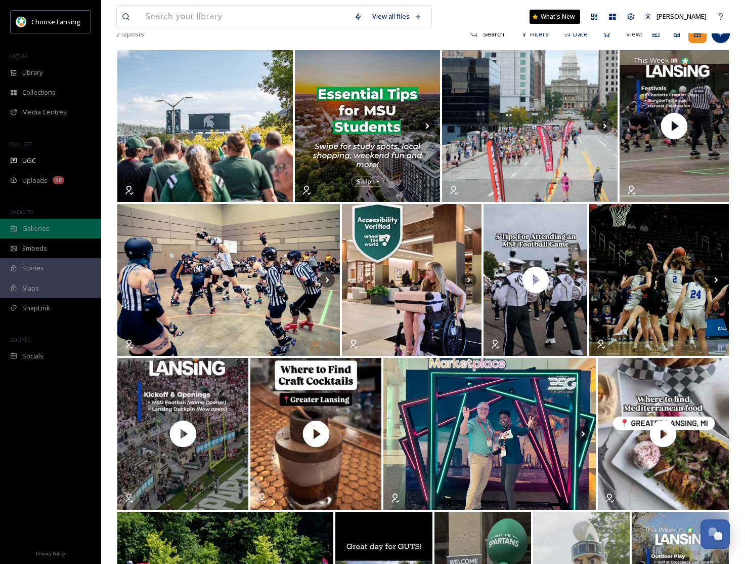
scroll to position [97, 0]
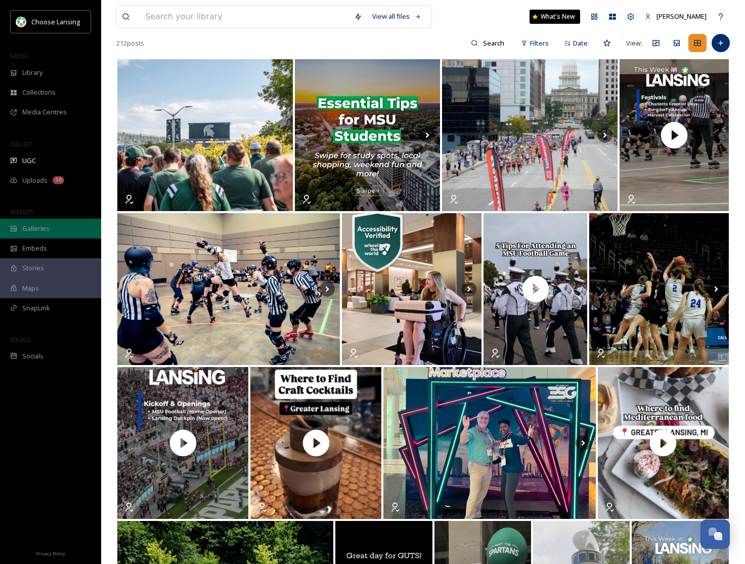
click at [49, 231] on div "Galleries" at bounding box center [50, 229] width 101 height 20
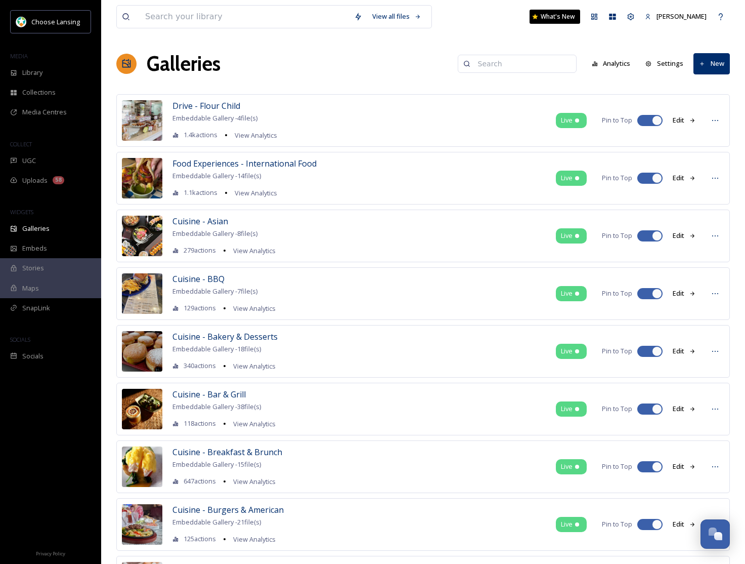
click at [544, 70] on input at bounding box center [522, 64] width 98 height 20
type input "sports"
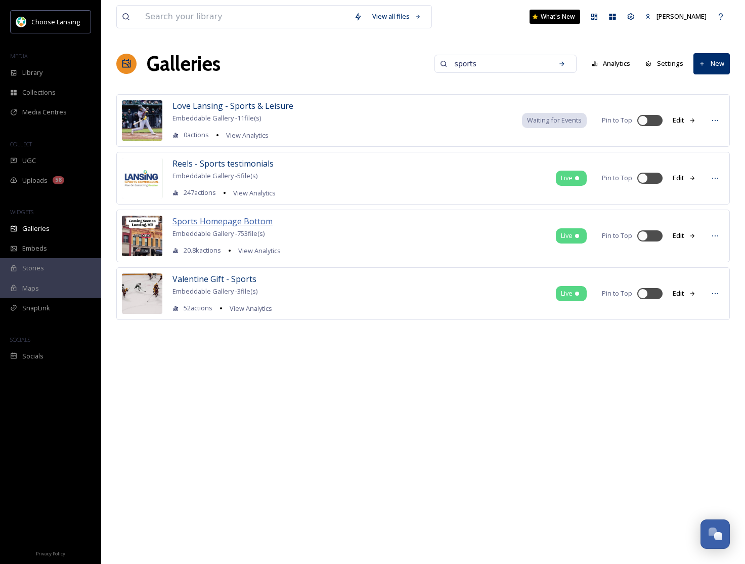
click at [212, 223] on span "Sports Homepage Bottom" at bounding box center [223, 221] width 100 height 11
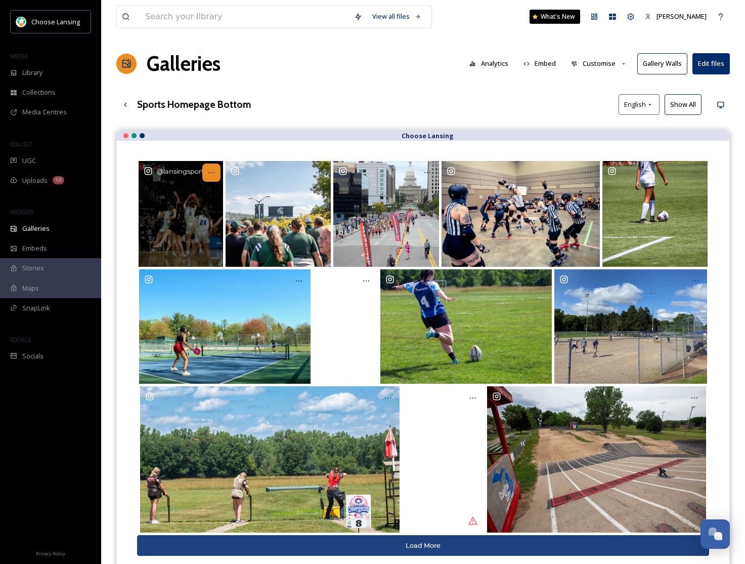
click at [214, 173] on icon at bounding box center [211, 172] width 8 height 8
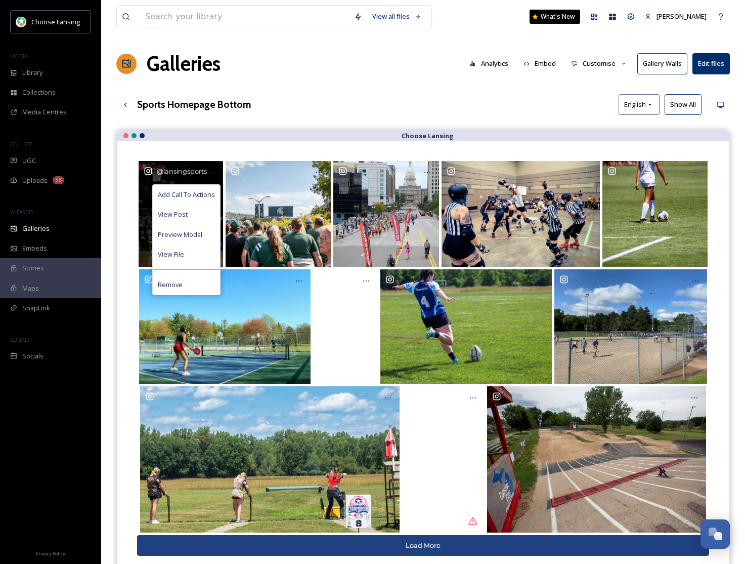
click at [196, 200] on div "Add Call To Actions" at bounding box center [186, 195] width 67 height 20
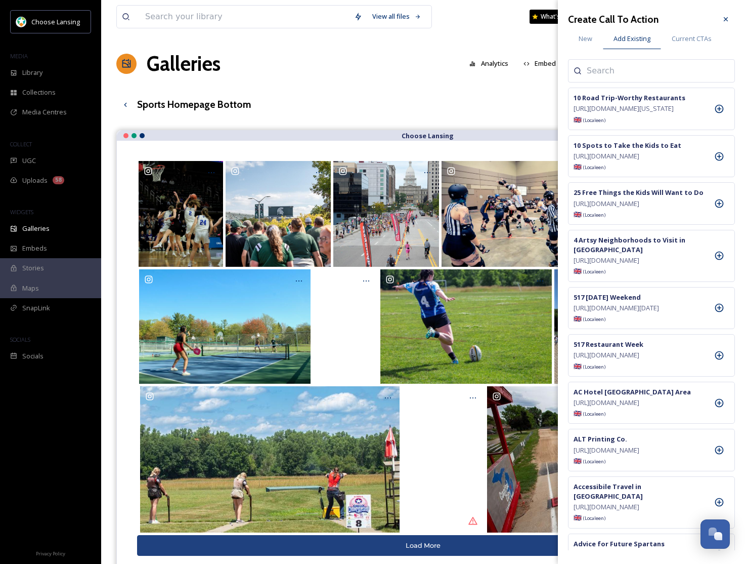
click at [600, 70] on input at bounding box center [637, 71] width 101 height 12
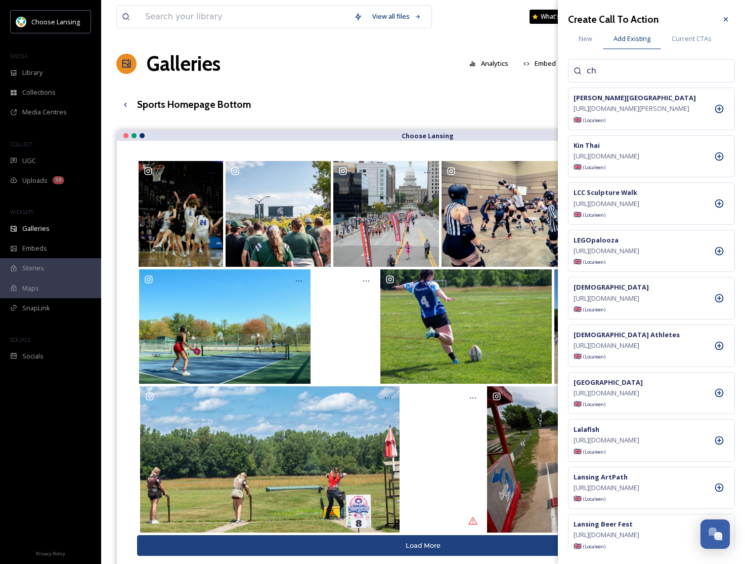
type input "c"
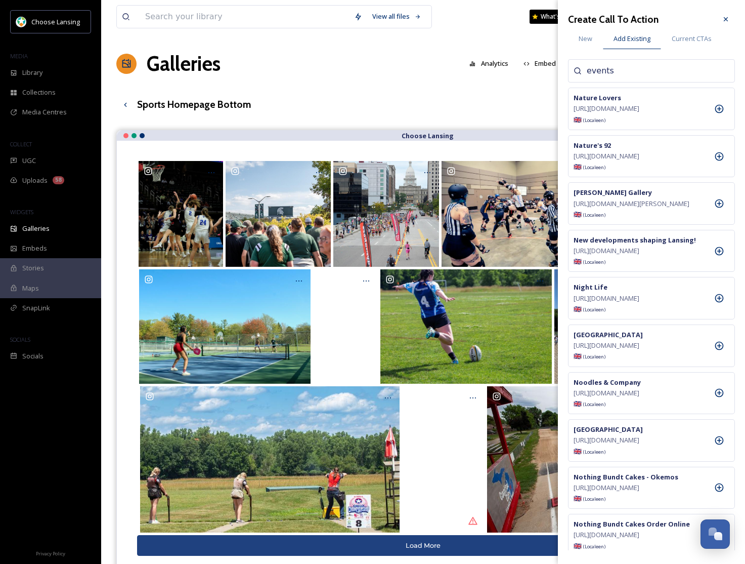
type input "events"
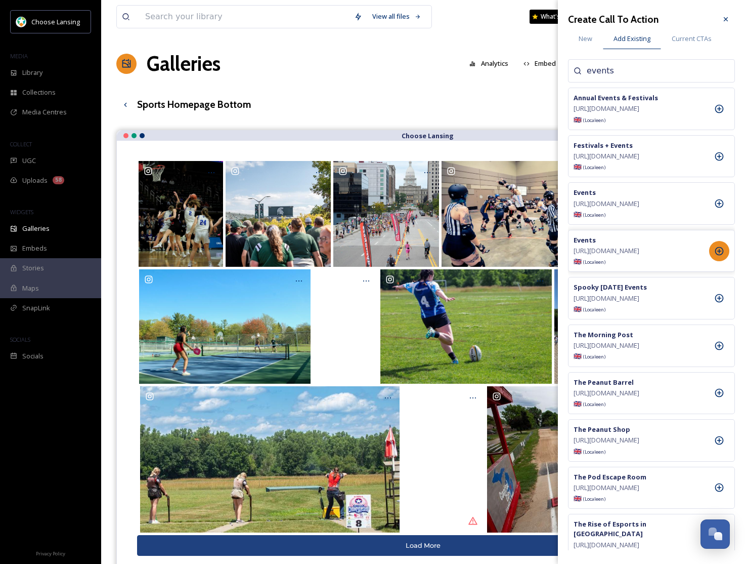
drag, startPoint x: 723, startPoint y: 264, endPoint x: 712, endPoint y: 263, distance: 10.2
click at [722, 256] on icon at bounding box center [719, 251] width 10 height 10
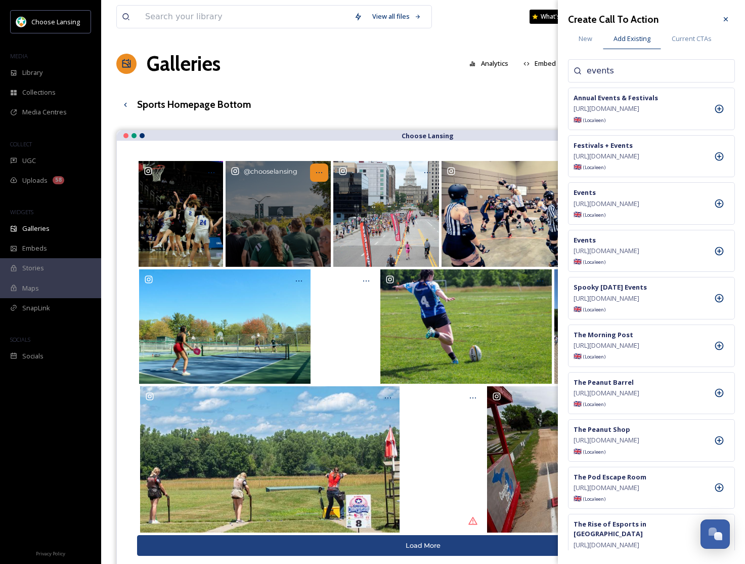
click at [321, 176] on icon at bounding box center [319, 172] width 8 height 8
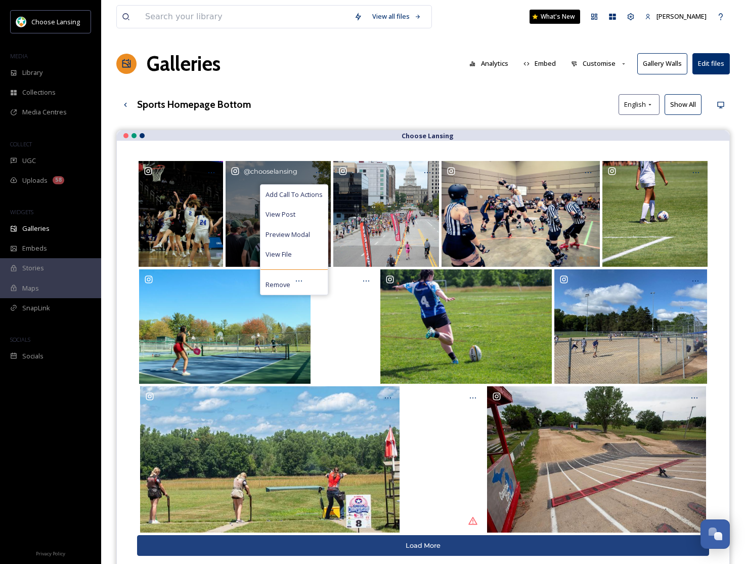
drag, startPoint x: 312, startPoint y: 194, endPoint x: 496, endPoint y: 155, distance: 188.8
click at [312, 194] on span "Add Call To Actions" at bounding box center [294, 195] width 57 height 10
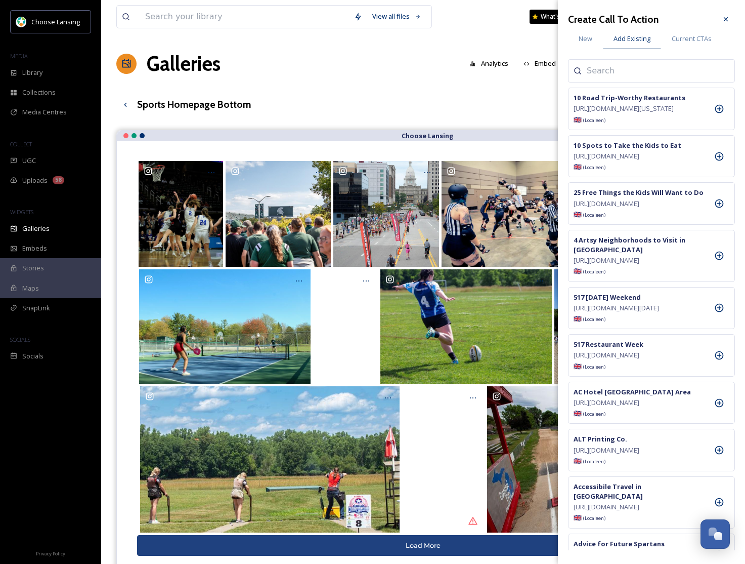
click at [602, 76] on input at bounding box center [637, 71] width 101 height 12
type input "big ten"
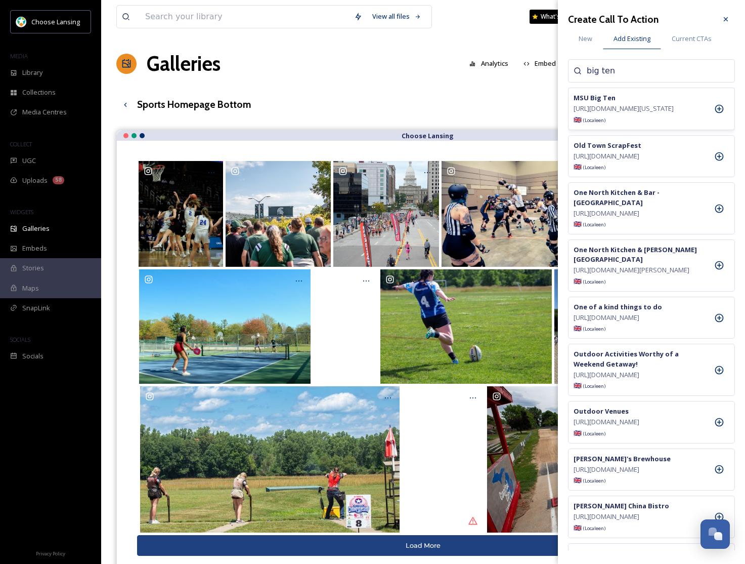
drag, startPoint x: 722, startPoint y: 113, endPoint x: 609, endPoint y: 117, distance: 112.9
click at [722, 113] on icon at bounding box center [719, 109] width 10 height 10
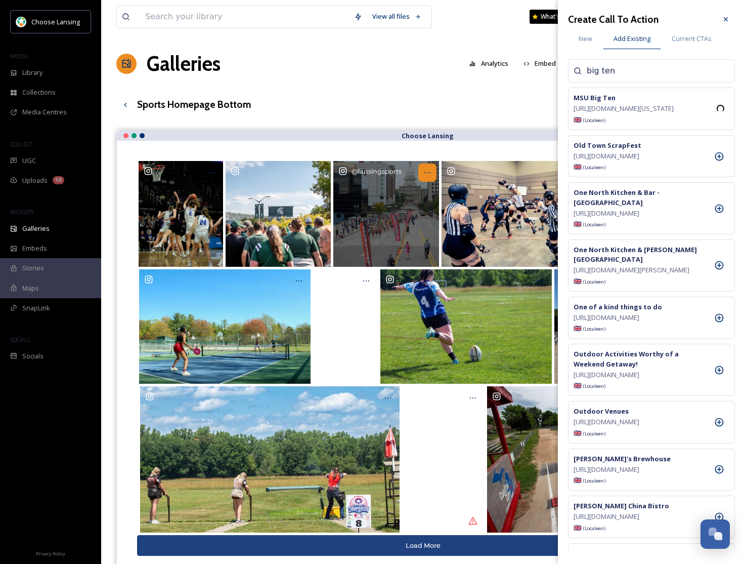
click at [431, 173] on icon at bounding box center [428, 172] width 8 height 8
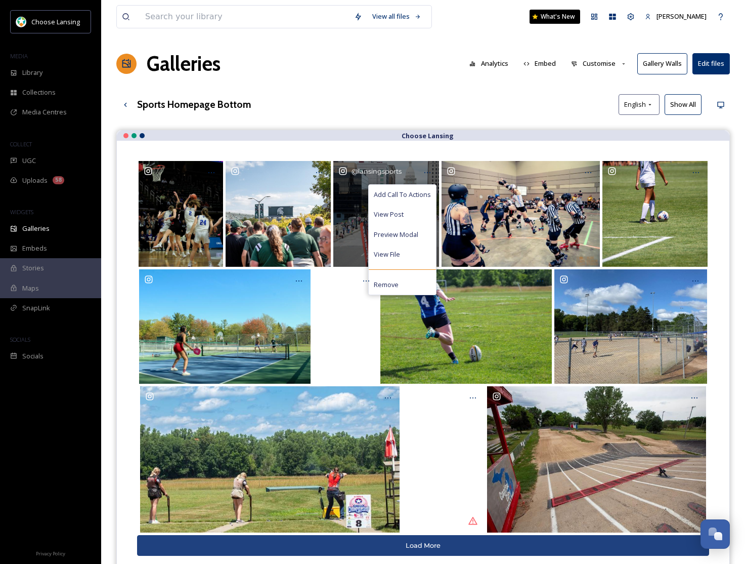
drag, startPoint x: 421, startPoint y: 196, endPoint x: 428, endPoint y: 195, distance: 6.3
click at [421, 196] on span "Add Call To Actions" at bounding box center [402, 195] width 57 height 10
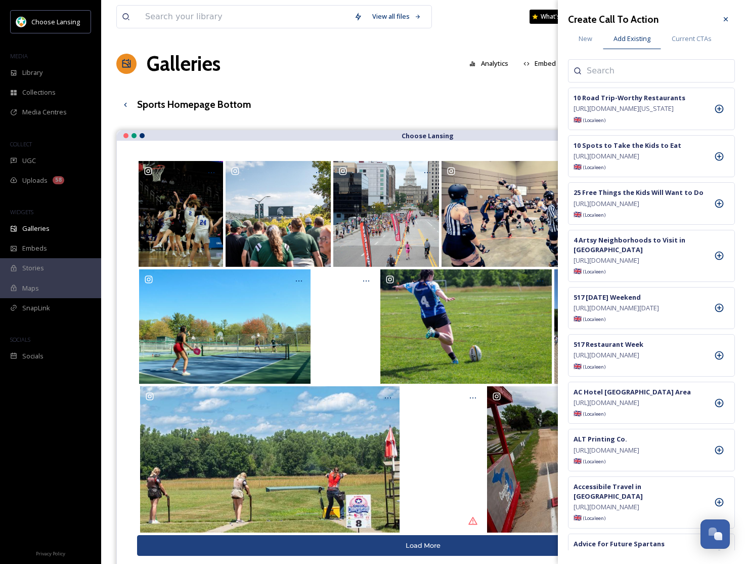
click at [623, 71] on input at bounding box center [637, 71] width 101 height 12
type input "choose"
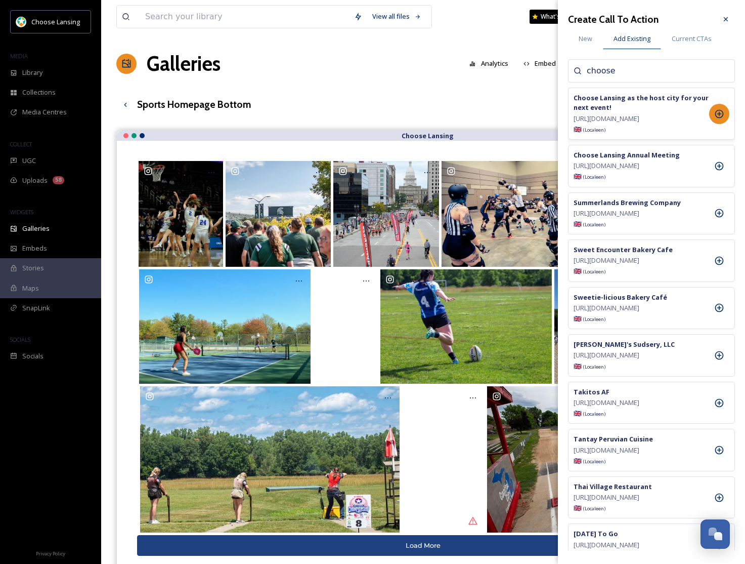
drag, startPoint x: 727, startPoint y: 121, endPoint x: 721, endPoint y: 124, distance: 6.8
click at [727, 121] on div at bounding box center [719, 114] width 20 height 20
click at [729, 21] on icon at bounding box center [726, 19] width 8 height 8
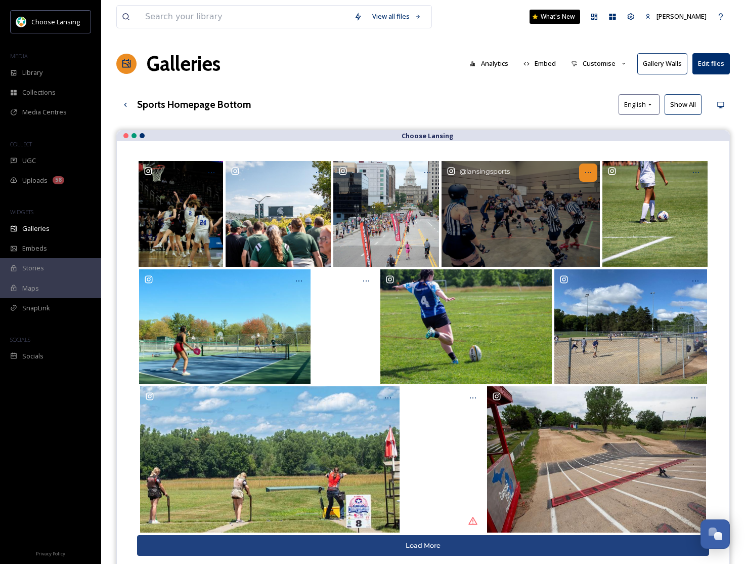
click at [593, 171] on div at bounding box center [588, 172] width 18 height 18
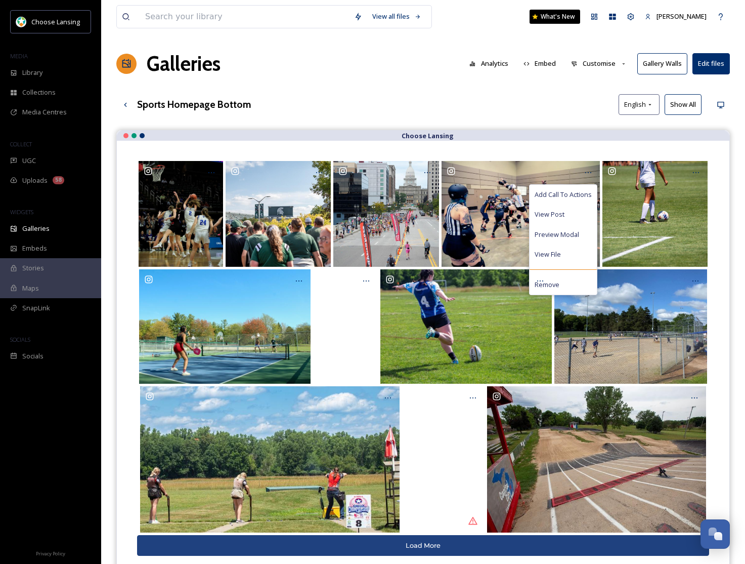
drag, startPoint x: 532, startPoint y: 116, endPoint x: 599, endPoint y: 190, distance: 100.3
click at [532, 116] on div "View all files What's New [PERSON_NAME] Galleries Analytics Embed Customise Gal…" at bounding box center [423, 354] width 644 height 709
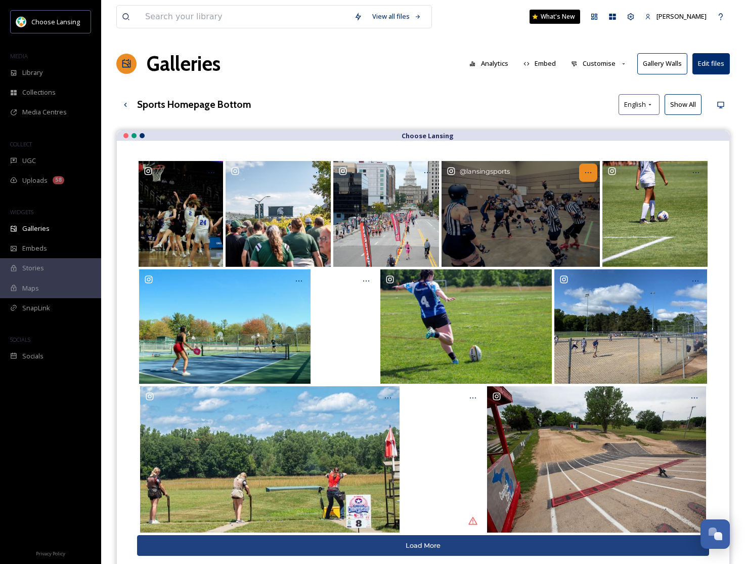
click at [586, 170] on icon at bounding box center [588, 172] width 8 height 8
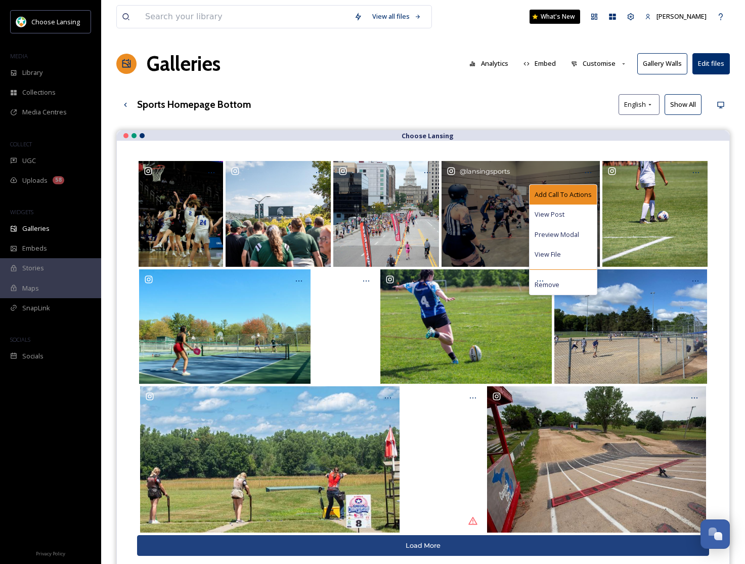
click at [576, 187] on div "Add Call To Actions" at bounding box center [563, 195] width 67 height 20
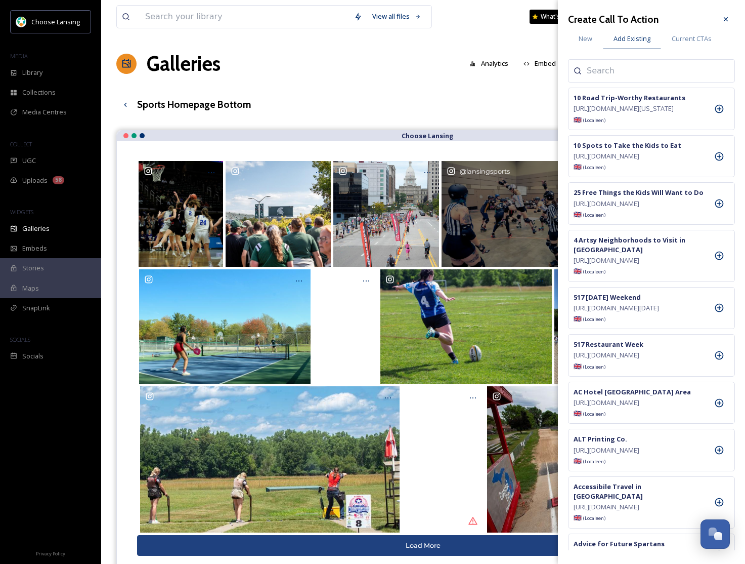
click at [625, 71] on input at bounding box center [637, 71] width 101 height 12
type input "sports"
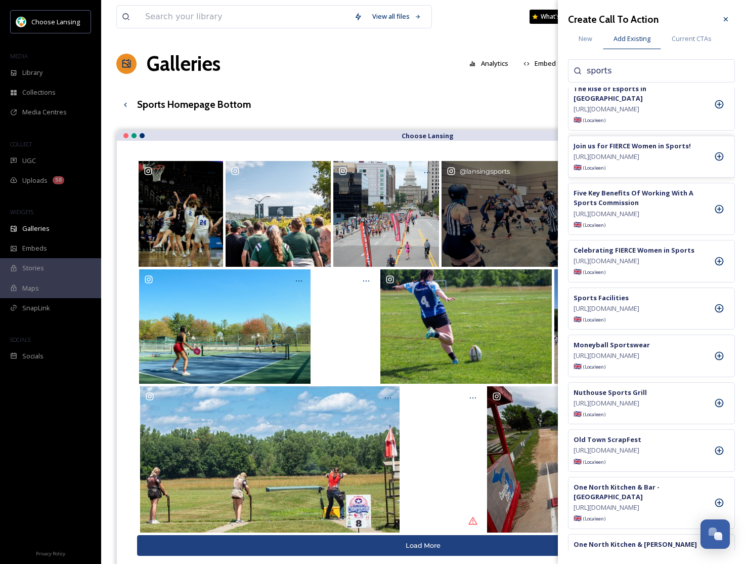
scroll to position [155, 0]
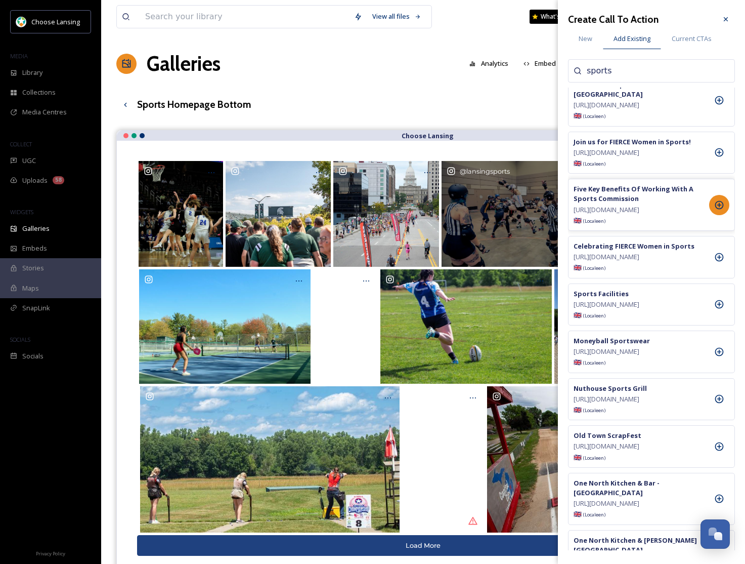
click at [719, 210] on icon at bounding box center [719, 205] width 10 height 10
click at [727, 19] on icon at bounding box center [726, 19] width 8 height 8
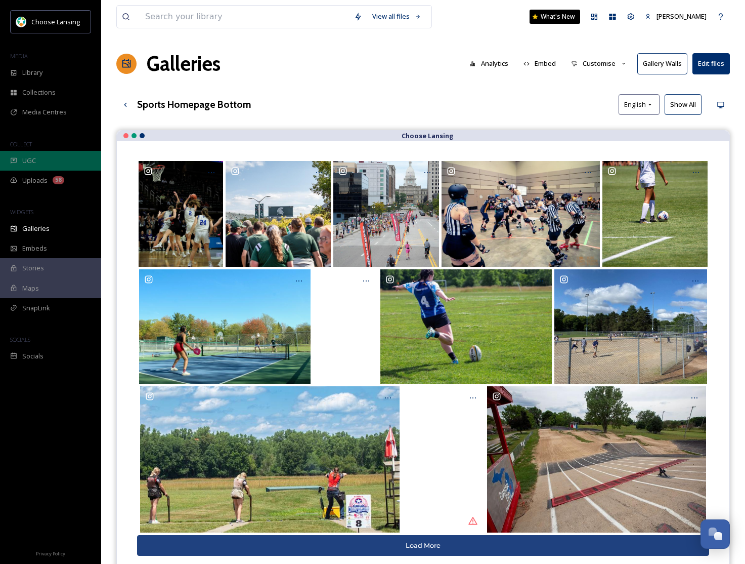
click at [45, 159] on div "UGC" at bounding box center [50, 161] width 101 height 20
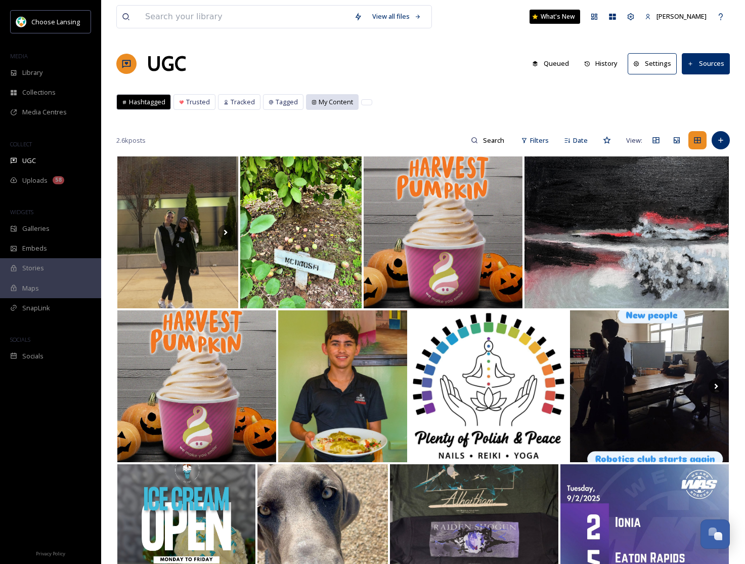
click at [332, 100] on span "My Content" at bounding box center [336, 102] width 34 height 10
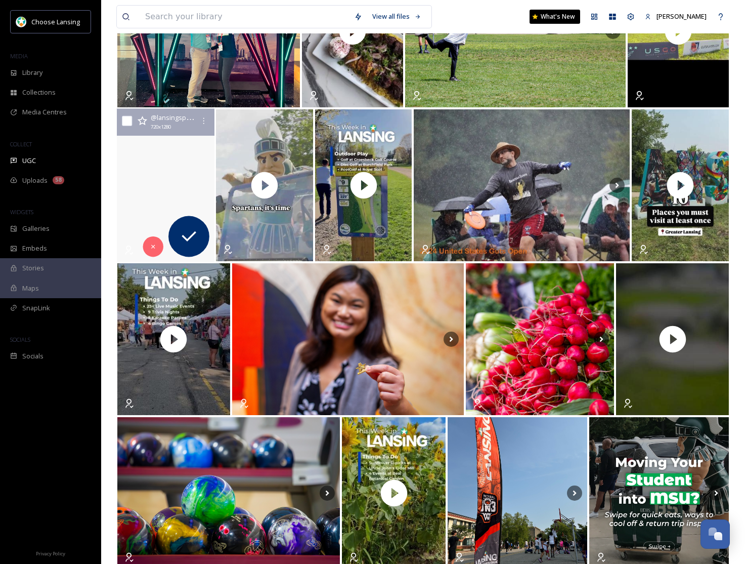
scroll to position [353, 0]
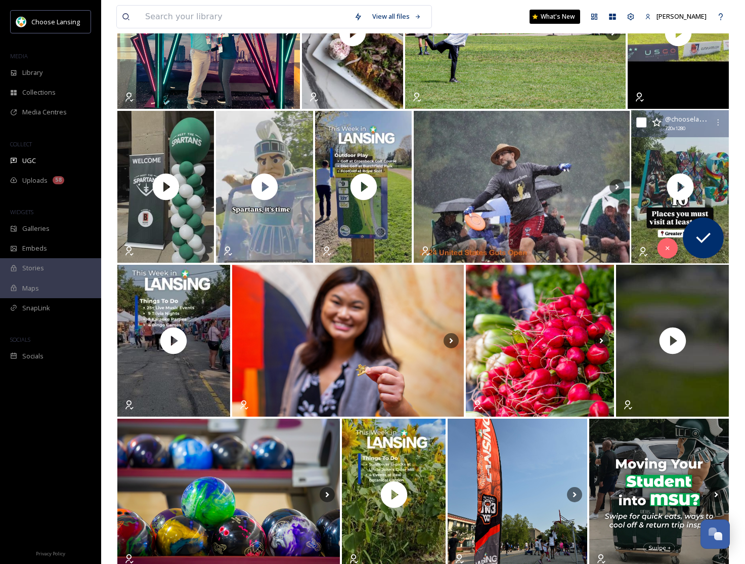
click at [645, 124] on input "checkbox" at bounding box center [642, 122] width 10 height 10
checkbox input "true"
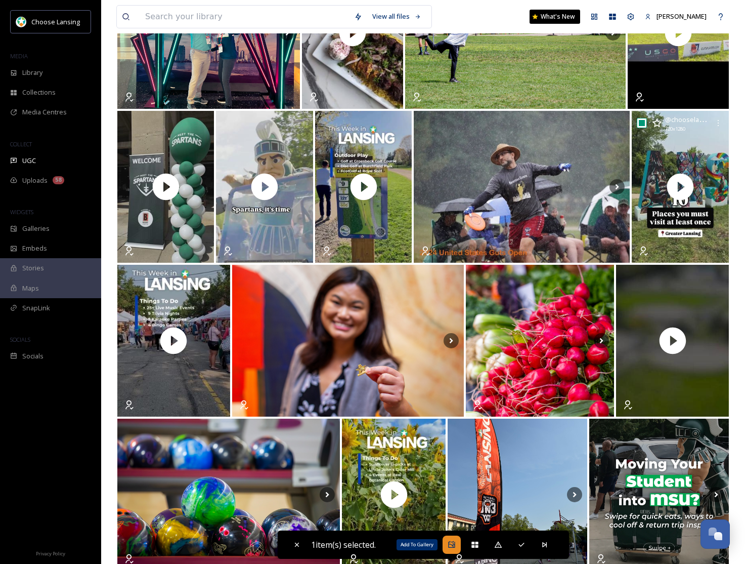
click at [453, 547] on icon at bounding box center [451, 544] width 7 height 7
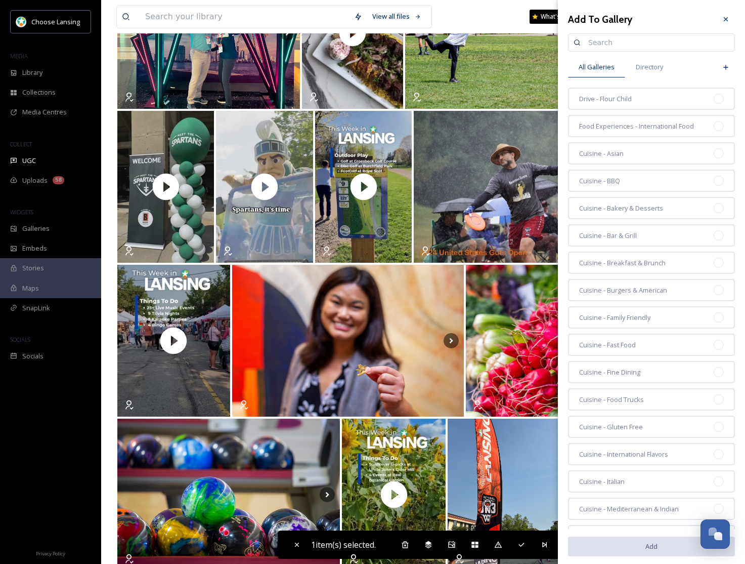
click at [603, 40] on input at bounding box center [656, 42] width 146 height 20
type input "home"
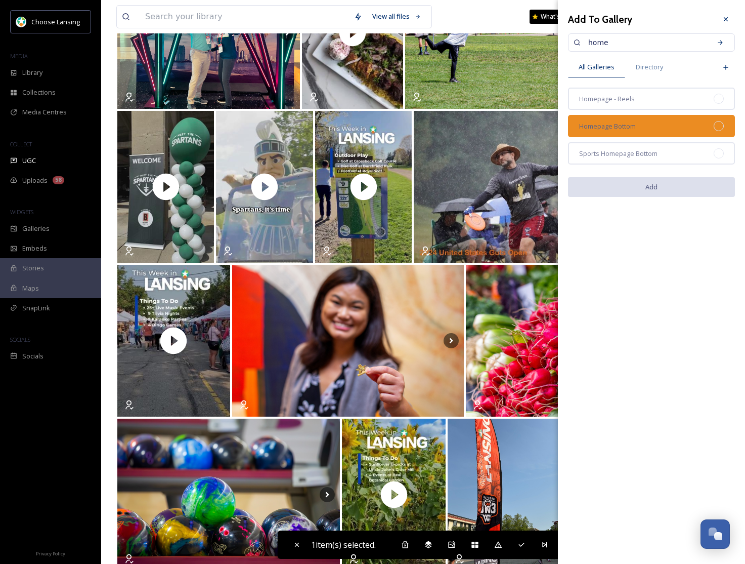
click at [676, 120] on div "Homepage Bottom" at bounding box center [651, 126] width 167 height 22
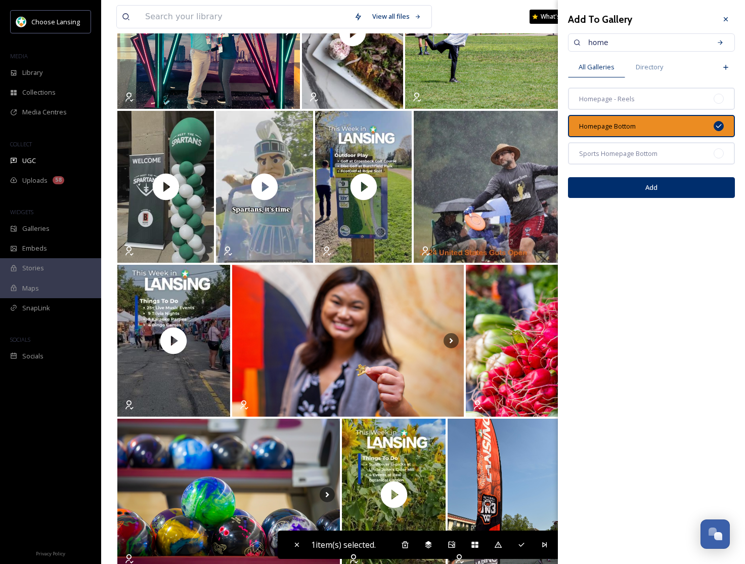
click at [674, 185] on button "Add" at bounding box center [651, 187] width 167 height 21
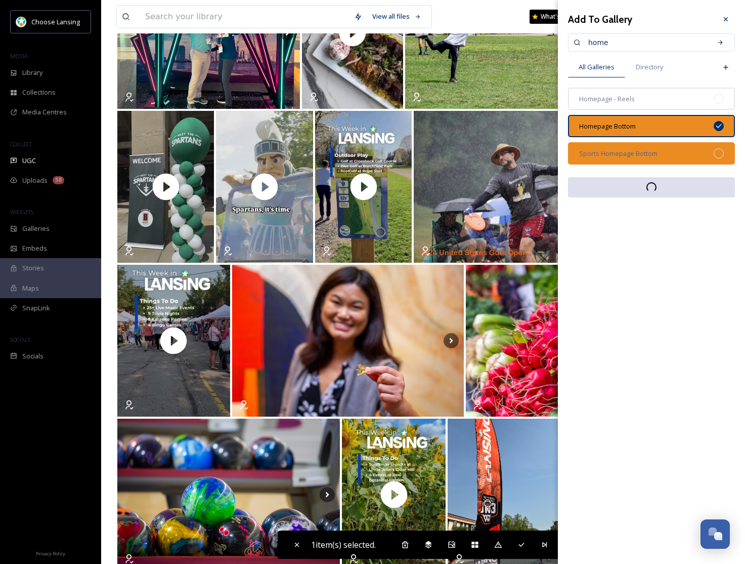
click at [713, 154] on div "Sports Homepage Bottom" at bounding box center [651, 153] width 167 height 22
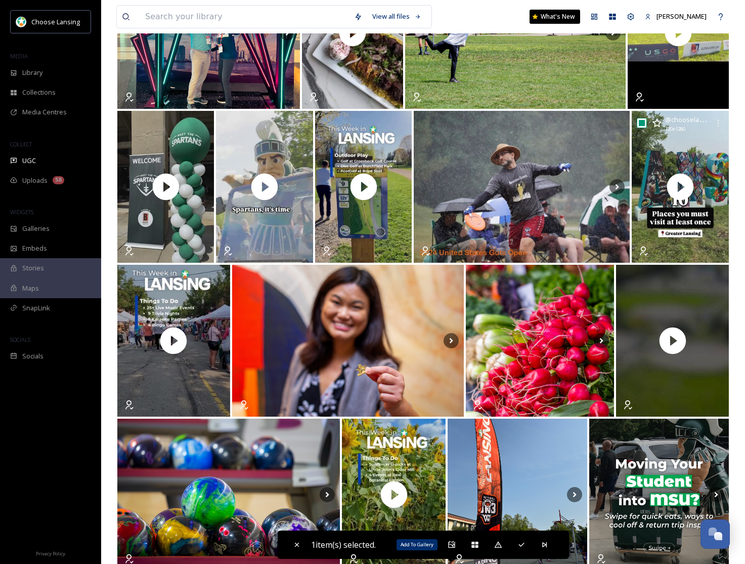
drag, startPoint x: 454, startPoint y: 542, endPoint x: 467, endPoint y: 533, distance: 15.9
click at [454, 542] on icon at bounding box center [452, 544] width 8 height 8
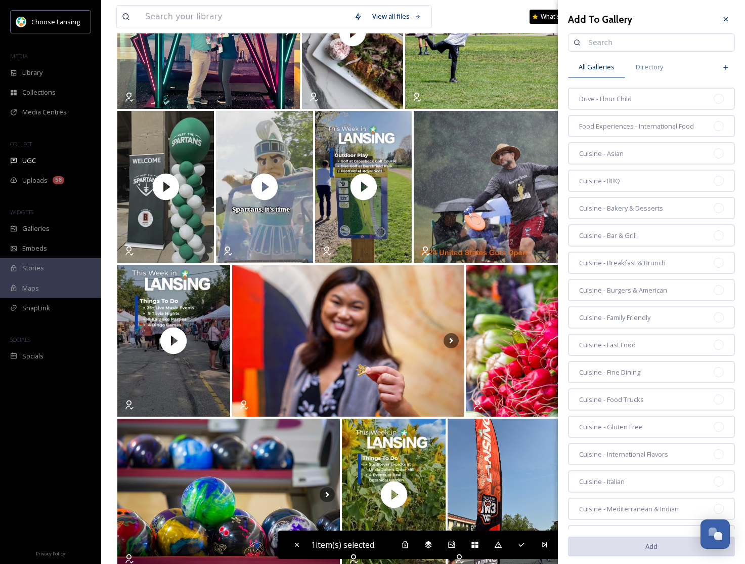
click at [622, 41] on input at bounding box center [656, 42] width 146 height 20
type input "sports"
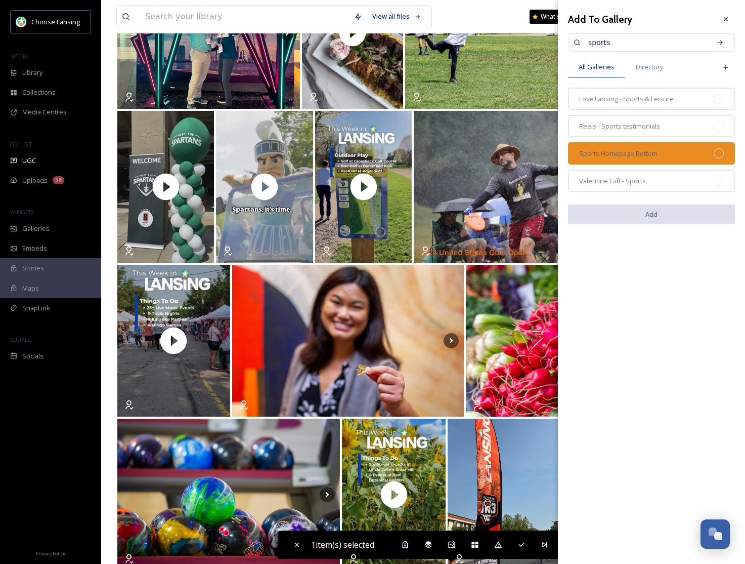
click at [630, 160] on div "Sports Homepage Bottom" at bounding box center [651, 153] width 167 height 22
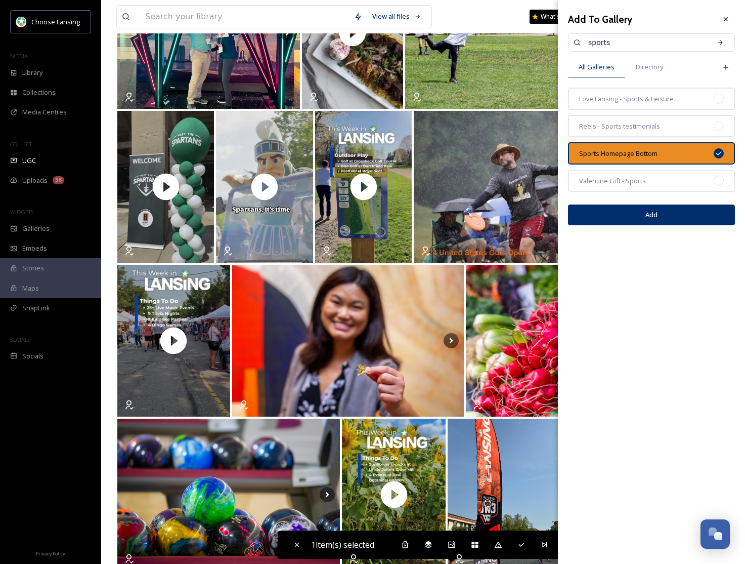
click at [673, 215] on button "Add" at bounding box center [651, 214] width 167 height 21
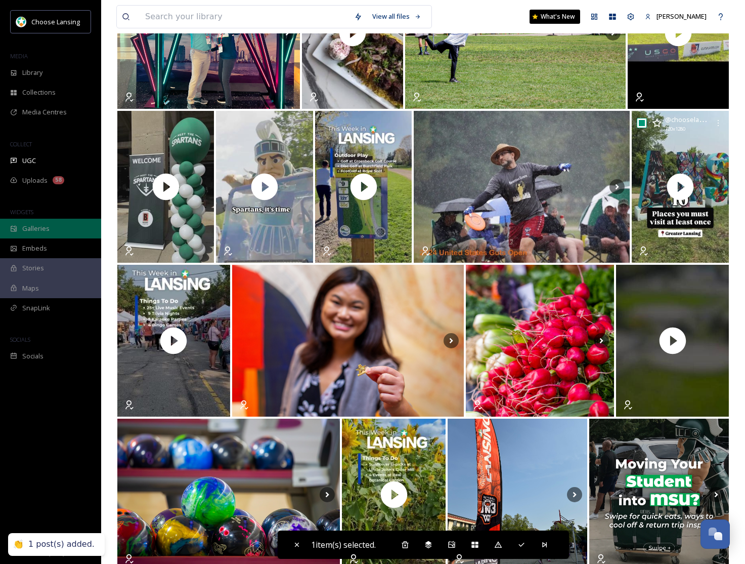
click at [28, 231] on span "Galleries" at bounding box center [35, 229] width 27 height 10
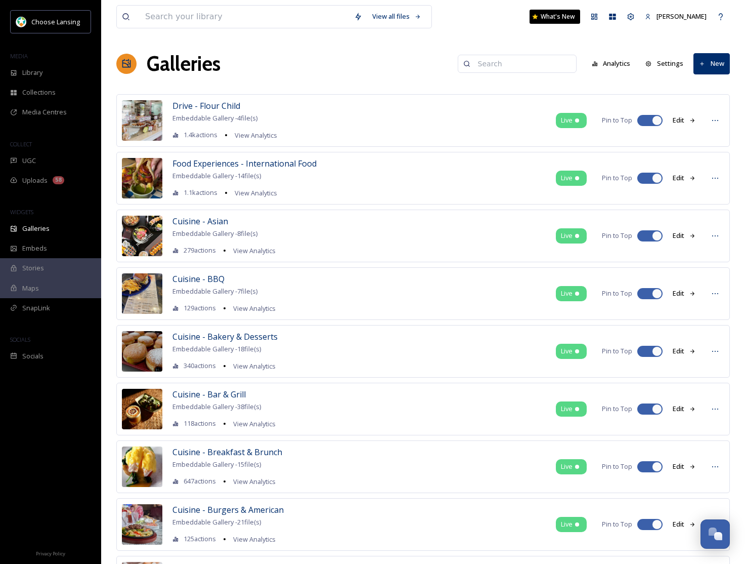
click at [515, 66] on input at bounding box center [522, 64] width 98 height 20
type input "sports"
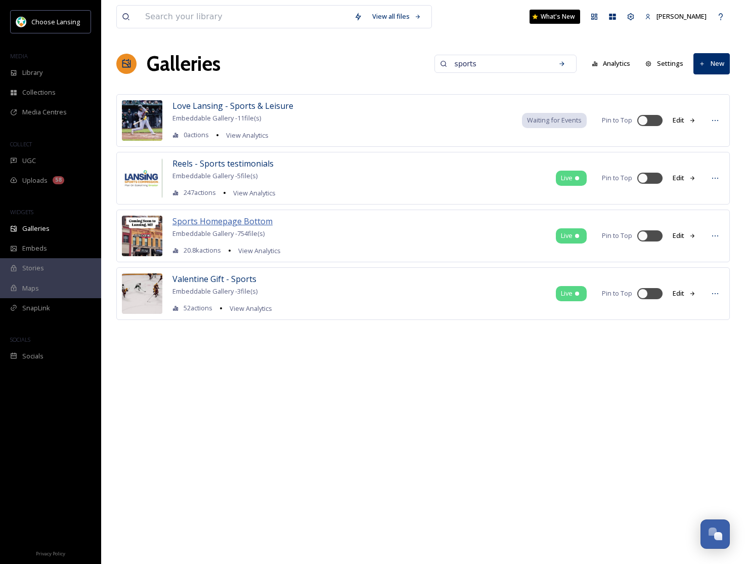
click at [209, 223] on span "Sports Homepage Bottom" at bounding box center [223, 221] width 100 height 11
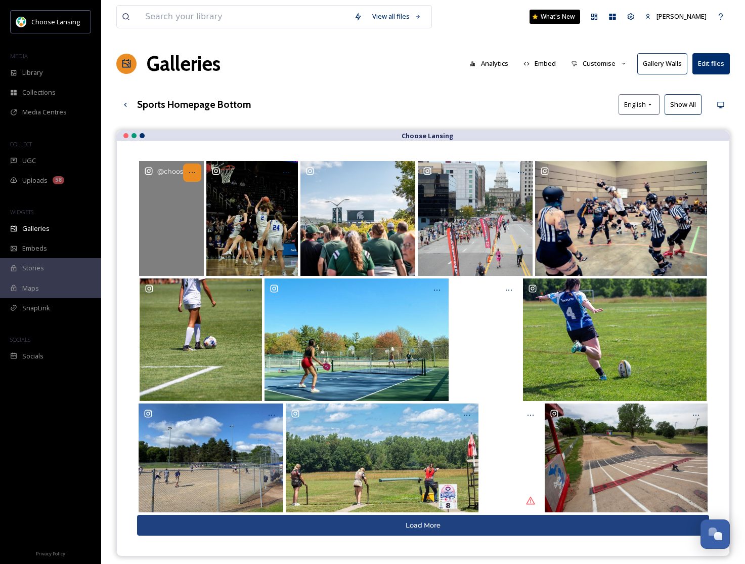
click at [193, 173] on icon at bounding box center [192, 172] width 8 height 8
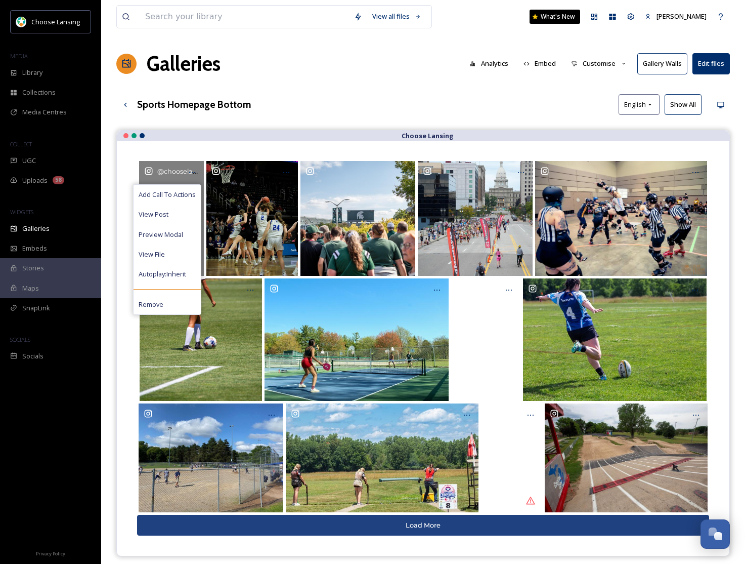
drag, startPoint x: 190, startPoint y: 191, endPoint x: 307, endPoint y: 176, distance: 117.9
click at [191, 191] on span "Add Call To Actions" at bounding box center [167, 195] width 57 height 10
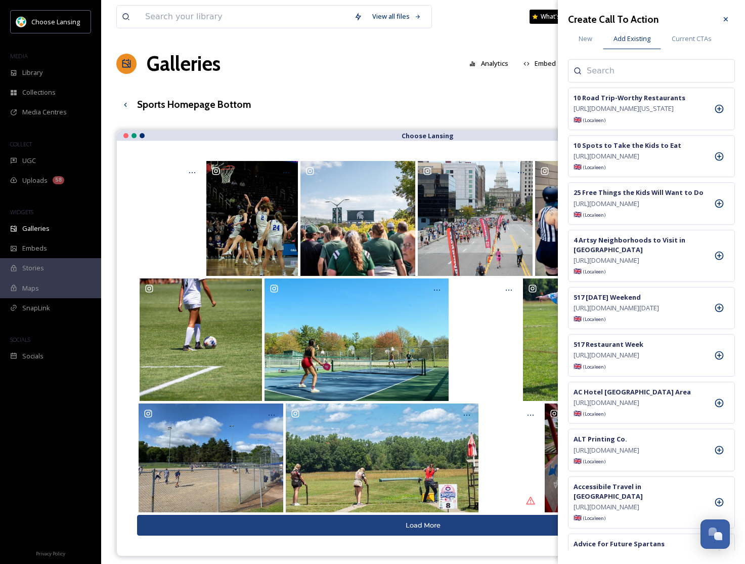
click at [605, 73] on input at bounding box center [637, 71] width 101 height 12
type input "after"
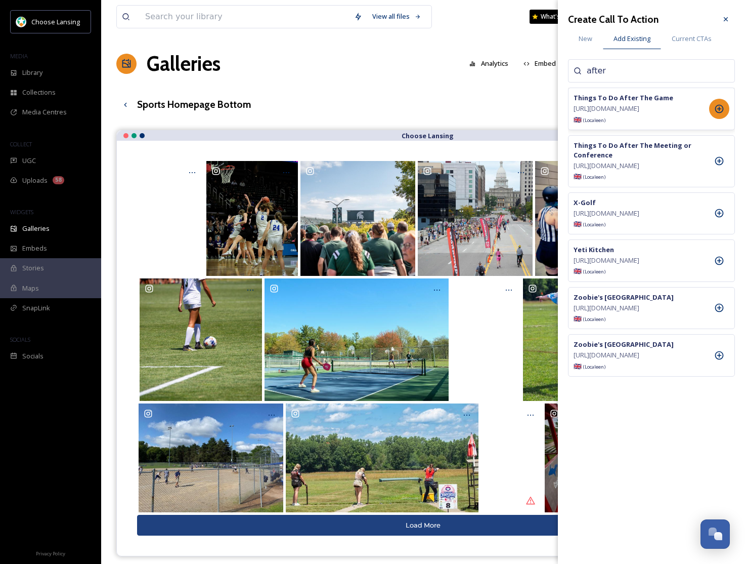
click at [721, 113] on icon at bounding box center [719, 109] width 9 height 9
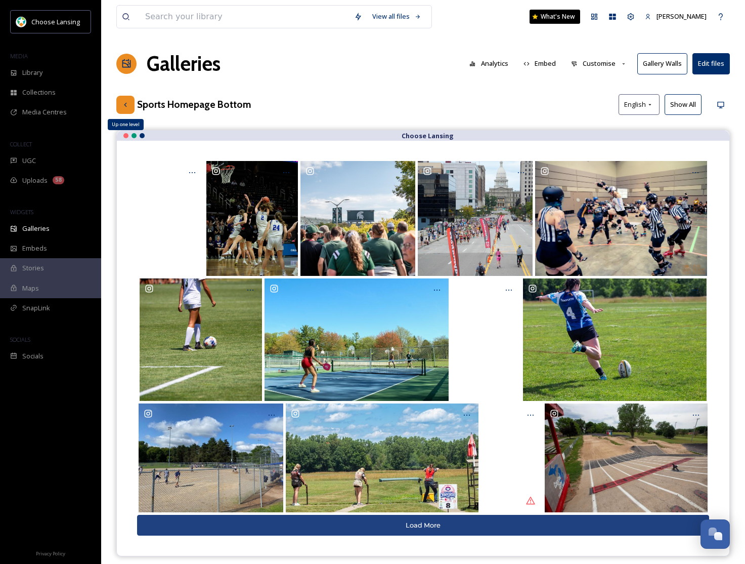
click at [129, 105] on icon at bounding box center [125, 105] width 8 height 8
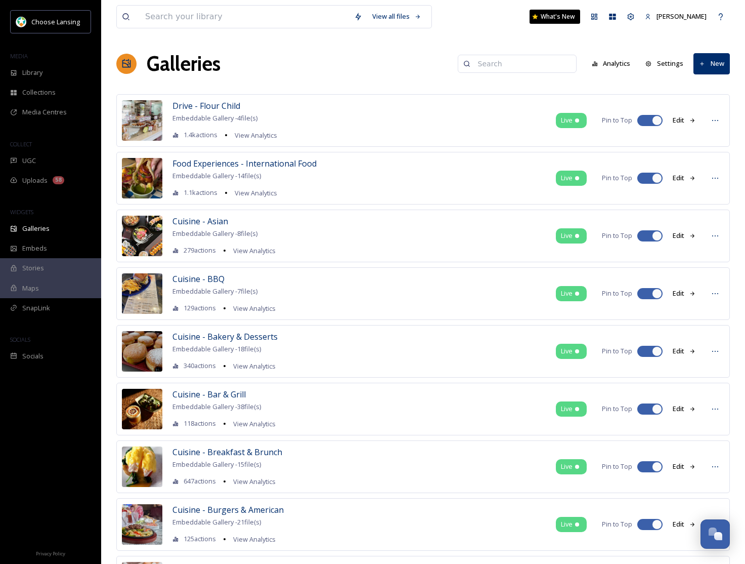
click at [488, 65] on input at bounding box center [522, 64] width 98 height 20
type input "home"
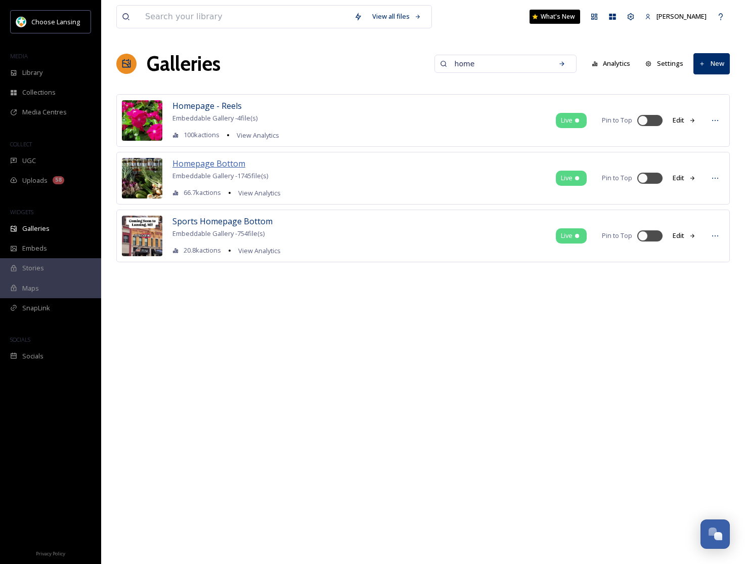
click at [217, 164] on span "Homepage Bottom" at bounding box center [209, 163] width 73 height 11
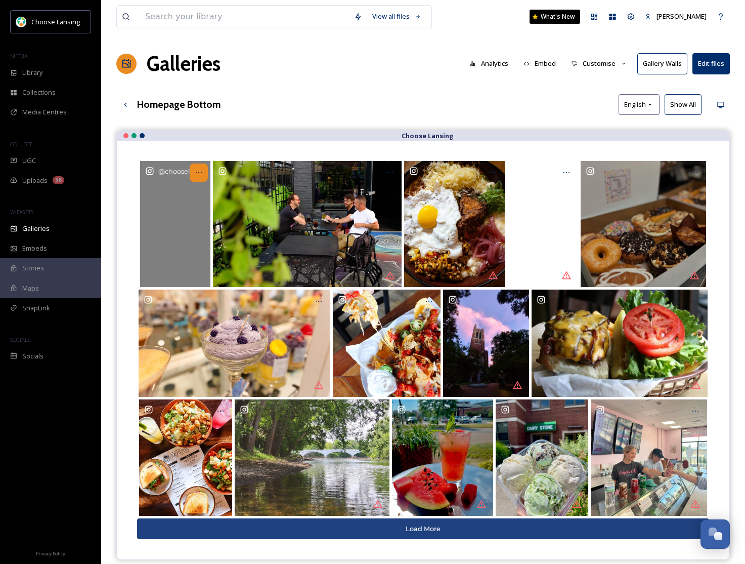
click at [206, 170] on div at bounding box center [199, 172] width 18 height 18
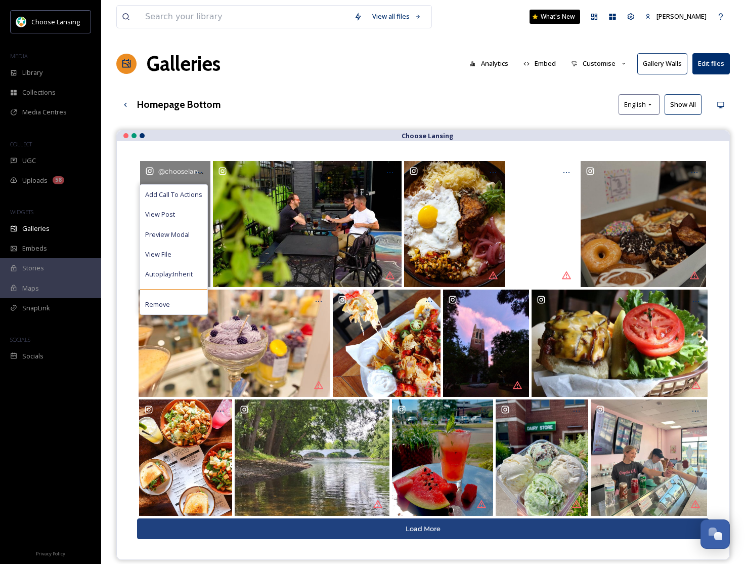
click at [198, 188] on div "Add Call To Actions" at bounding box center [173, 195] width 67 height 20
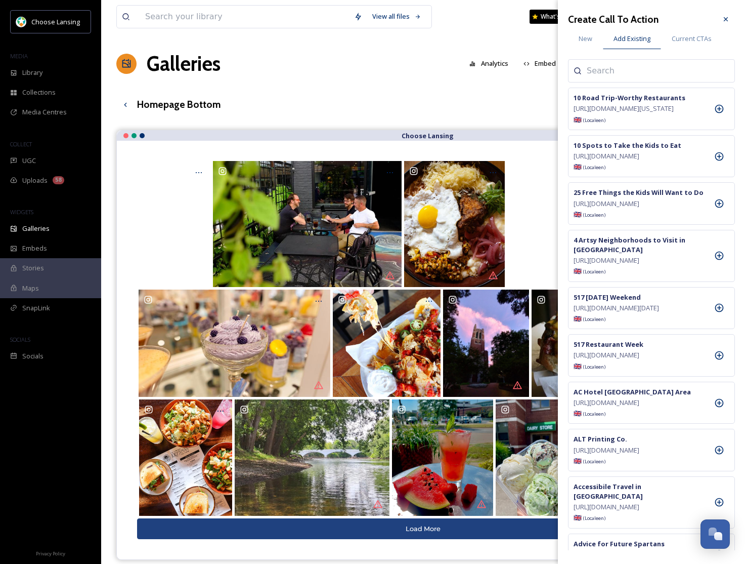
click at [594, 72] on input at bounding box center [637, 71] width 101 height 12
type input "top"
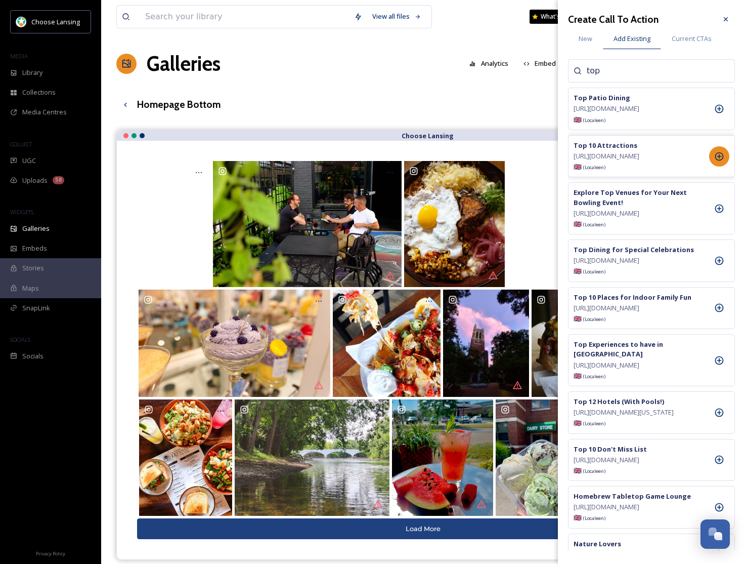
click at [721, 161] on icon at bounding box center [719, 156] width 10 height 10
click at [725, 21] on icon at bounding box center [726, 19] width 8 height 8
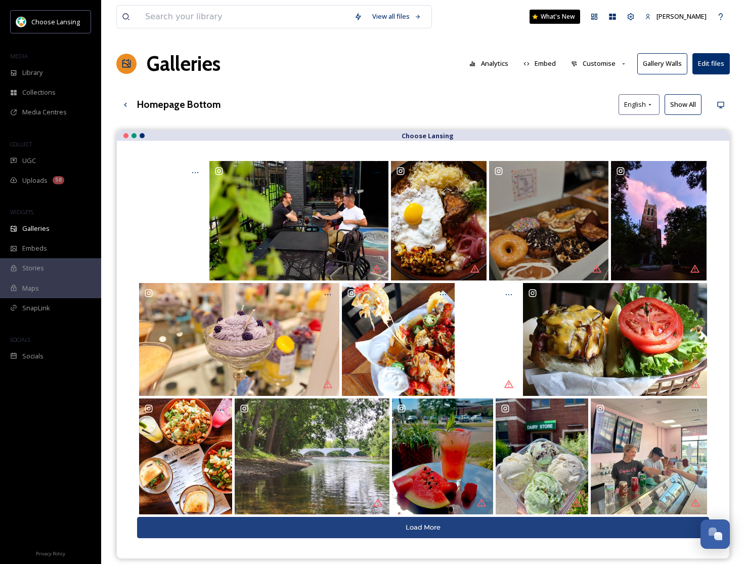
drag, startPoint x: 540, startPoint y: 238, endPoint x: 301, endPoint y: 12, distance: 328.9
click at [46, 227] on span "Galleries" at bounding box center [35, 229] width 27 height 10
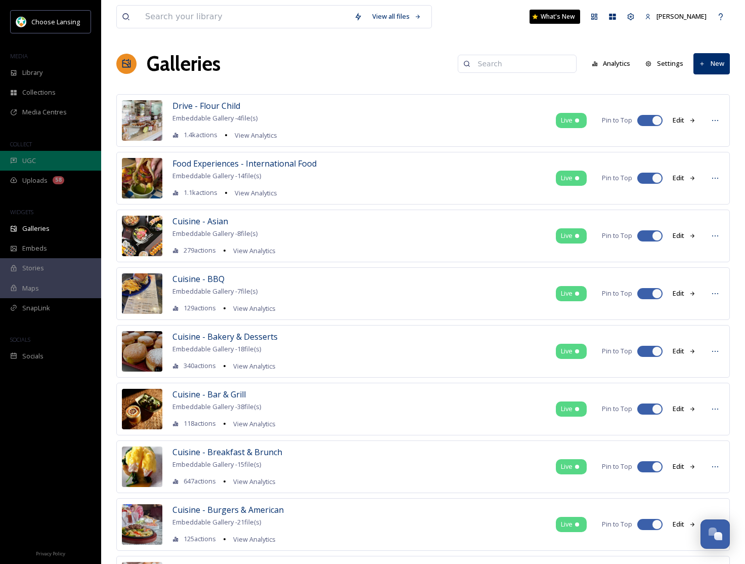
click at [32, 160] on span "UGC" at bounding box center [29, 161] width 14 height 10
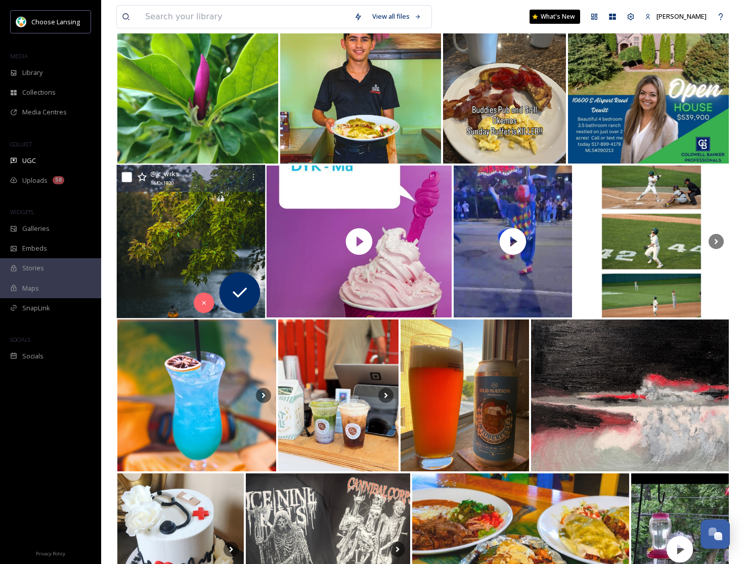
scroll to position [2145, 0]
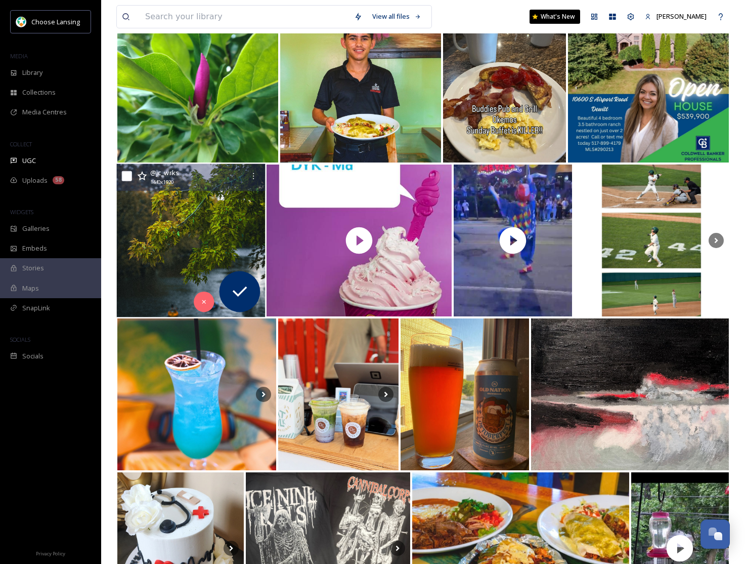
click at [178, 263] on img at bounding box center [191, 240] width 149 height 153
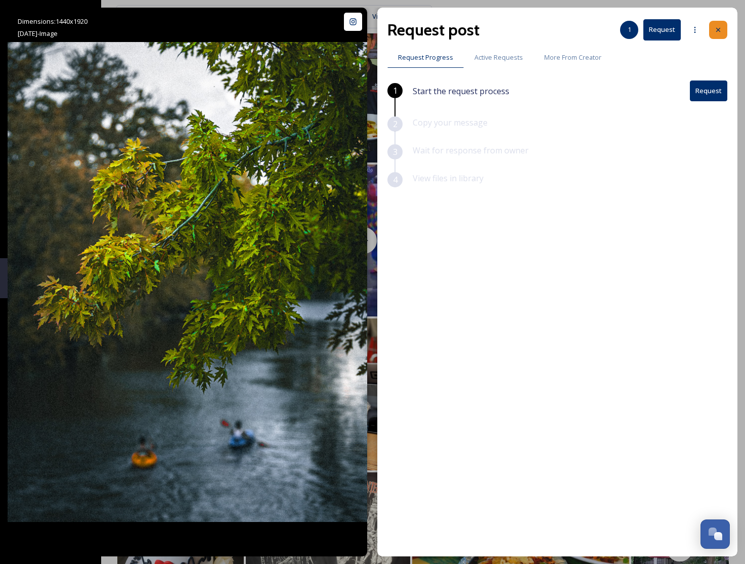
click at [718, 31] on icon at bounding box center [718, 30] width 8 height 8
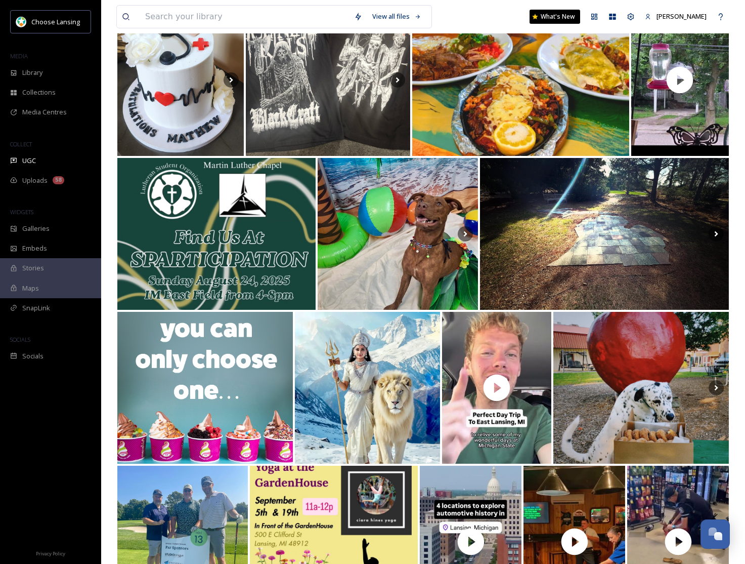
scroll to position [2616, 0]
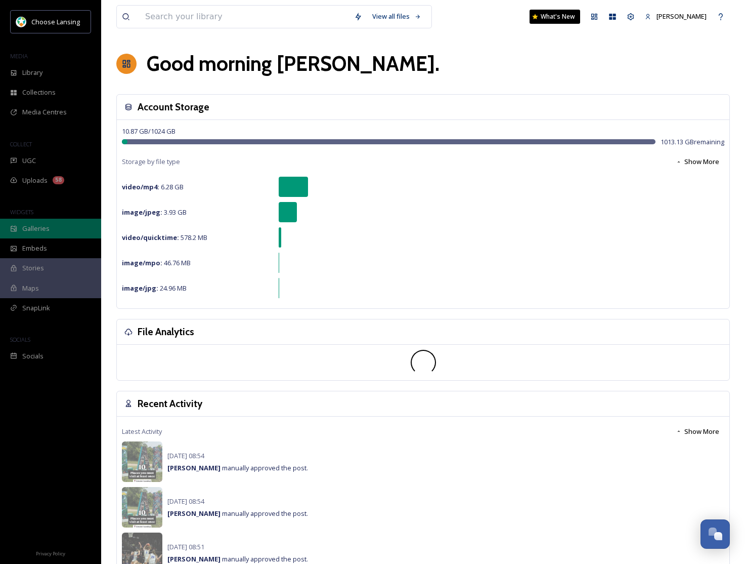
click at [63, 232] on div "Galleries" at bounding box center [50, 229] width 101 height 20
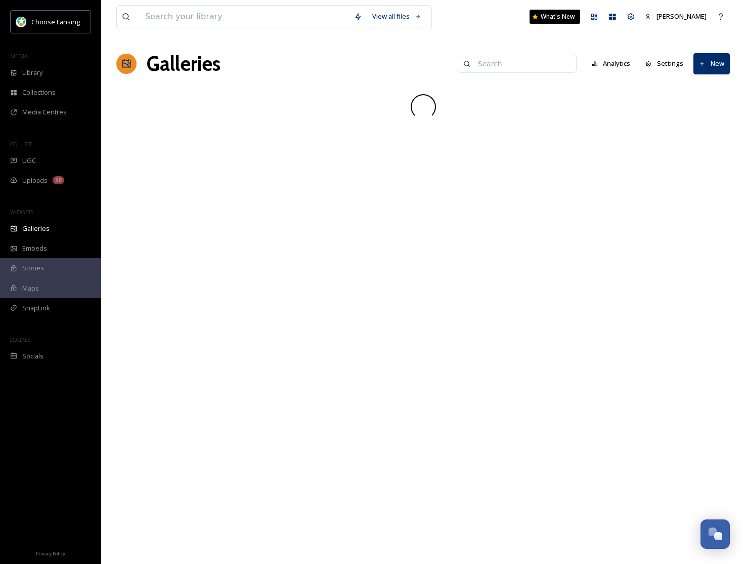
click at [500, 64] on input at bounding box center [522, 64] width 98 height 20
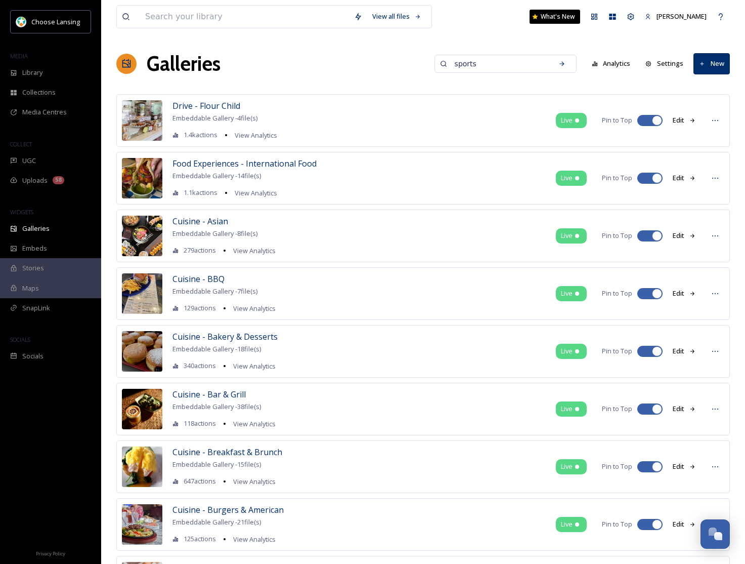
type input "sports"
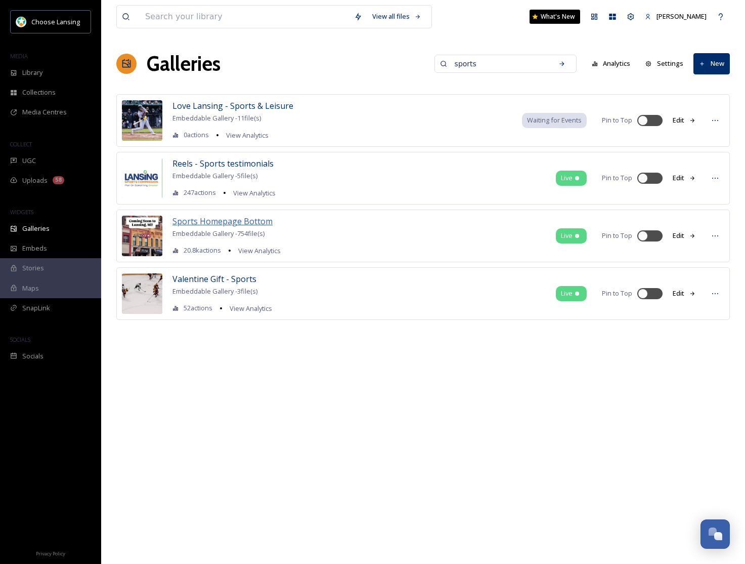
click at [247, 221] on span "Sports Homepage Bottom" at bounding box center [223, 221] width 100 height 11
